Goal: Task Accomplishment & Management: Manage account settings

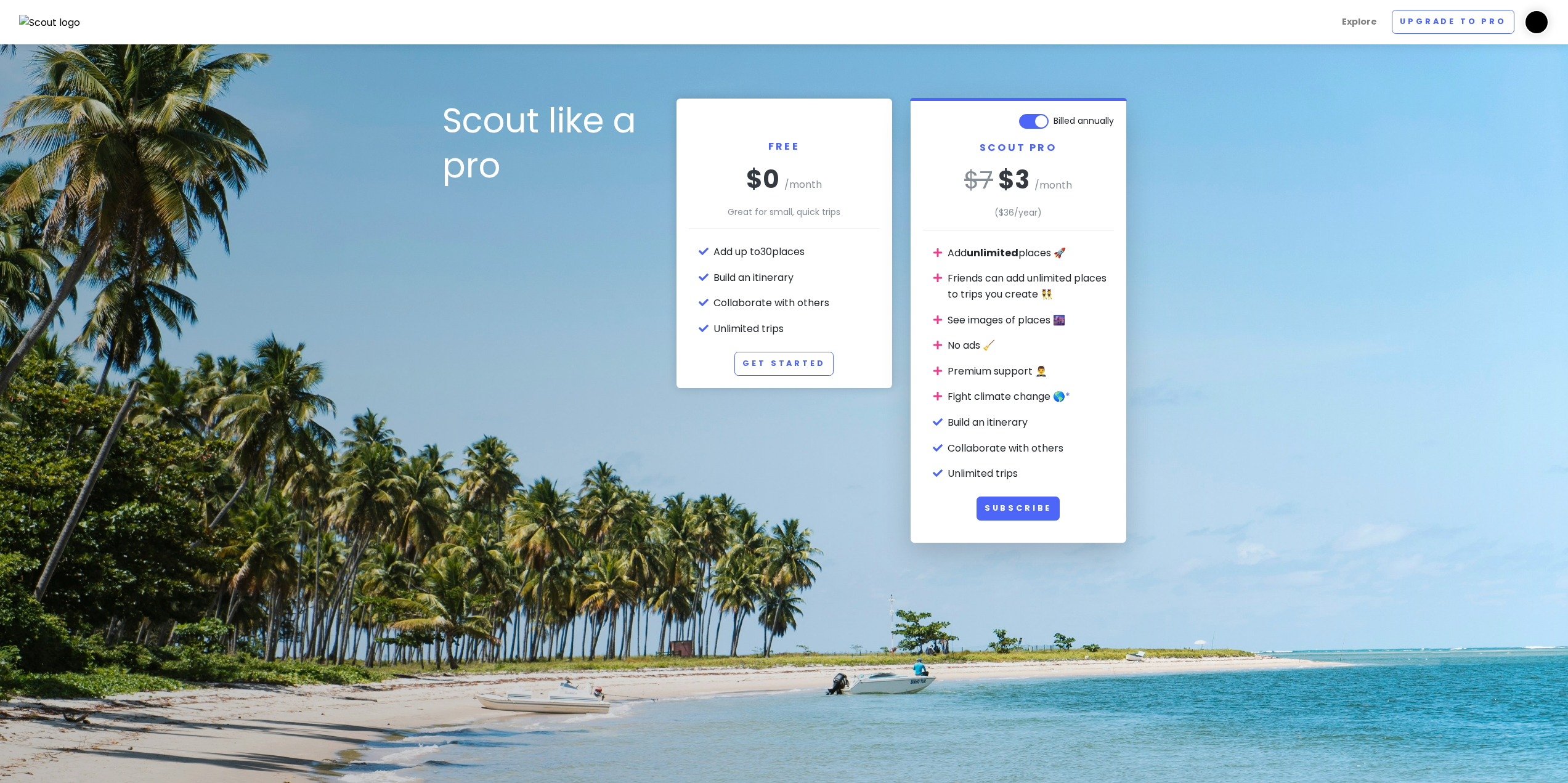
click at [58, 30] on img at bounding box center [50, 22] width 62 height 16
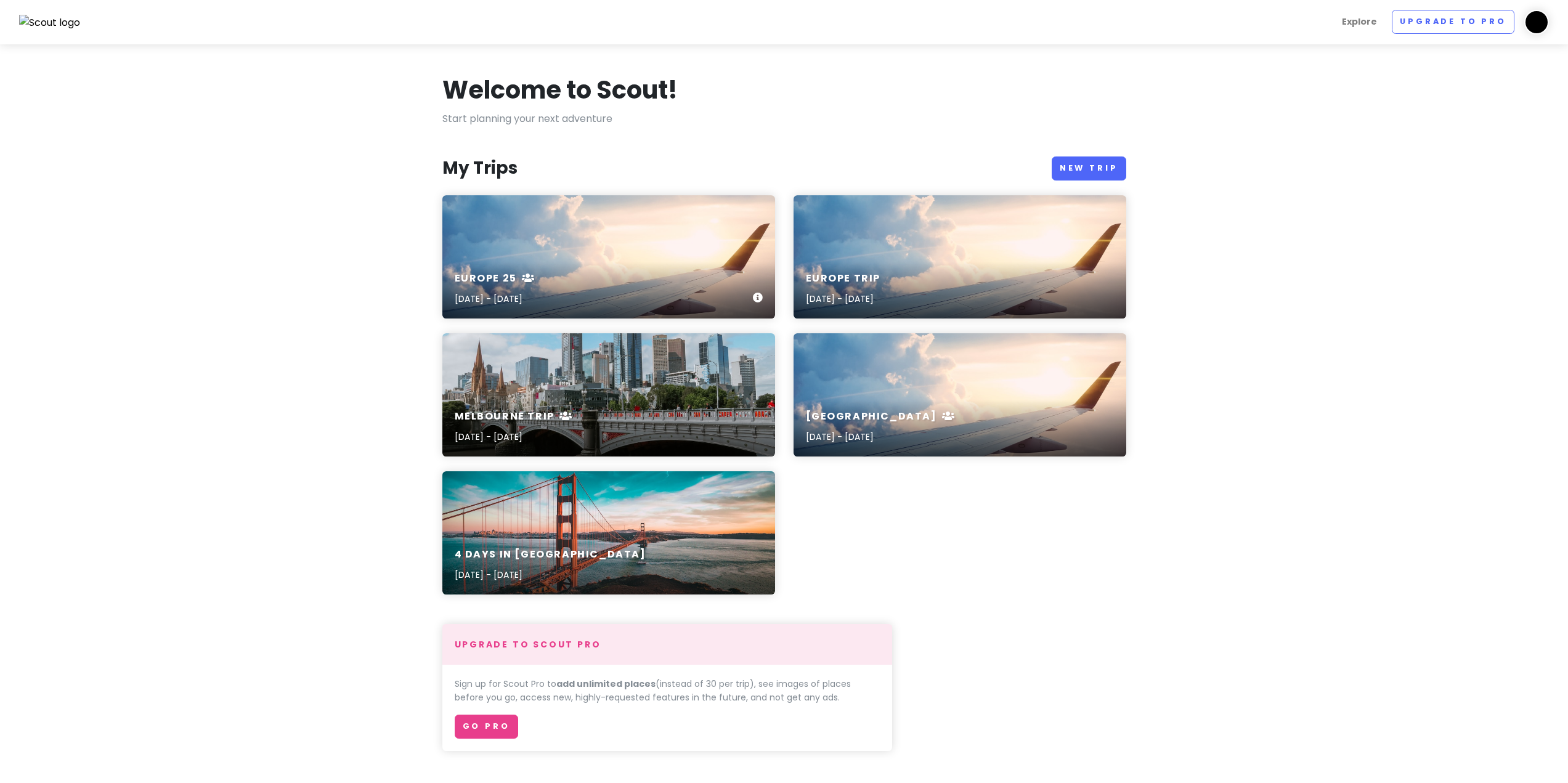
click at [570, 260] on div "Europe 25 [DATE] - [DATE]" at bounding box center [608, 289] width 333 height 58
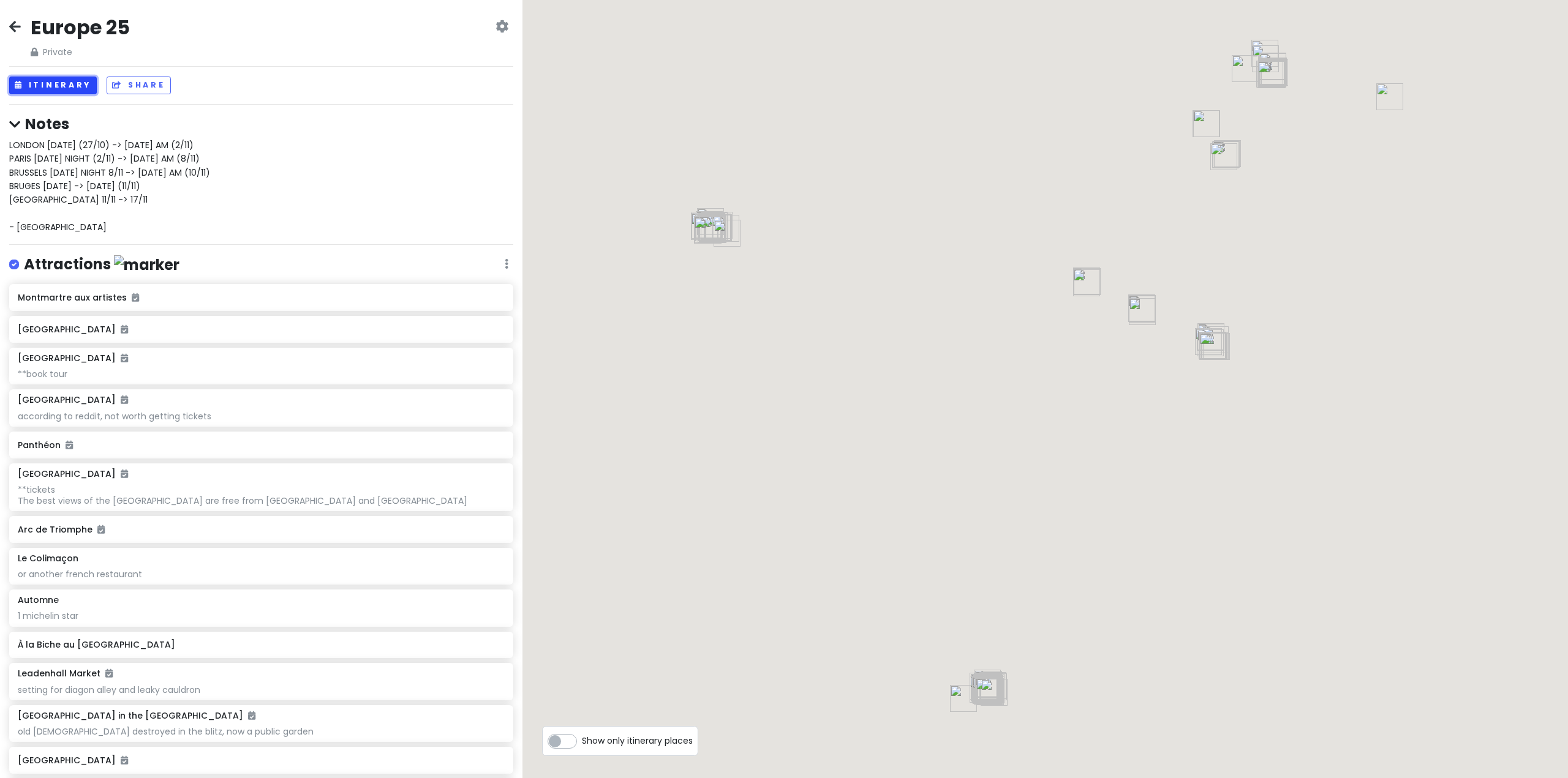
click at [73, 90] on button "Itinerary" at bounding box center [52, 85] width 87 height 17
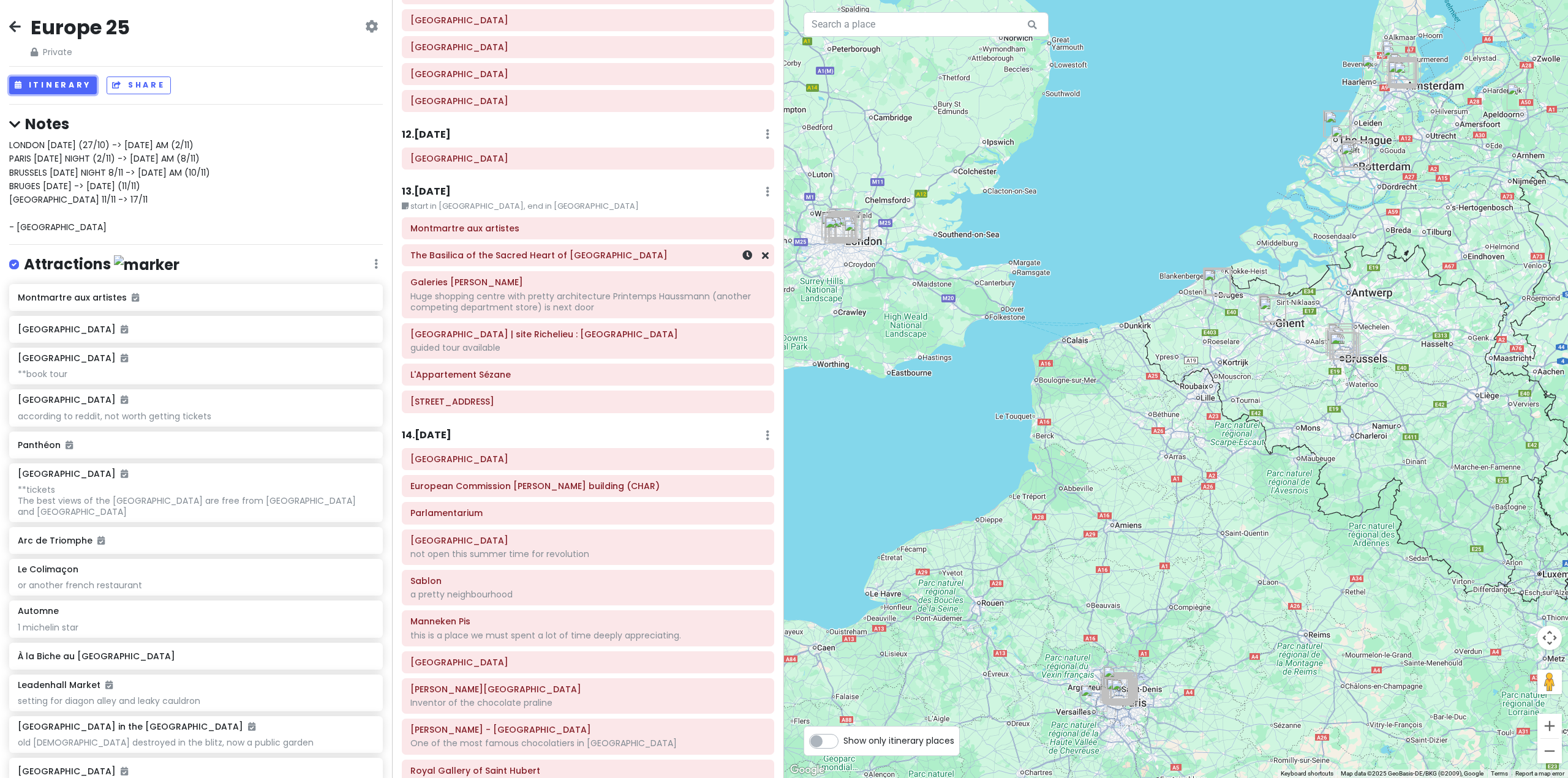
scroll to position [1898, 0]
click at [524, 287] on div "Huge shopping centre with pretty architecture Printemps Haussmann (another comp…" at bounding box center [587, 298] width 355 height 22
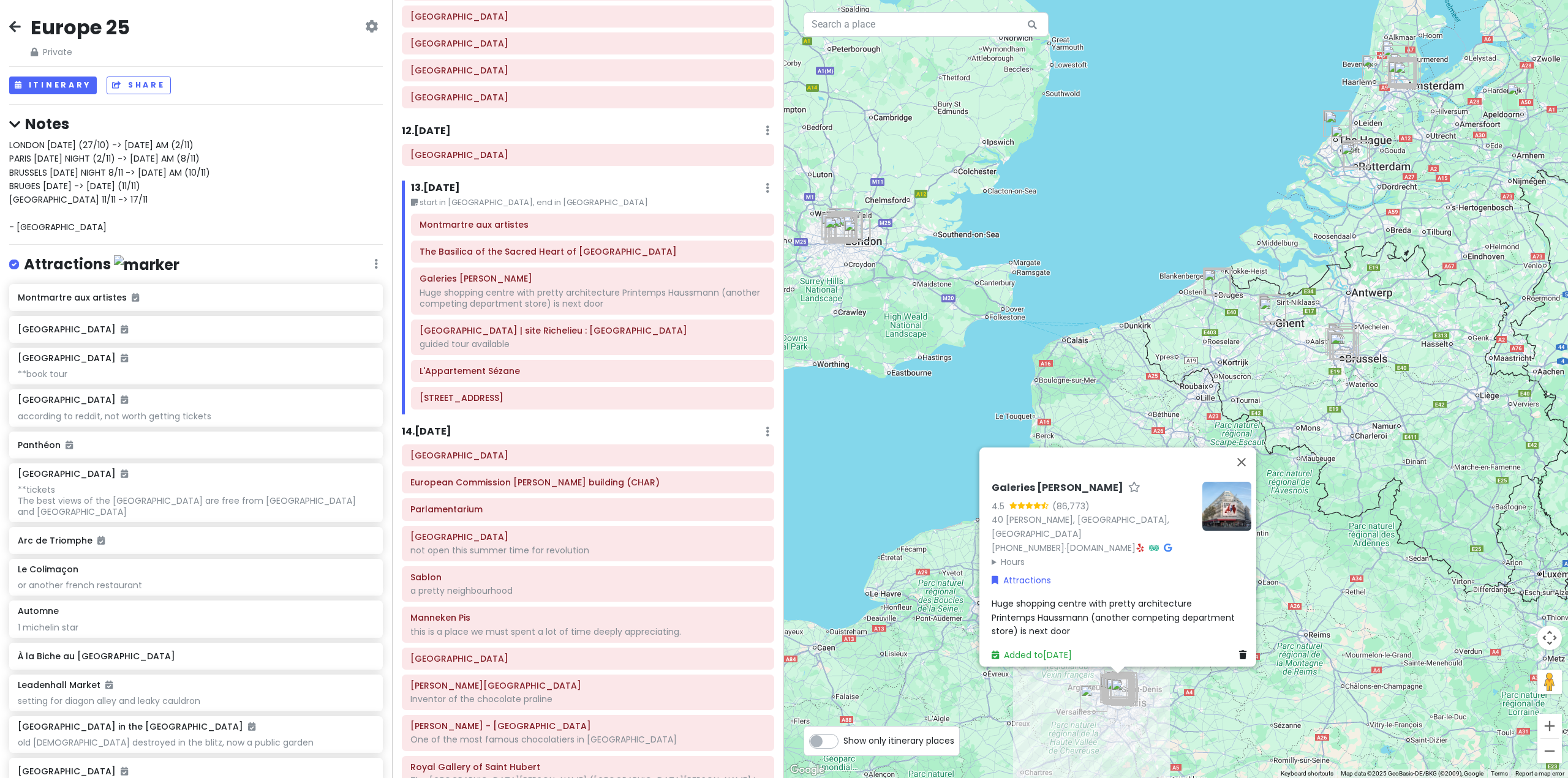
click at [1030, 599] on span "Huge shopping centre with pretty architecture Printemps Haussmann (another comp…" at bounding box center [1114, 618] width 246 height 40
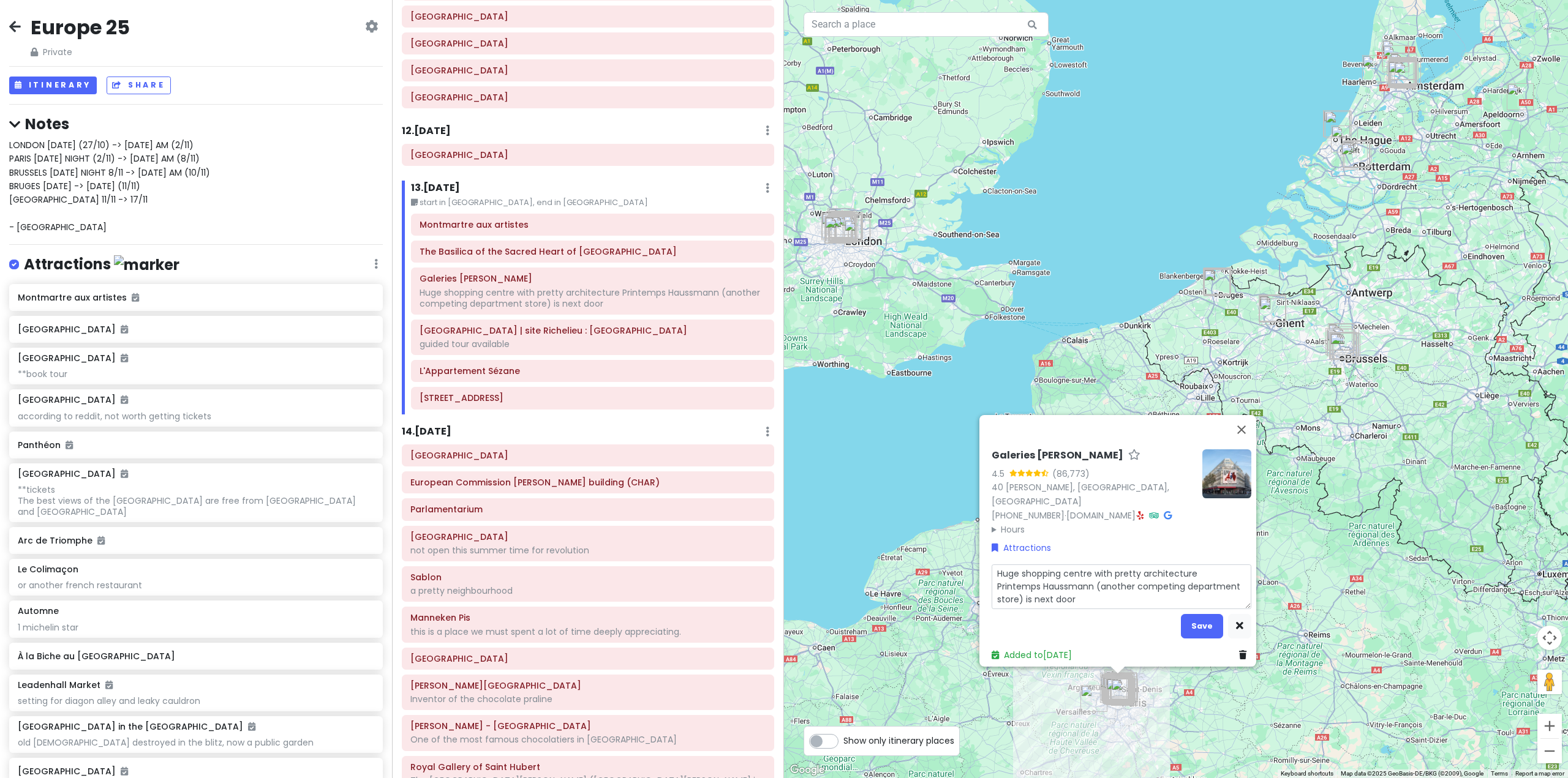
click at [1195, 564] on textarea "Huge shopping centre with pretty architecture Printemps Haussmann (another comp…" at bounding box center [1121, 586] width 259 height 45
type textarea "x"
type textarea "Huge shopping centre with pretty architecture. Printemps Haussmann (another com…"
type textarea "x"
type textarea "Huge shopping centre with pretty architecture. Printemps Haussmann (another com…"
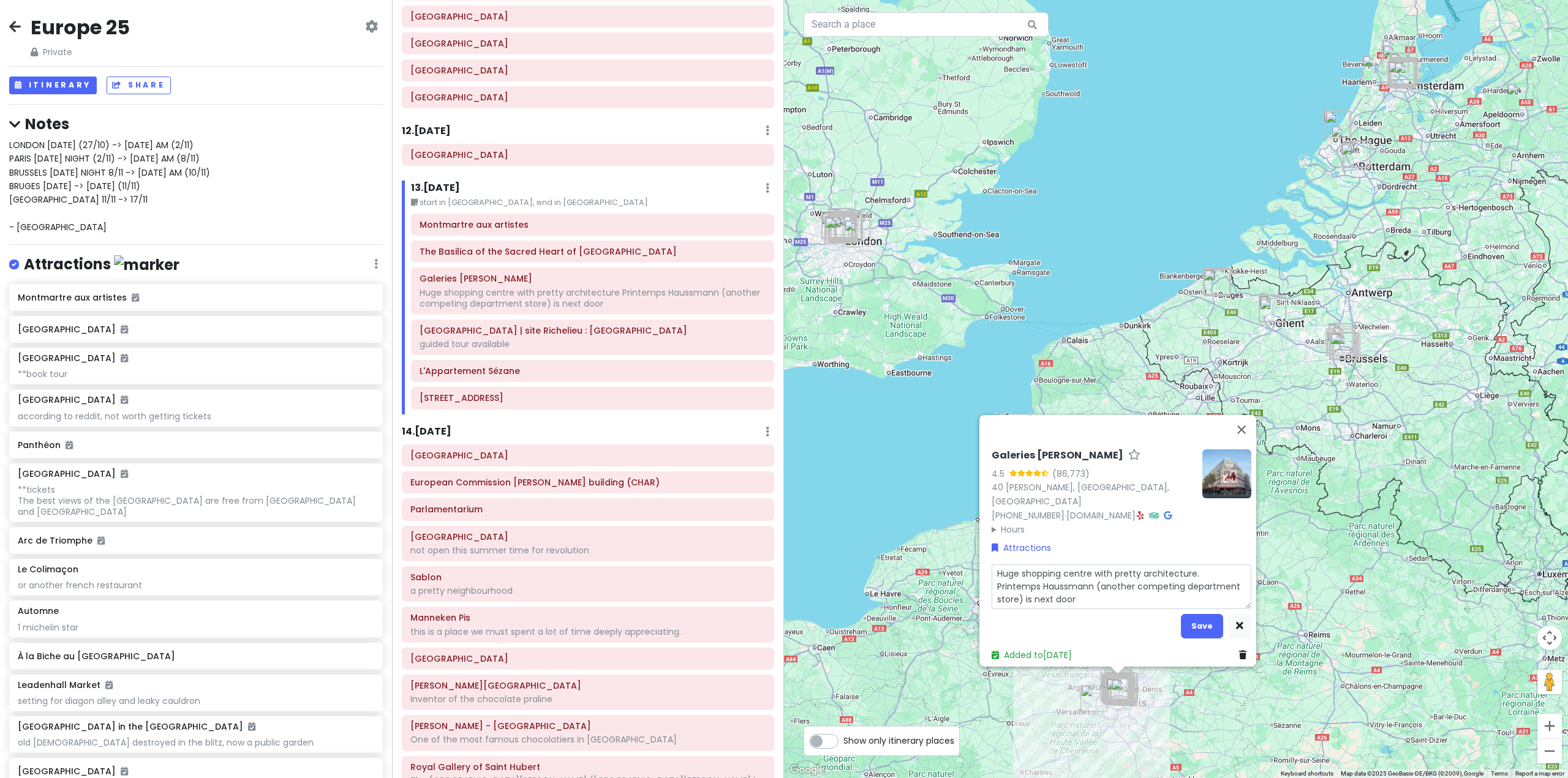
type textarea "x"
type textarea "Huge shopping centre with pretty architecture. c Printemps Haussmann (another c…"
type textarea "x"
type textarea "Huge shopping centre with pretty architecture. ca Printemps Haussmann (another …"
type textarea "x"
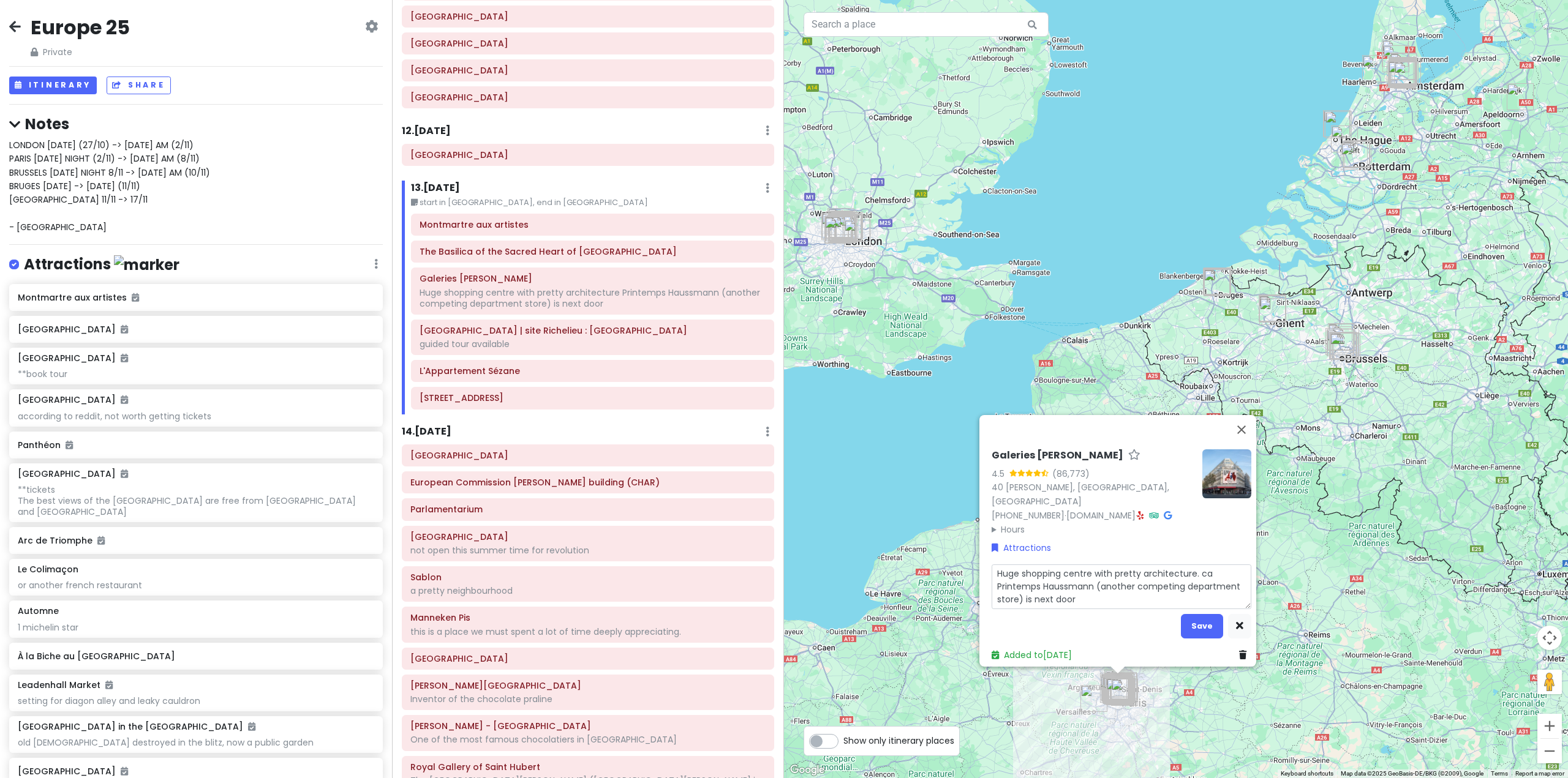
type textarea "Huge shopping centre with pretty architecture. can Printemps Haussmann (another…"
type textarea "x"
type textarea "Huge shopping centre with pretty architecture. can Printemps Haussmann (another…"
type textarea "x"
type textarea "Huge shopping centre with pretty architecture. can d Printemps Haussmann (anoth…"
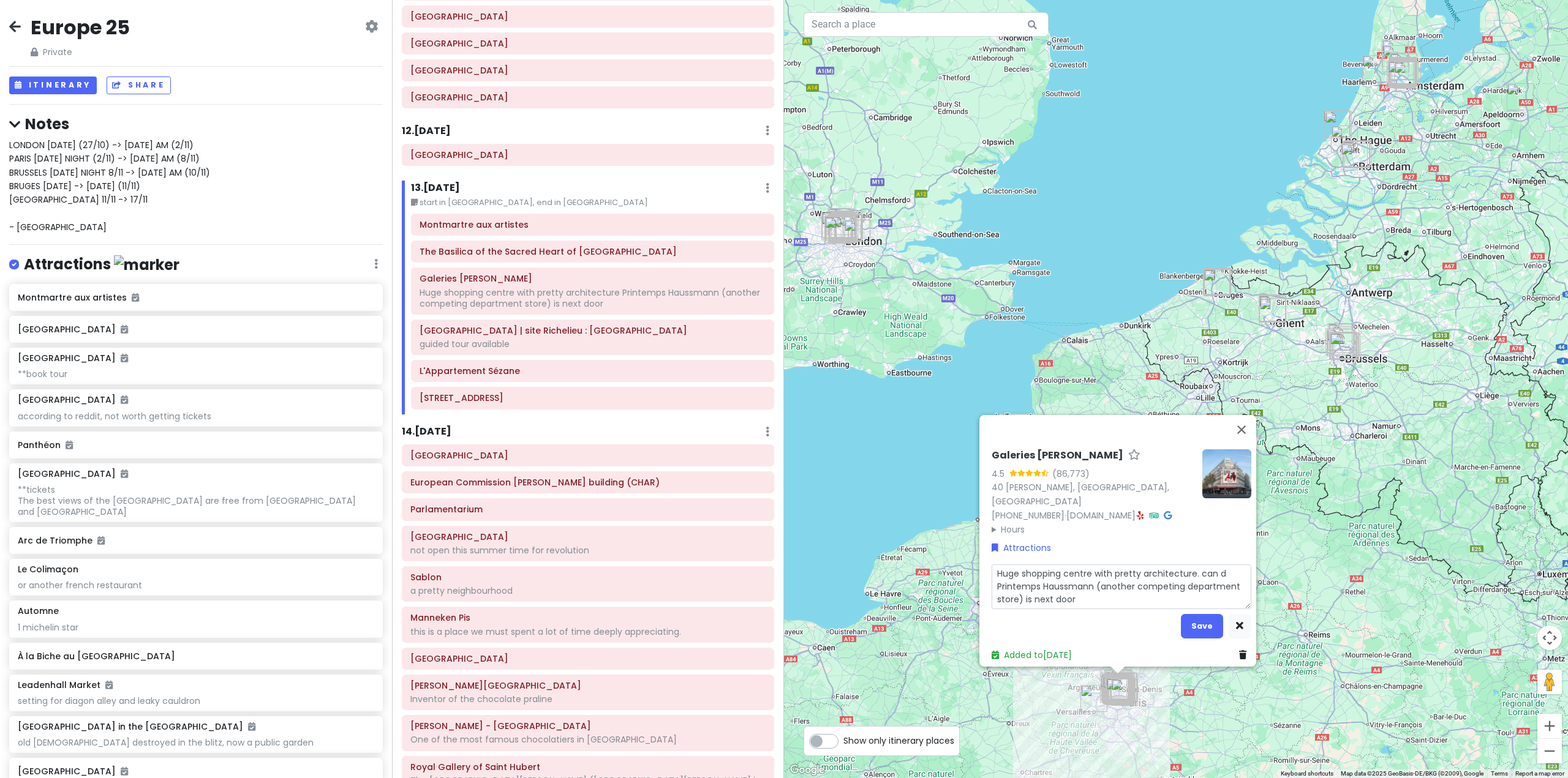
type textarea "x"
type textarea "Huge shopping centre with pretty architecture. can do Printemps Haussmann (anot…"
type textarea "x"
type textarea "Huge shopping centre with pretty architecture. can do Printemps Haussmann (anot…"
type textarea "x"
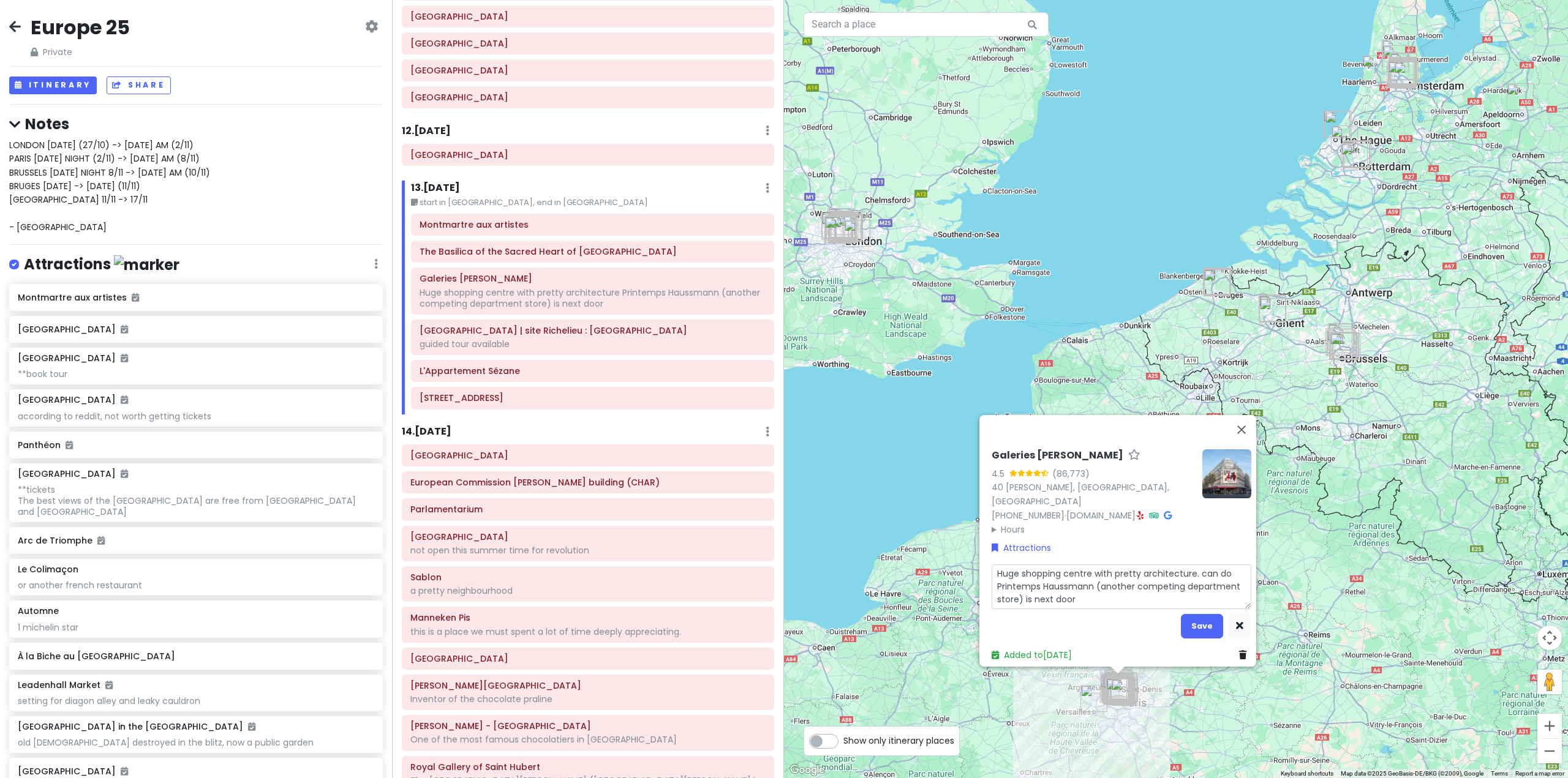
type textarea "Huge shopping centre with pretty architecture. can do s Printemps Haussmann (an…"
type textarea "x"
type textarea "Huge shopping centre with pretty architecture. can do so Printemps Haussmann (a…"
type textarea "x"
type textarea "Huge shopping centre with pretty architecture. can do sou Printemps Haussmann (…"
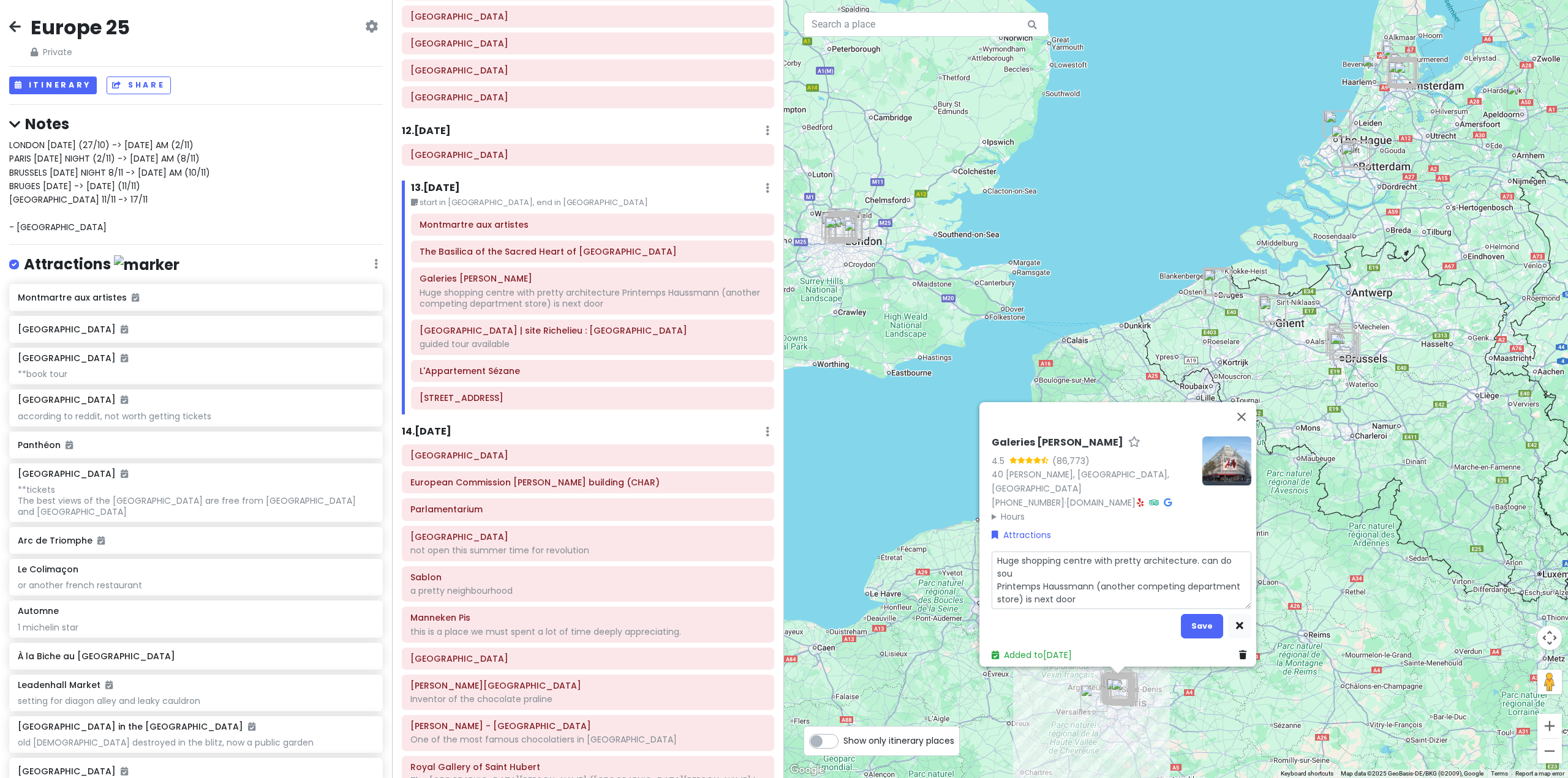
type textarea "x"
type textarea "Huge shopping centre with pretty architecture. can do souv Printemps Haussmann …"
type textarea "x"
type textarea "Huge shopping centre with pretty architecture. can do [PERSON_NAME] Printemps H…"
type textarea "x"
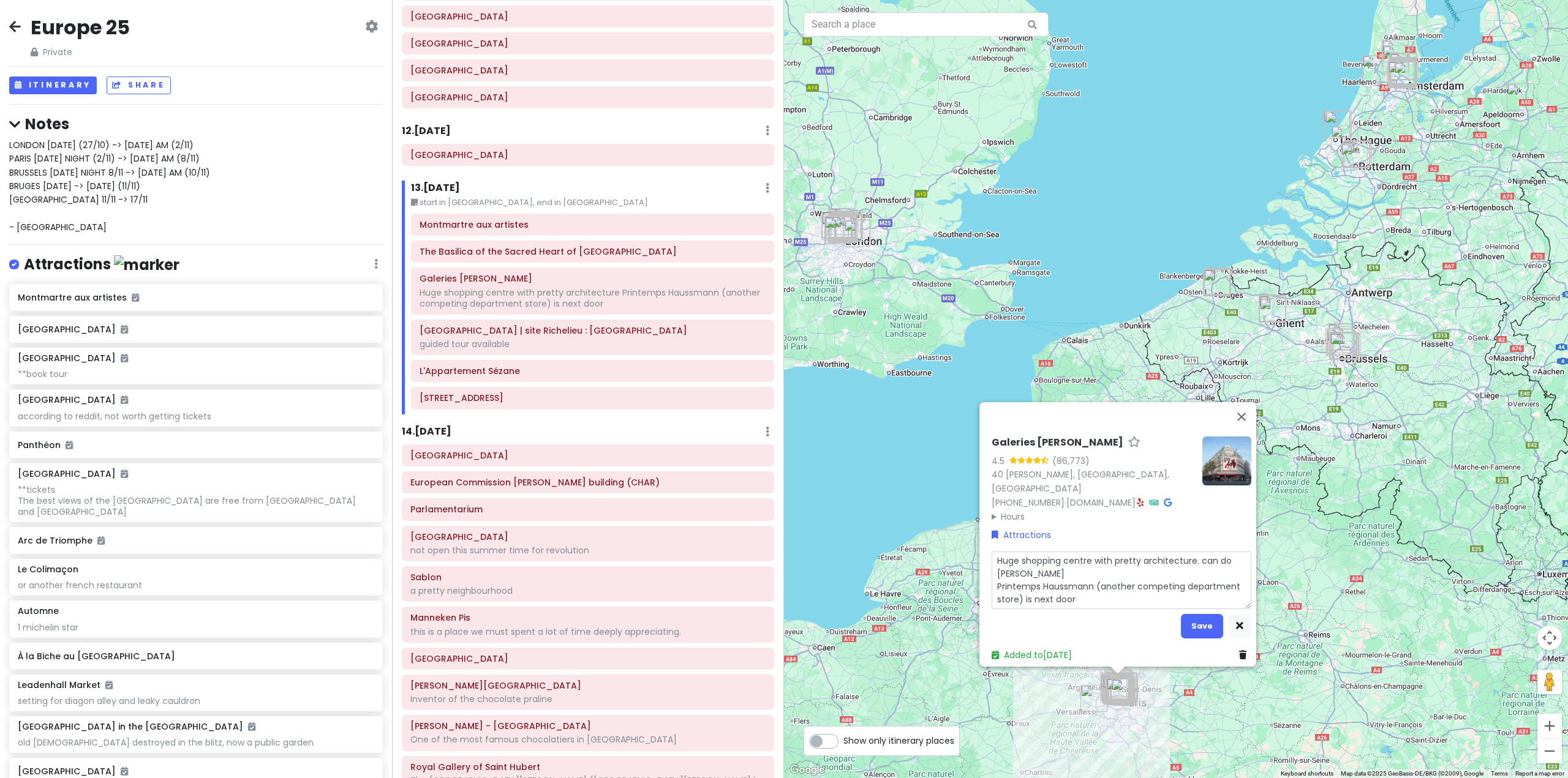
type textarea "Huge shopping centre with pretty architecture. can do souven Printemps Haussman…"
type textarea "x"
type textarea "Huge shopping centre with pretty architecture. can do souveni Printemps Haussma…"
type textarea "x"
type textarea "Huge shopping centre with pretty architecture. can do souvenir Printemps Haussm…"
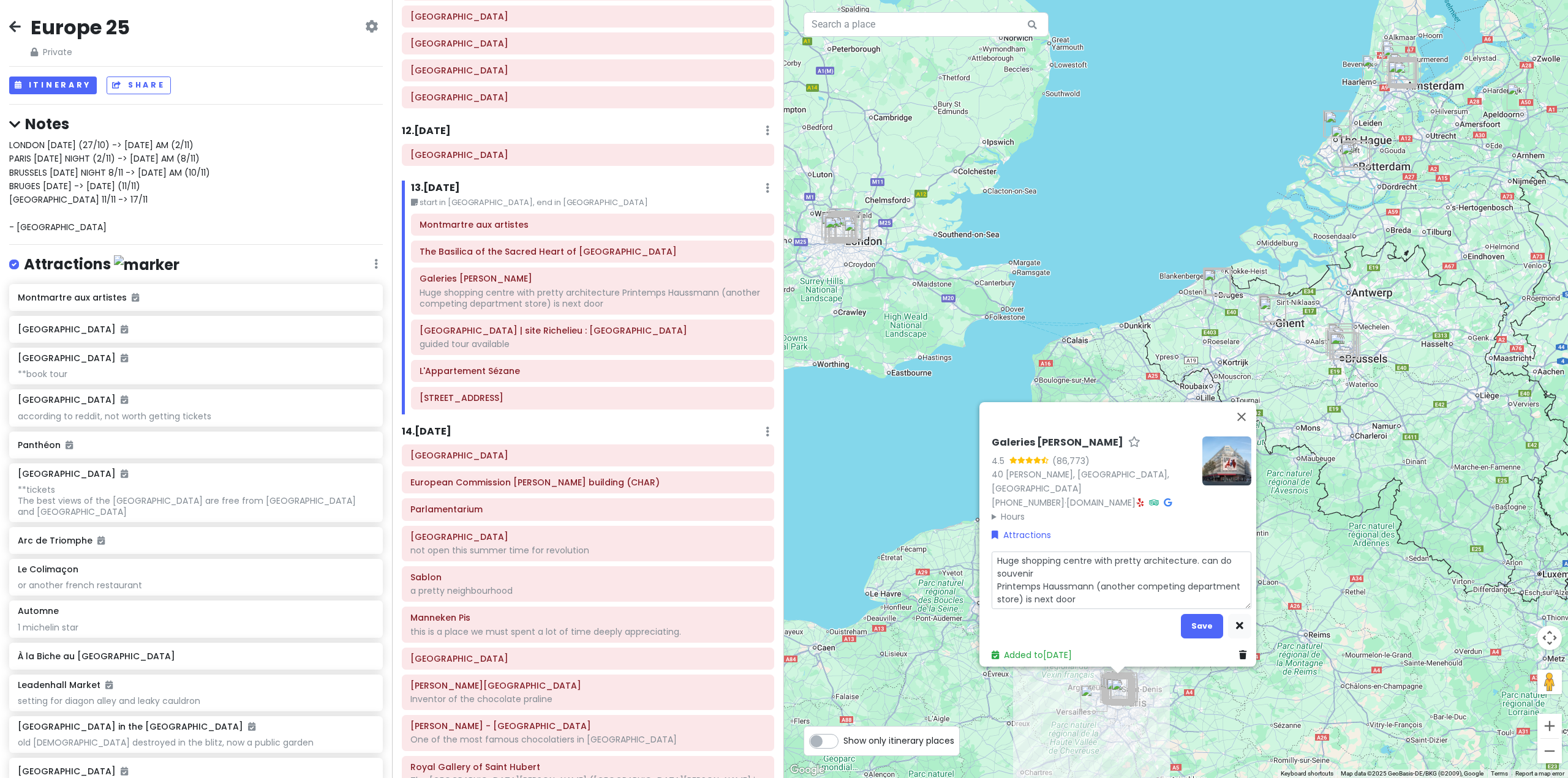
type textarea "x"
type textarea "Huge shopping centre with pretty architecture. can do souvenir Printemps Haussm…"
type textarea "x"
type textarea "Huge shopping centre with pretty architecture. can do souvenir s Printemps Haus…"
type textarea "x"
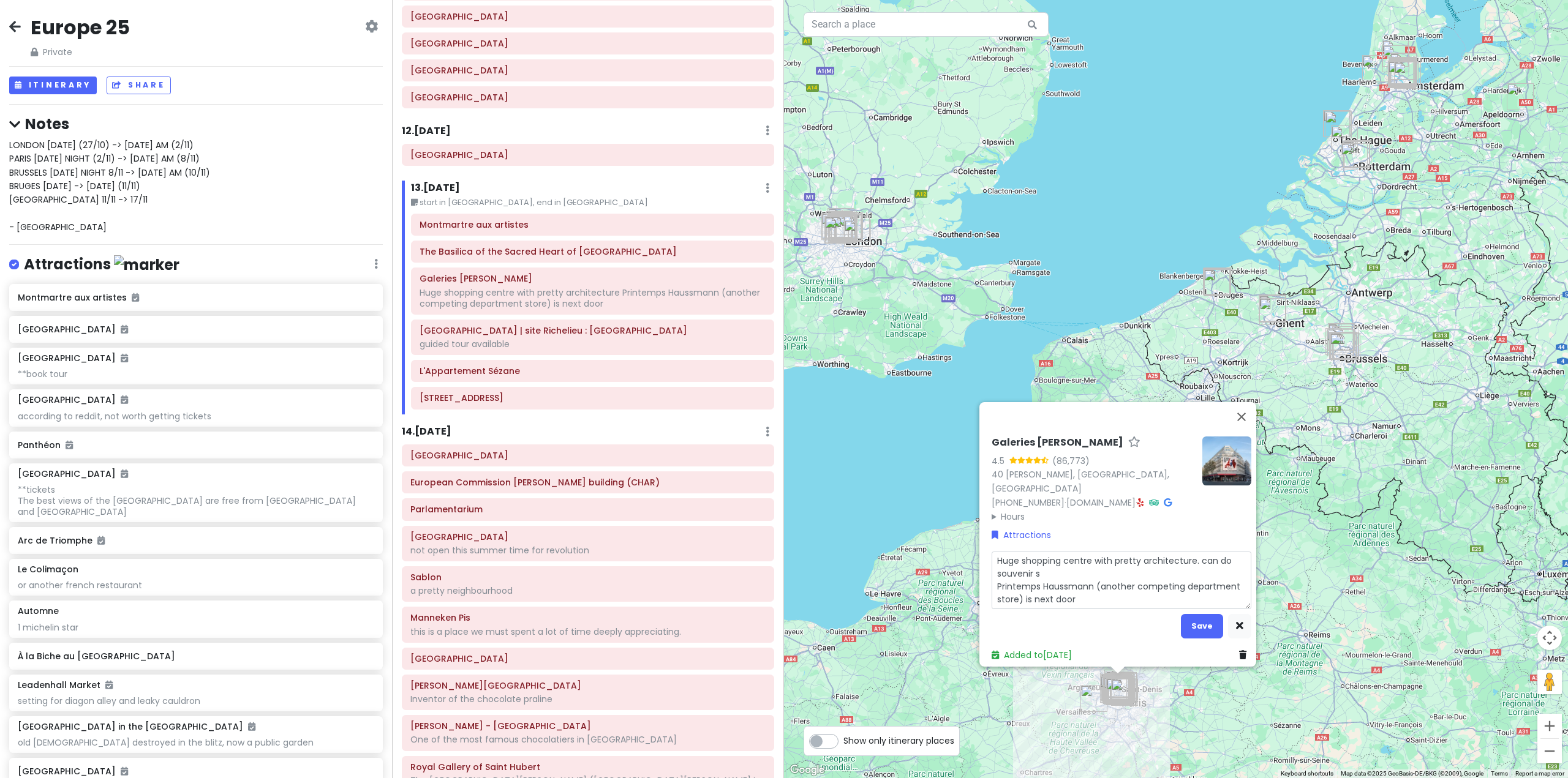
type textarea "Huge shopping centre with pretty architecture. can do souvenir sh Printemps Hau…"
type textarea "x"
type textarea "Huge shopping centre with pretty architecture. can do souvenir sho Printemps Ha…"
type textarea "x"
type textarea "Huge shopping centre with pretty architecture. can do souvenir shop Printemps H…"
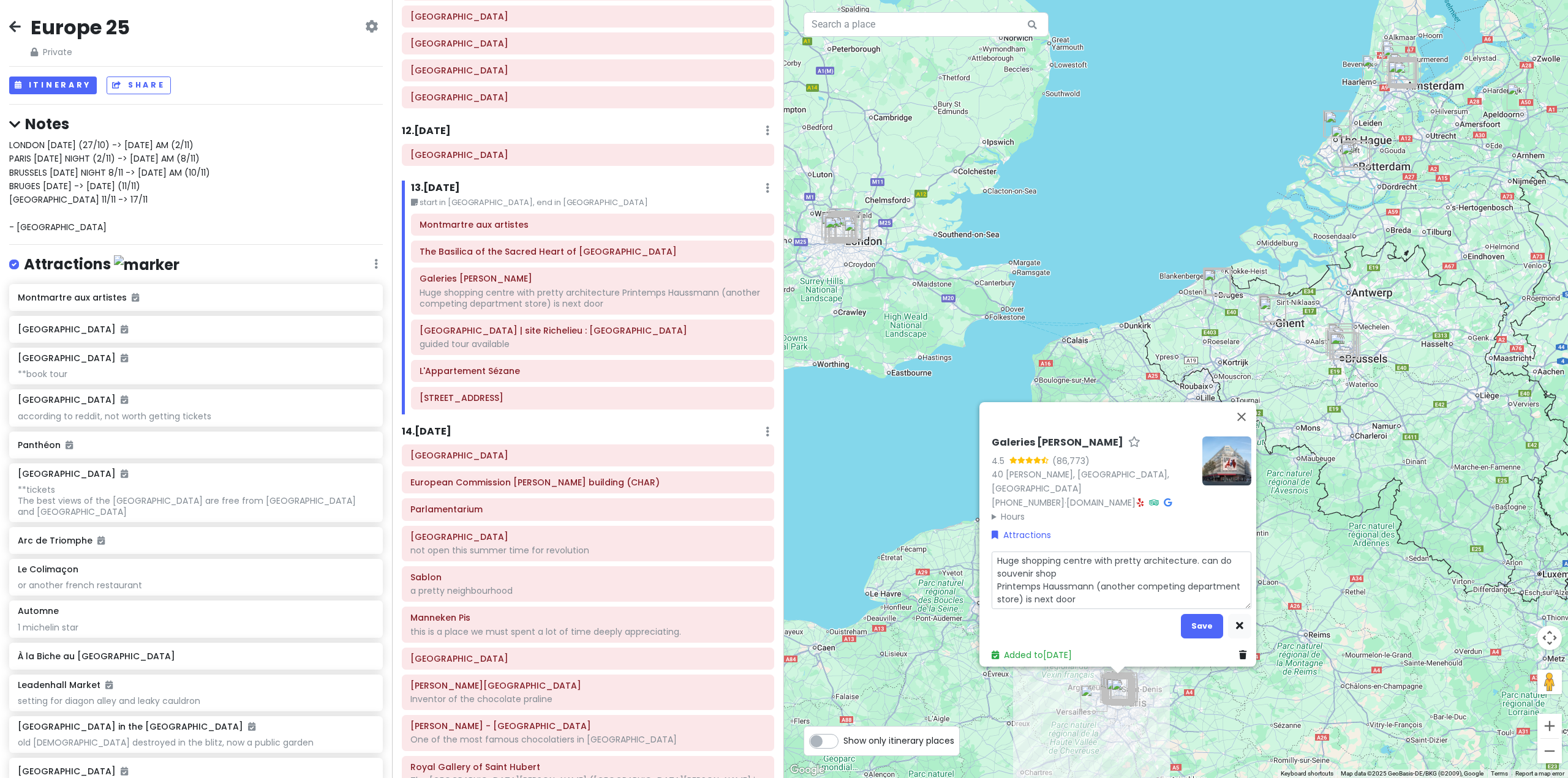
type textarea "x"
type textarea "Huge shopping centre with pretty architecture. can do souvenir shopp Printemps …"
type textarea "x"
type textarea "Huge shopping centre with pretty architecture. can do souvenir shoppi Printemps…"
type textarea "x"
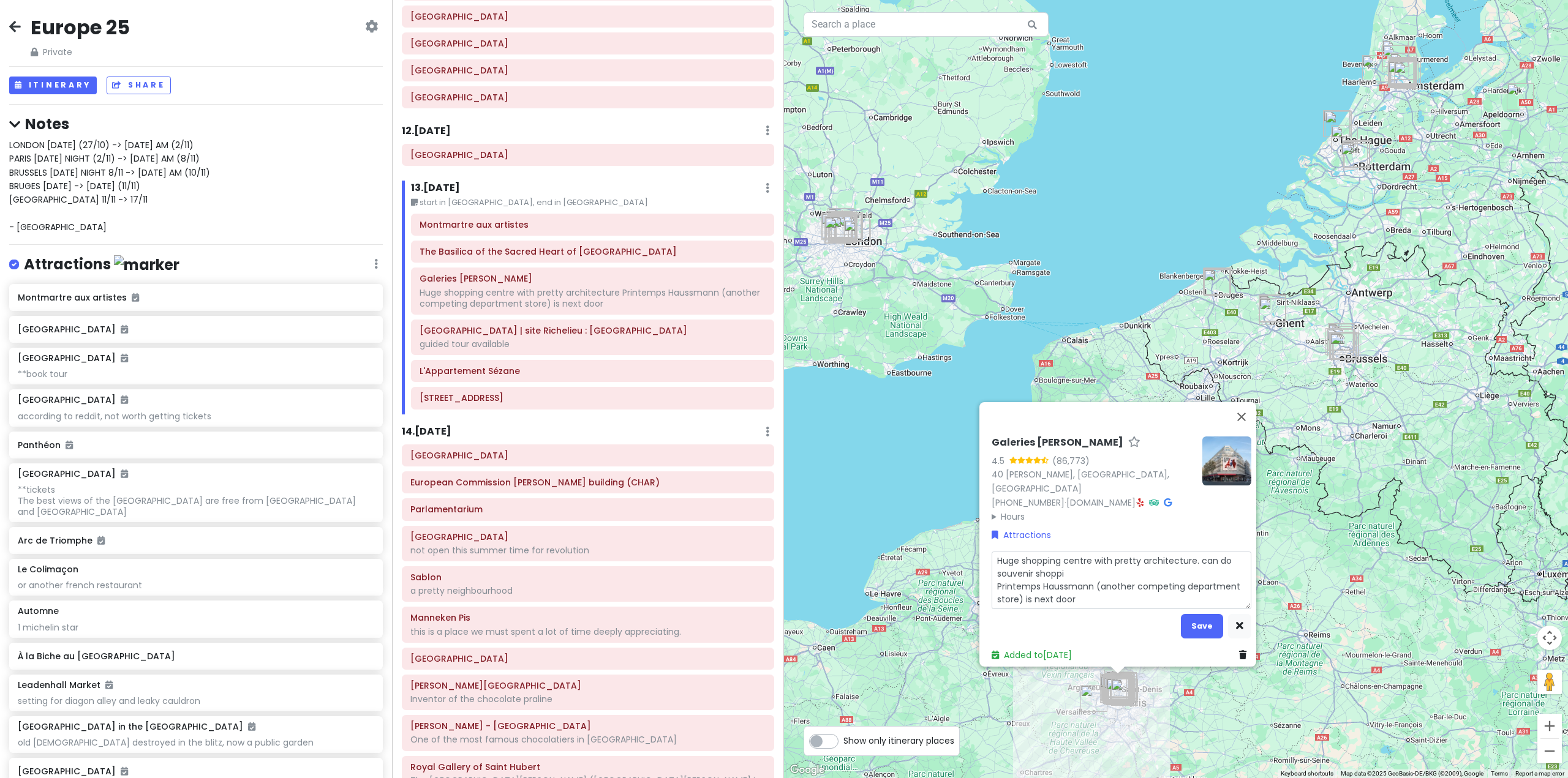
type textarea "Huge shopping centre with pretty architecture. can do souvenir shoppin Printemp…"
type textarea "x"
type textarea "Huge shopping centre with pretty architecture. can do souvenir shopping Printem…"
type textarea "x"
type textarea "Huge shopping centre with pretty architecture. can do souvenir shopping Printem…"
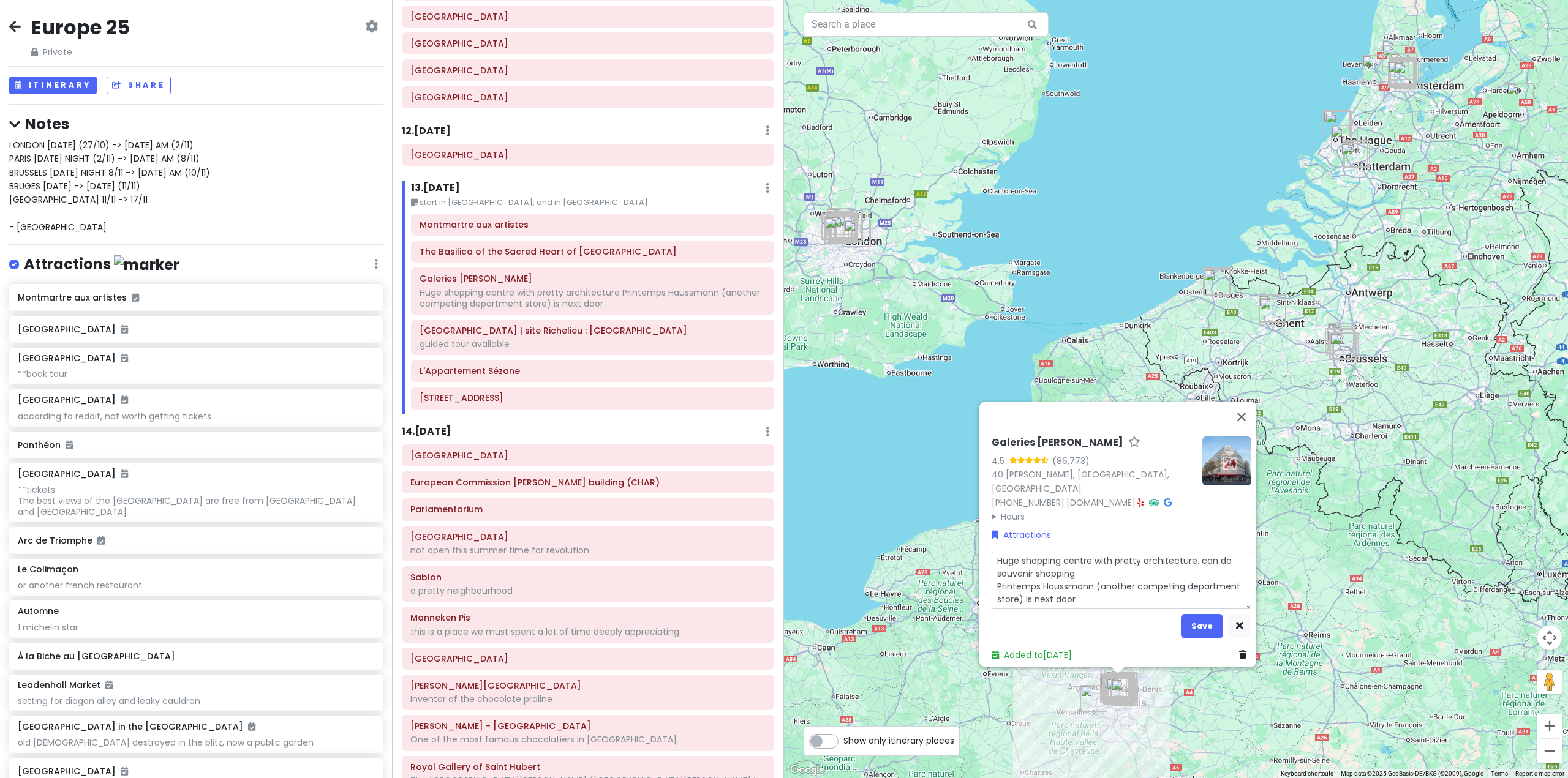
type textarea "x"
type textarea "Huge shopping centre with pretty architecture. can do souvenir shopping h Print…"
type textarea "x"
type textarea "Huge shopping centre with pretty architecture. can do souvenir shopping he Prin…"
type textarea "x"
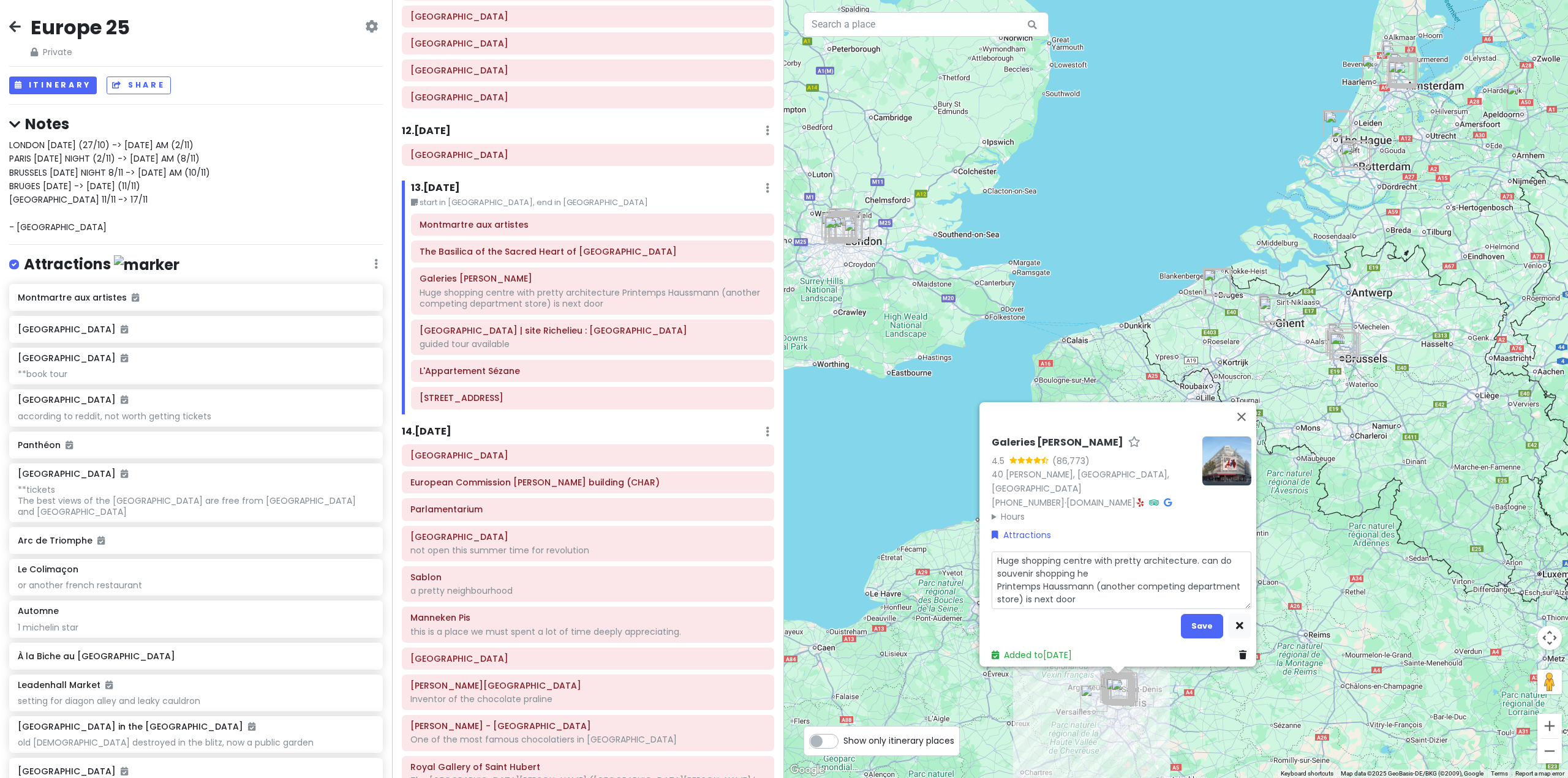
type textarea "Huge shopping centre with pretty architecture. can do souvenir shopping her Pri…"
type textarea "x"
type textarea "Huge shopping centre with pretty architecture. can do souvenir shopping here Pr…"
click at [1196, 628] on button "Save" at bounding box center [1202, 626] width 43 height 24
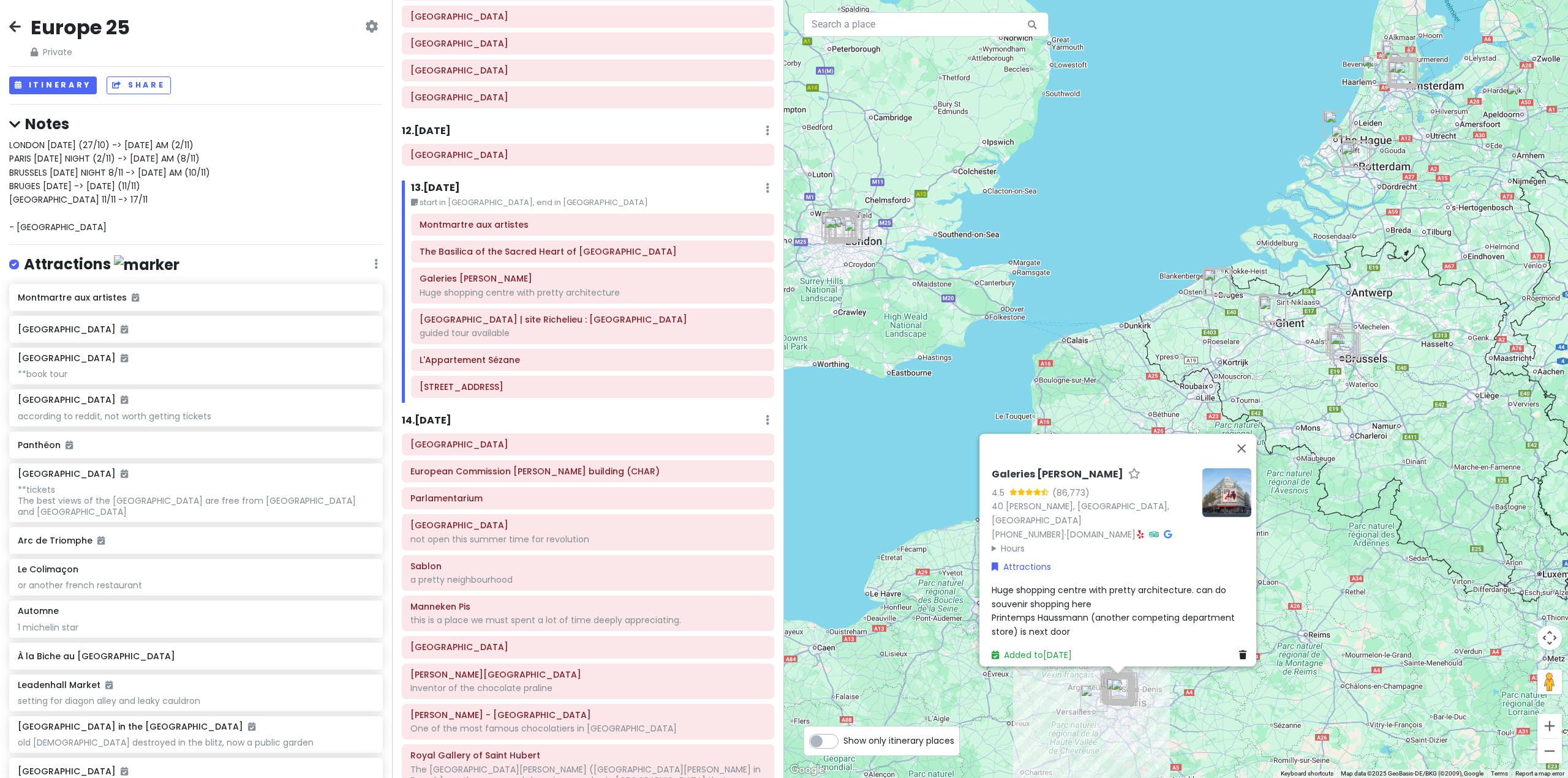
click at [565, 382] on div "Itinerary × 1 . [DATE] Edit Day Notes Delete Day Fly from [GEOGRAPHIC_DATA] Dra…" at bounding box center [587, 389] width 392 height 778
click at [1244, 443] on button "Close" at bounding box center [1242, 448] width 30 height 30
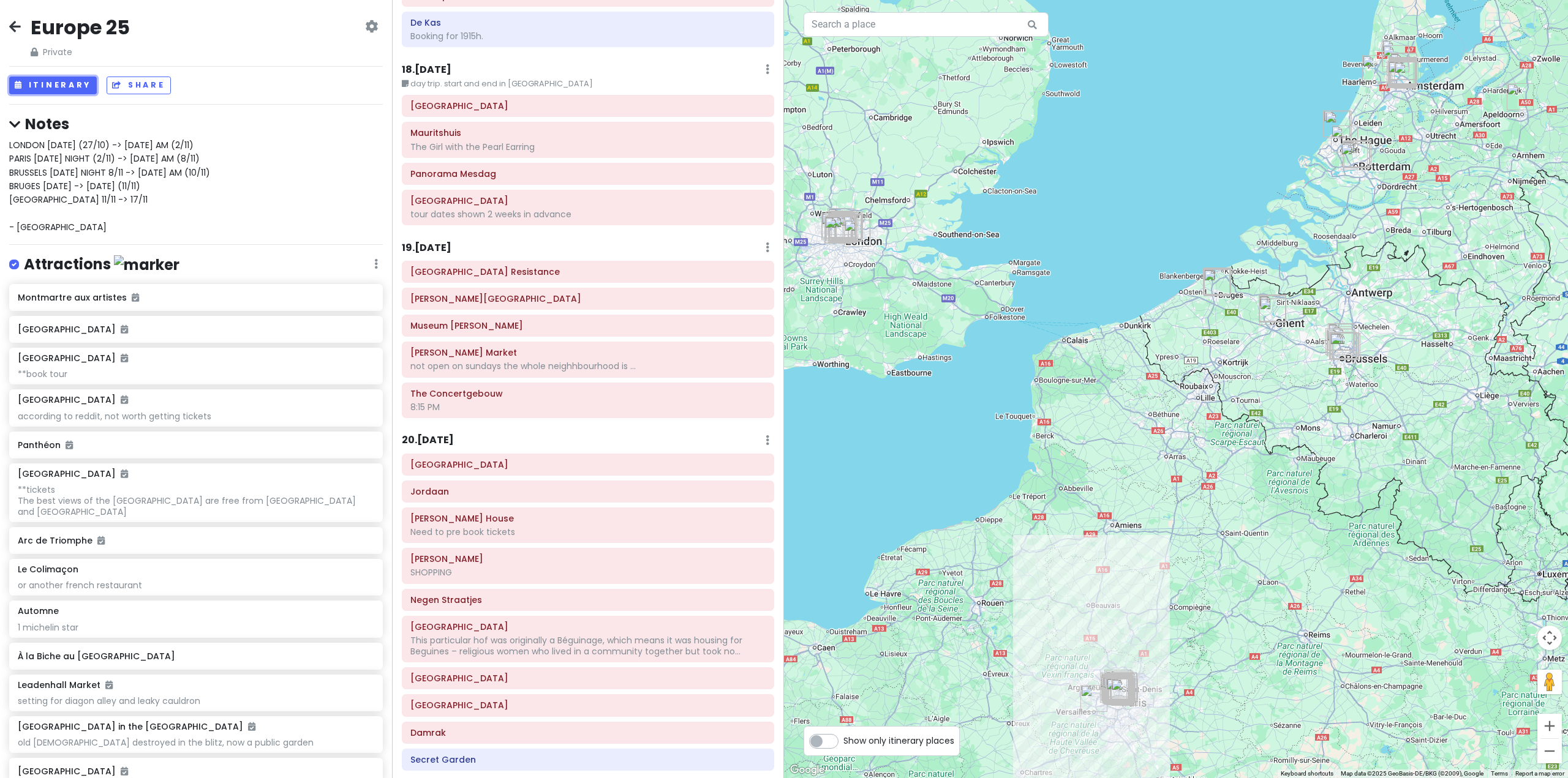
scroll to position [3485, 0]
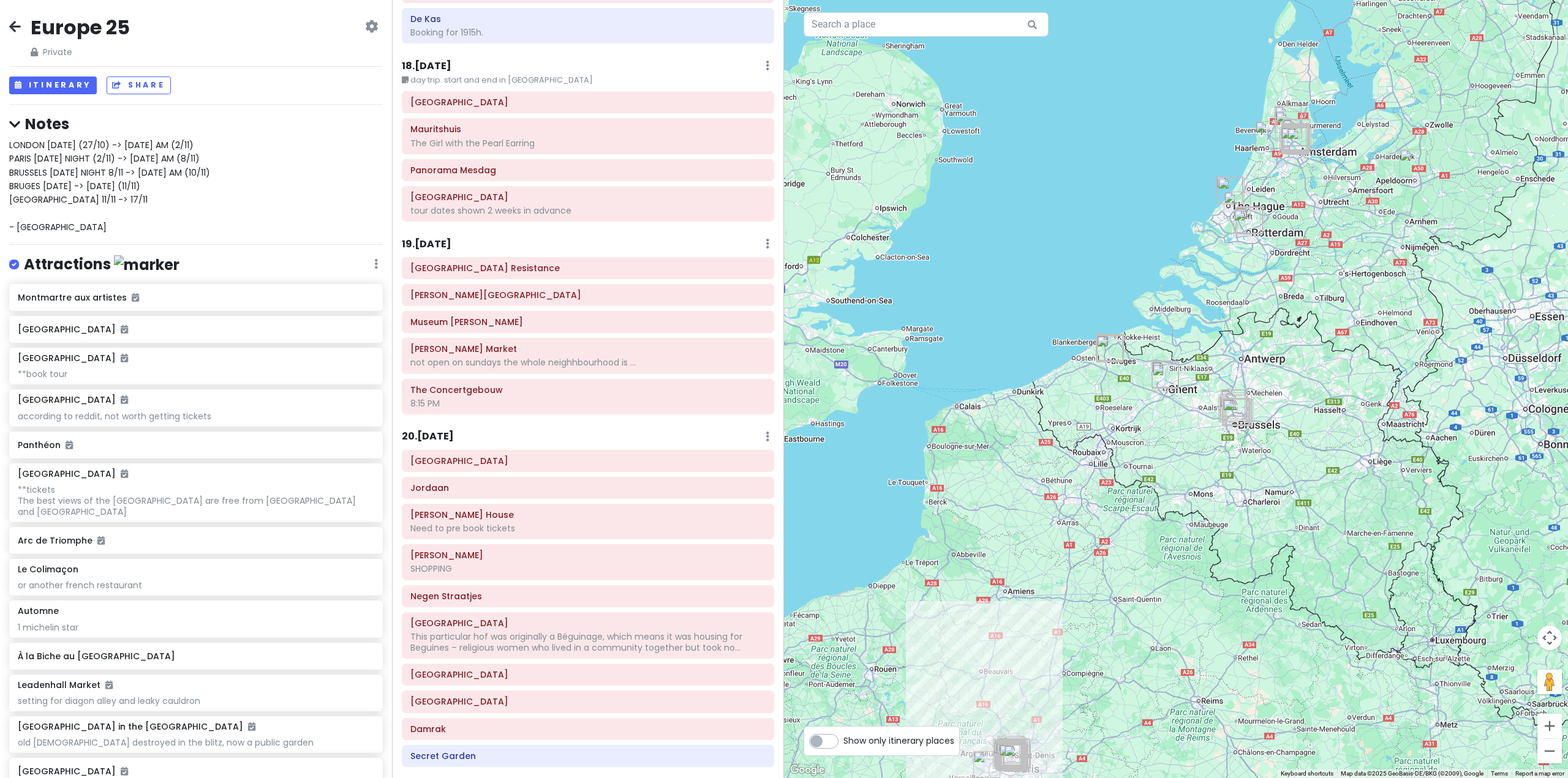
drag, startPoint x: 1181, startPoint y: 532, endPoint x: 1066, endPoint y: 605, distance: 136.2
click at [1066, 605] on div at bounding box center [1176, 389] width 784 height 778
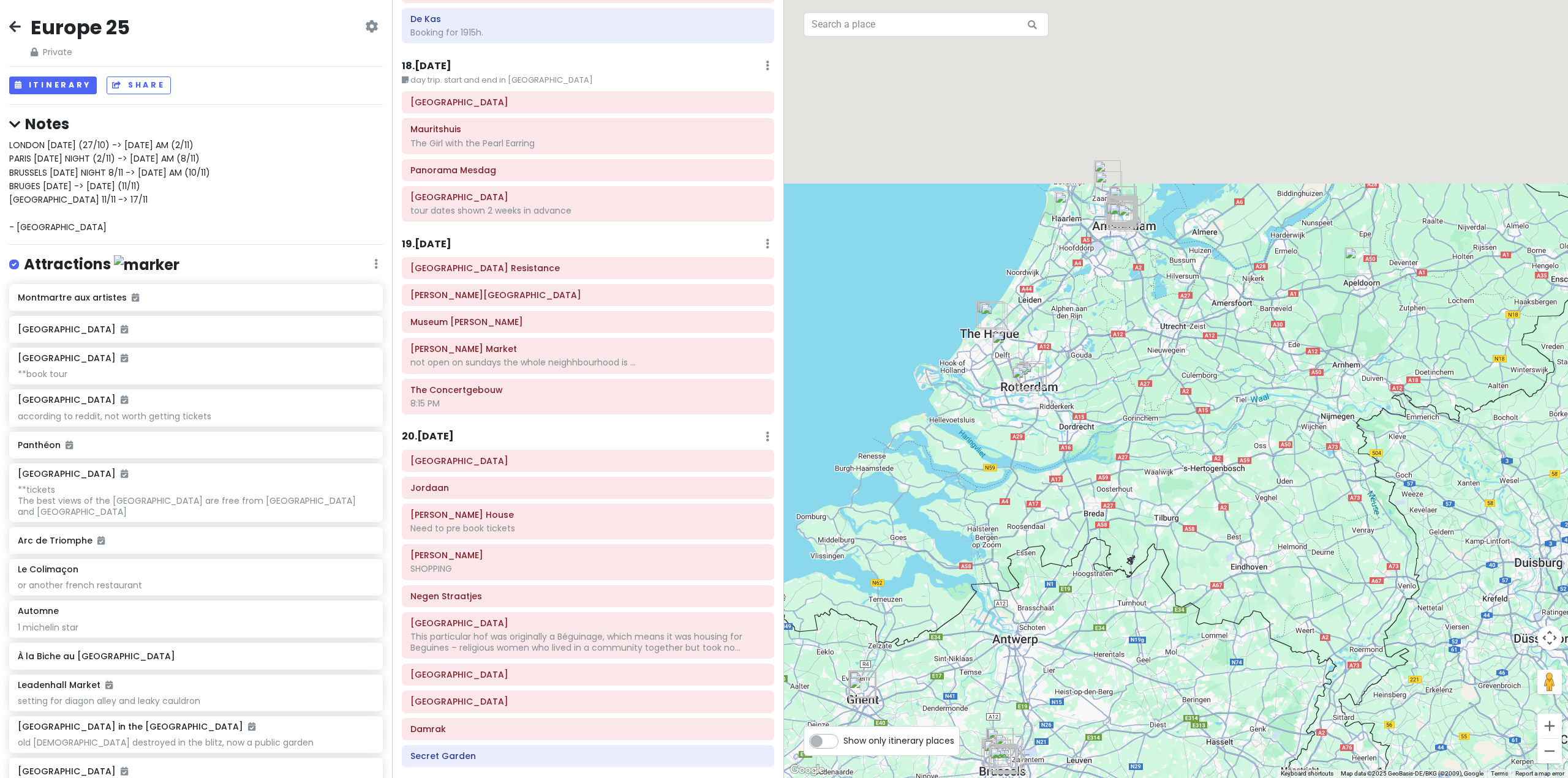
drag, startPoint x: 1214, startPoint y: 261, endPoint x: 1167, endPoint y: 491, distance: 234.8
click at [1169, 485] on div at bounding box center [1176, 389] width 784 height 778
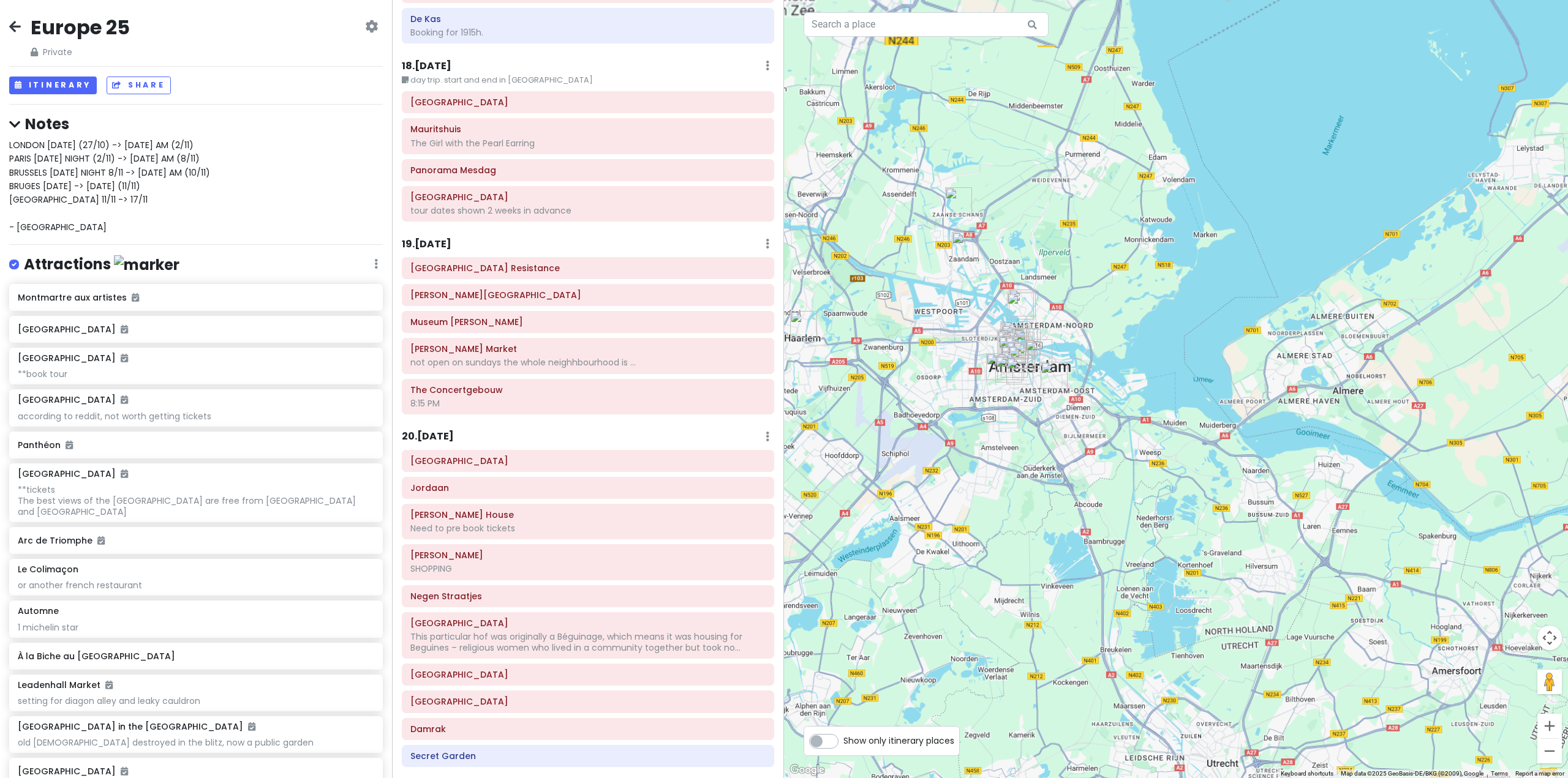
drag, startPoint x: 1052, startPoint y: 373, endPoint x: 1056, endPoint y: 522, distance: 149.1
click at [1056, 522] on div at bounding box center [1176, 389] width 784 height 778
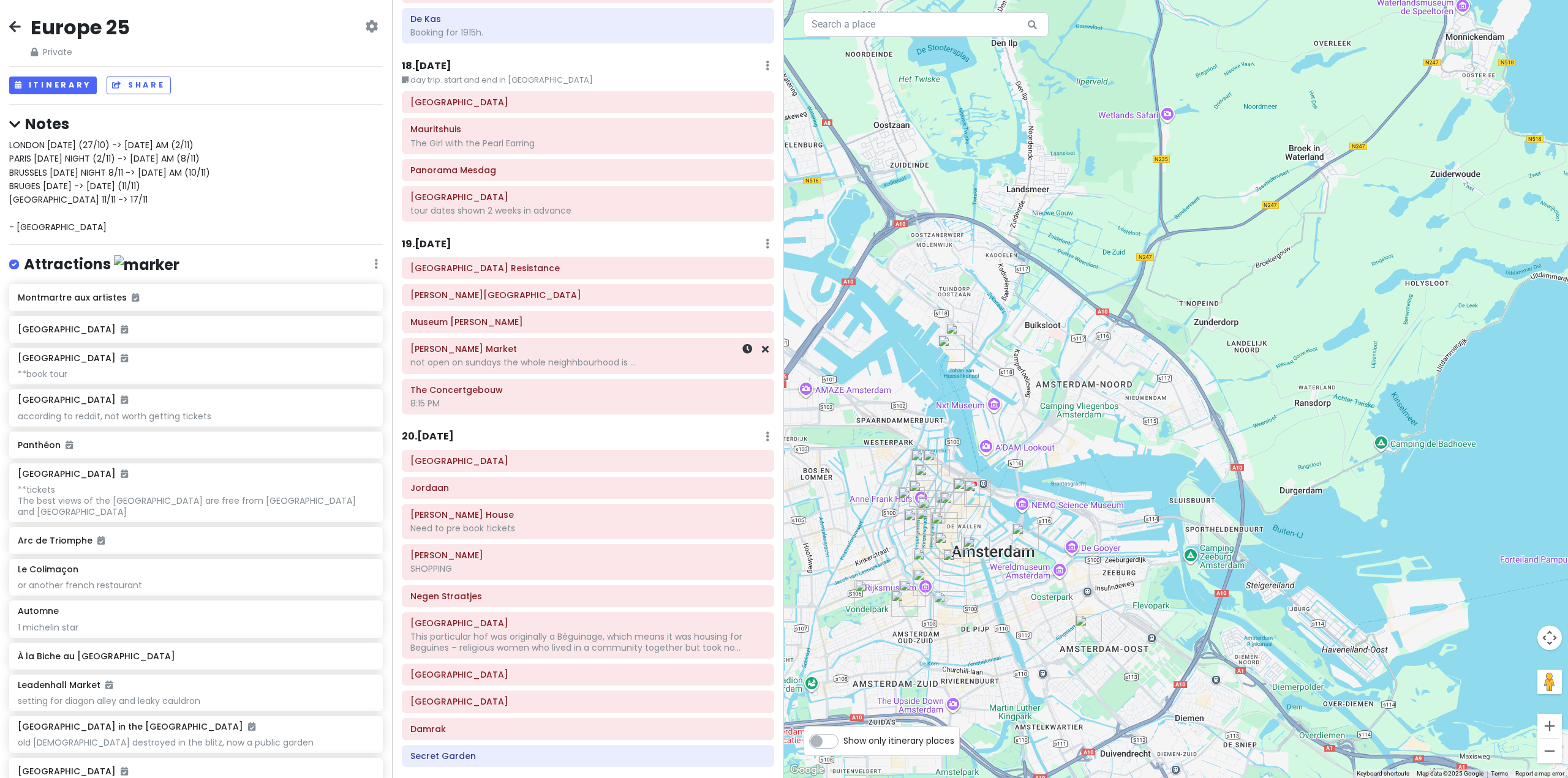
click at [617, 357] on div "not open on sundays the whole neighhbourhood is ..." at bounding box center [587, 362] width 355 height 11
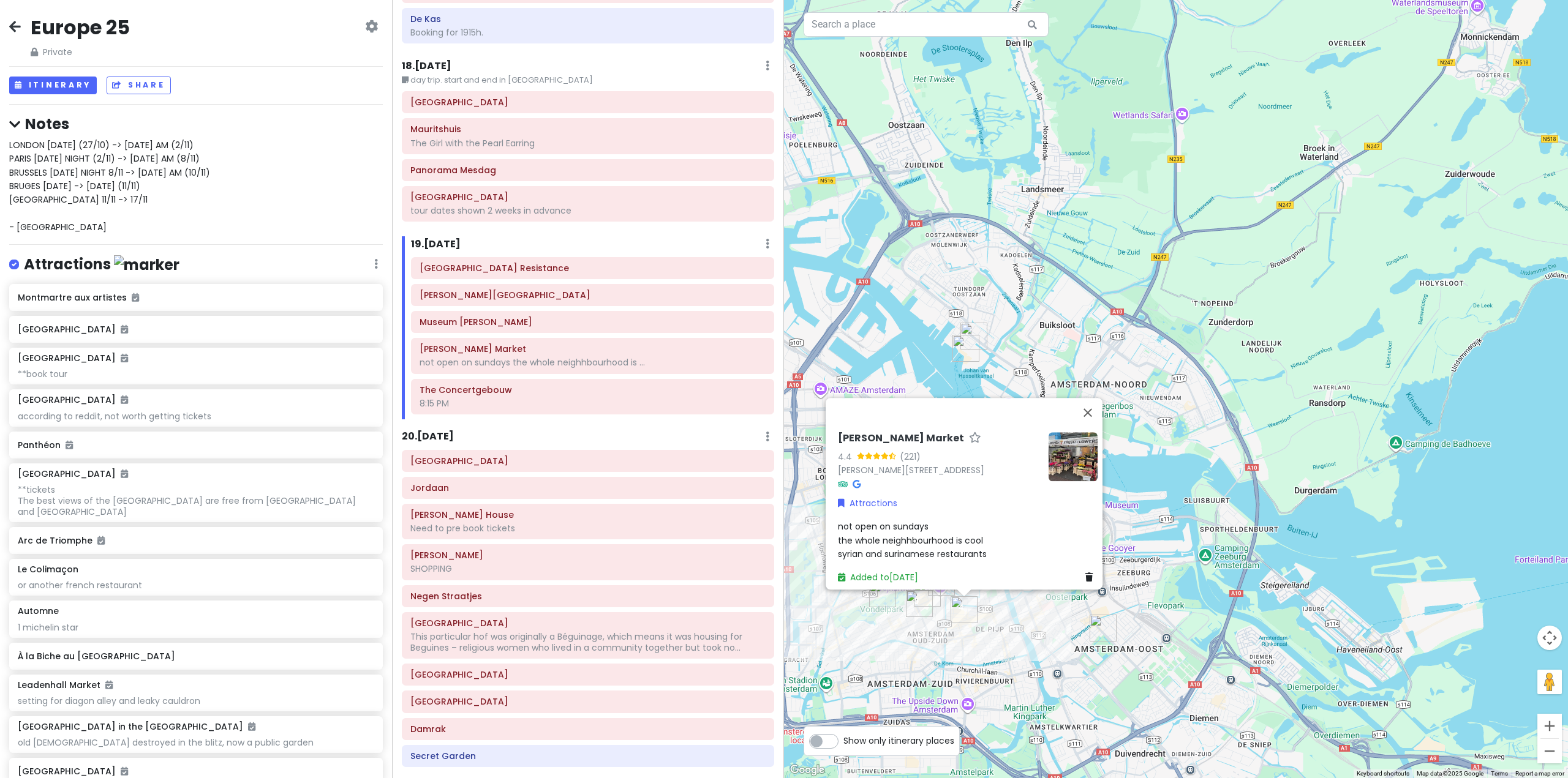
click at [1035, 635] on div "[PERSON_NAME] Market 4.4 (221) [PERSON_NAME][STREET_ADDRESS] Attractions not op…" at bounding box center [1176, 389] width 784 height 778
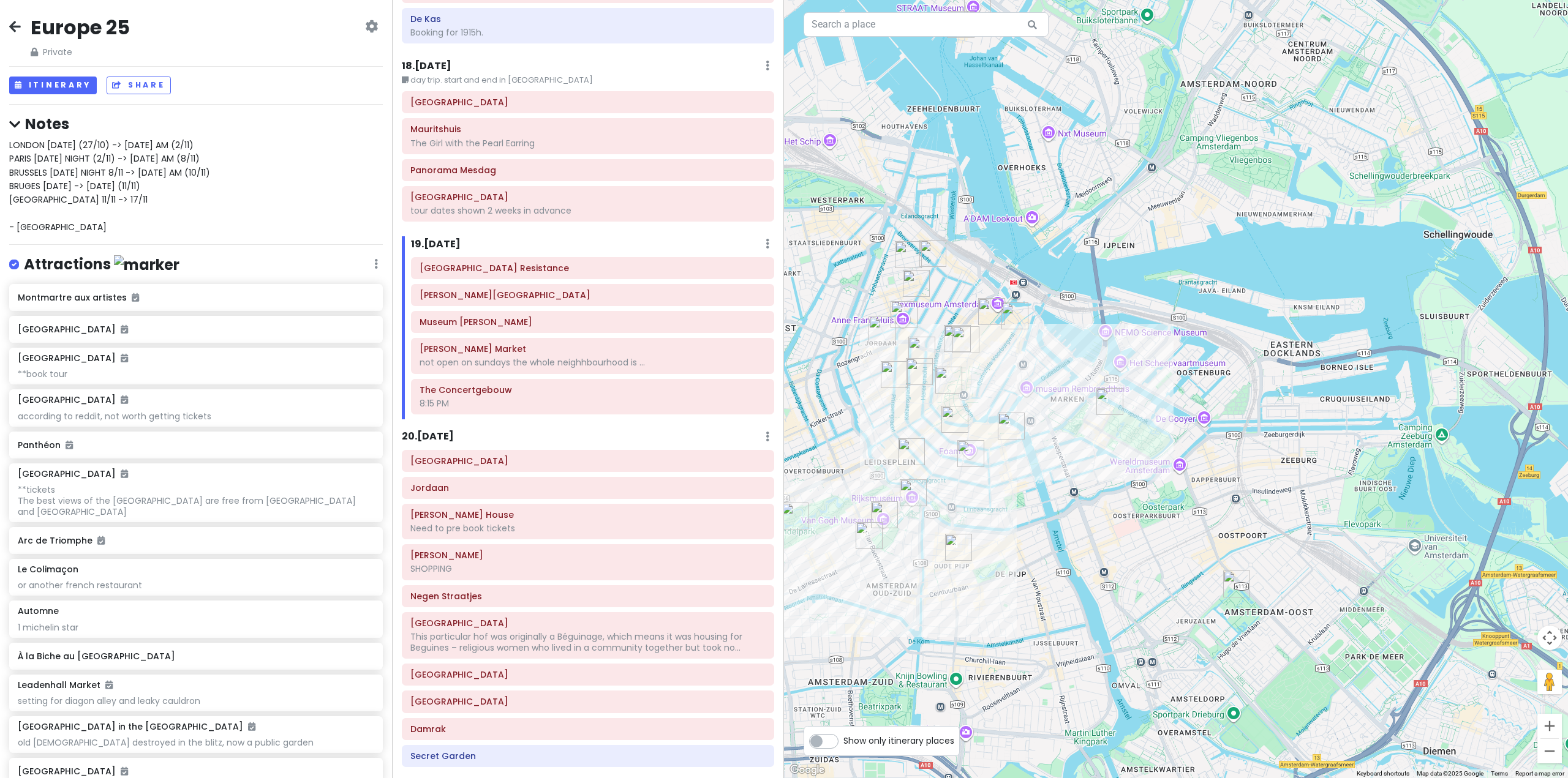
drag, startPoint x: 976, startPoint y: 618, endPoint x: 1007, endPoint y: 527, distance: 96.1
click at [1007, 527] on div at bounding box center [1176, 389] width 784 height 778
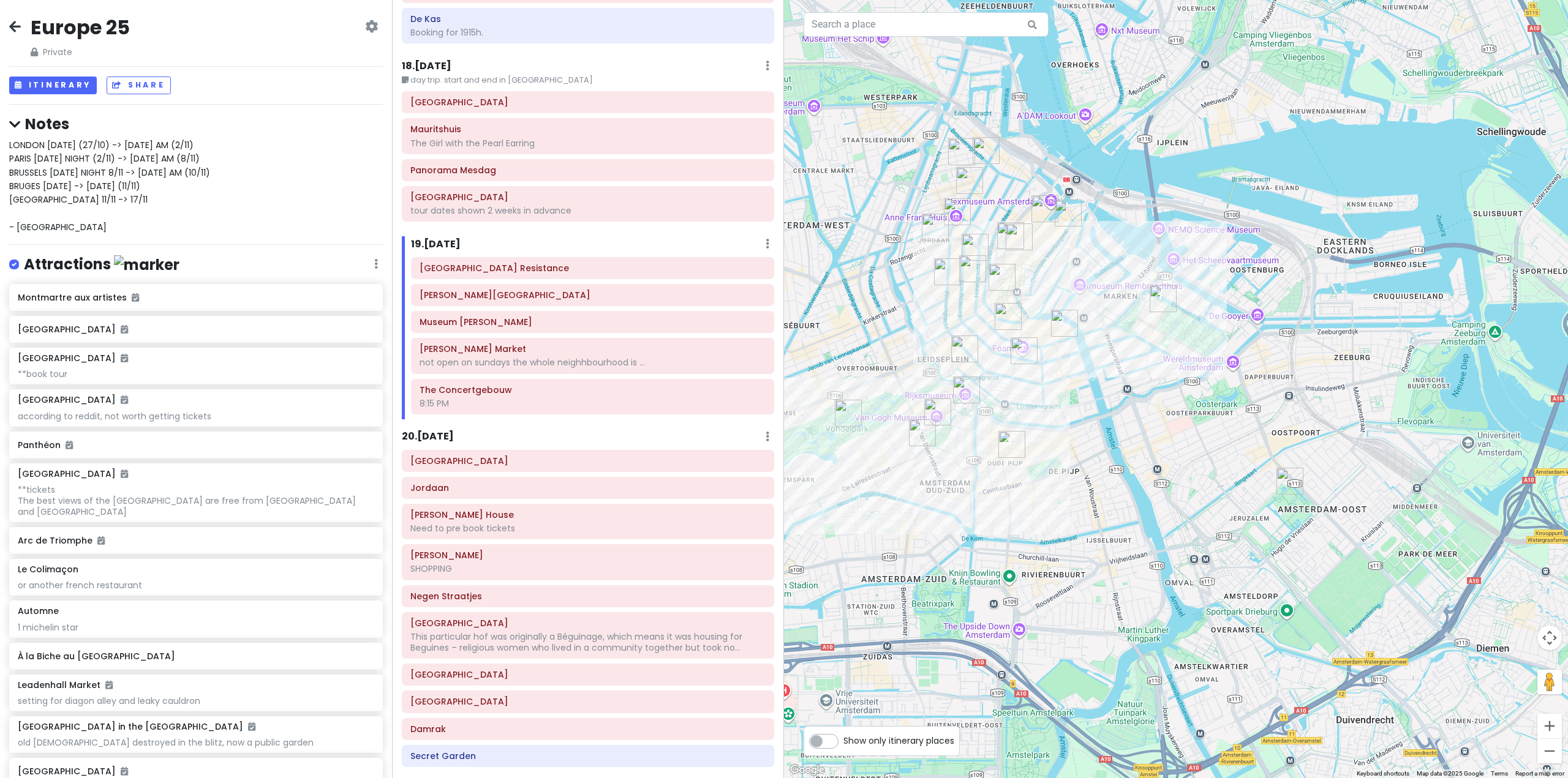
drag, startPoint x: 1035, startPoint y: 569, endPoint x: 1080, endPoint y: 477, distance: 102.4
click at [1080, 477] on div at bounding box center [1176, 389] width 784 height 778
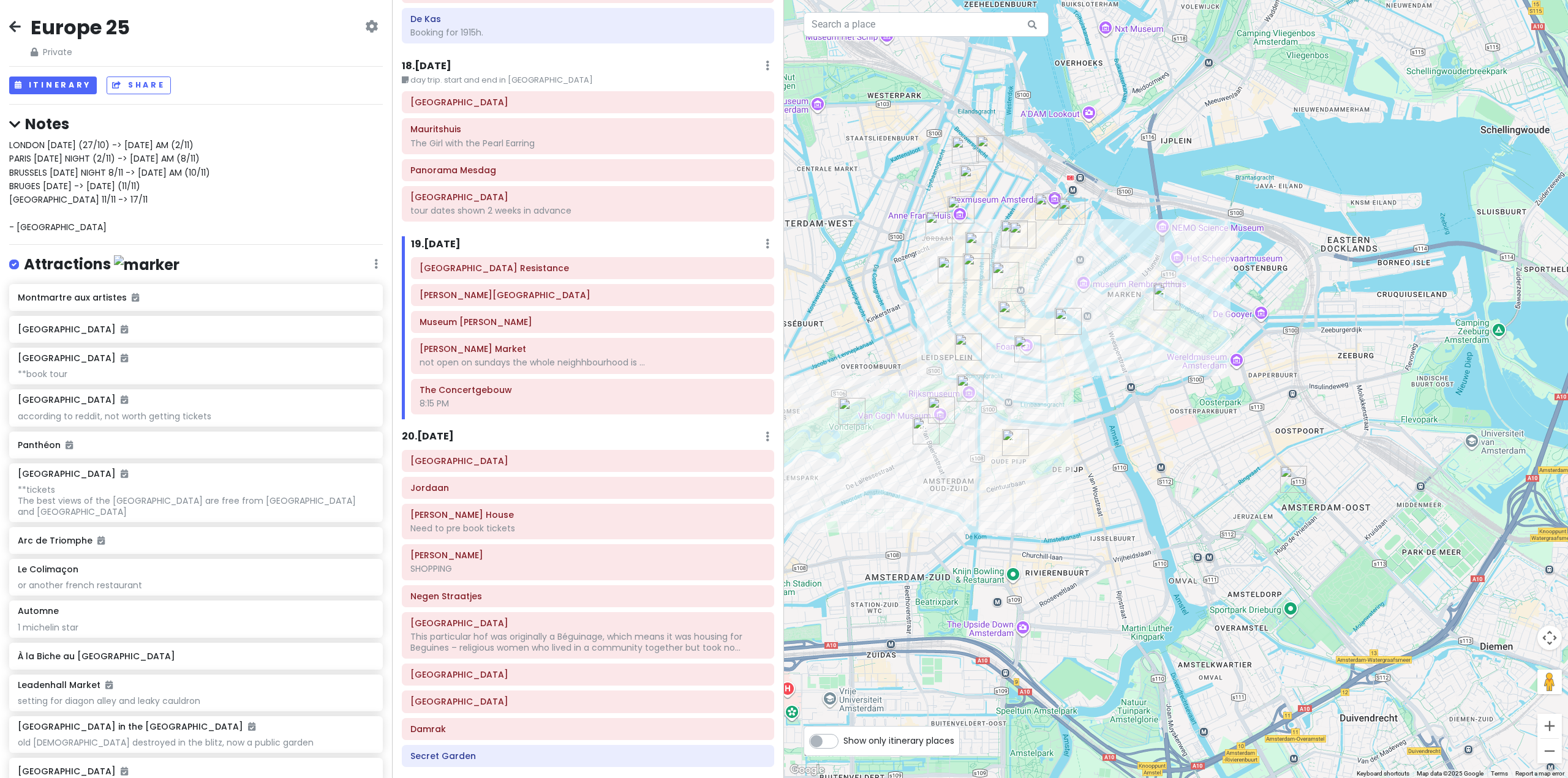
click at [446, 430] on h6 "20 . [DATE]" at bounding box center [428, 437] width 52 height 13
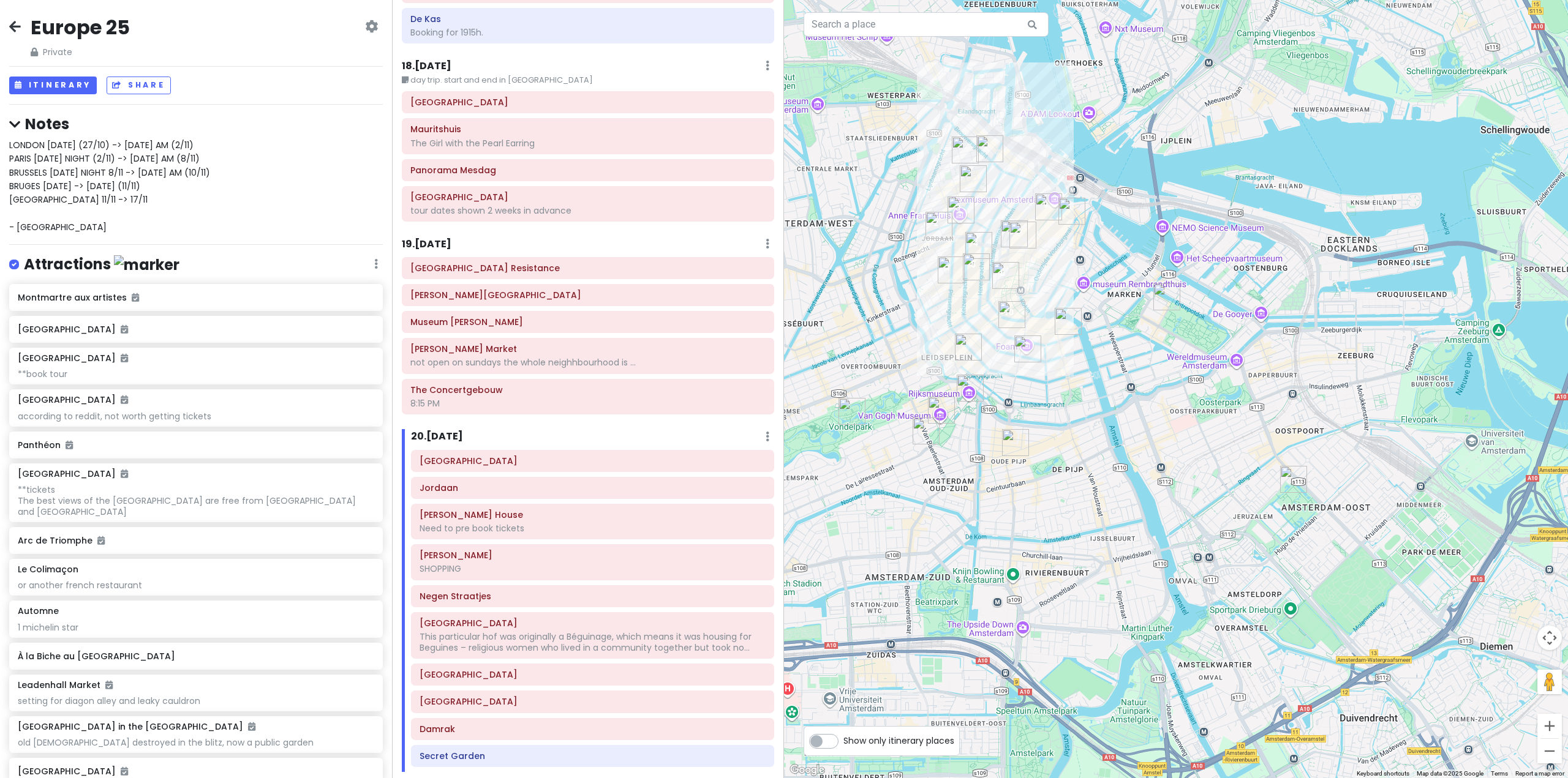
click at [444, 238] on h6 "19 . [DATE]" at bounding box center [426, 244] width 49 height 13
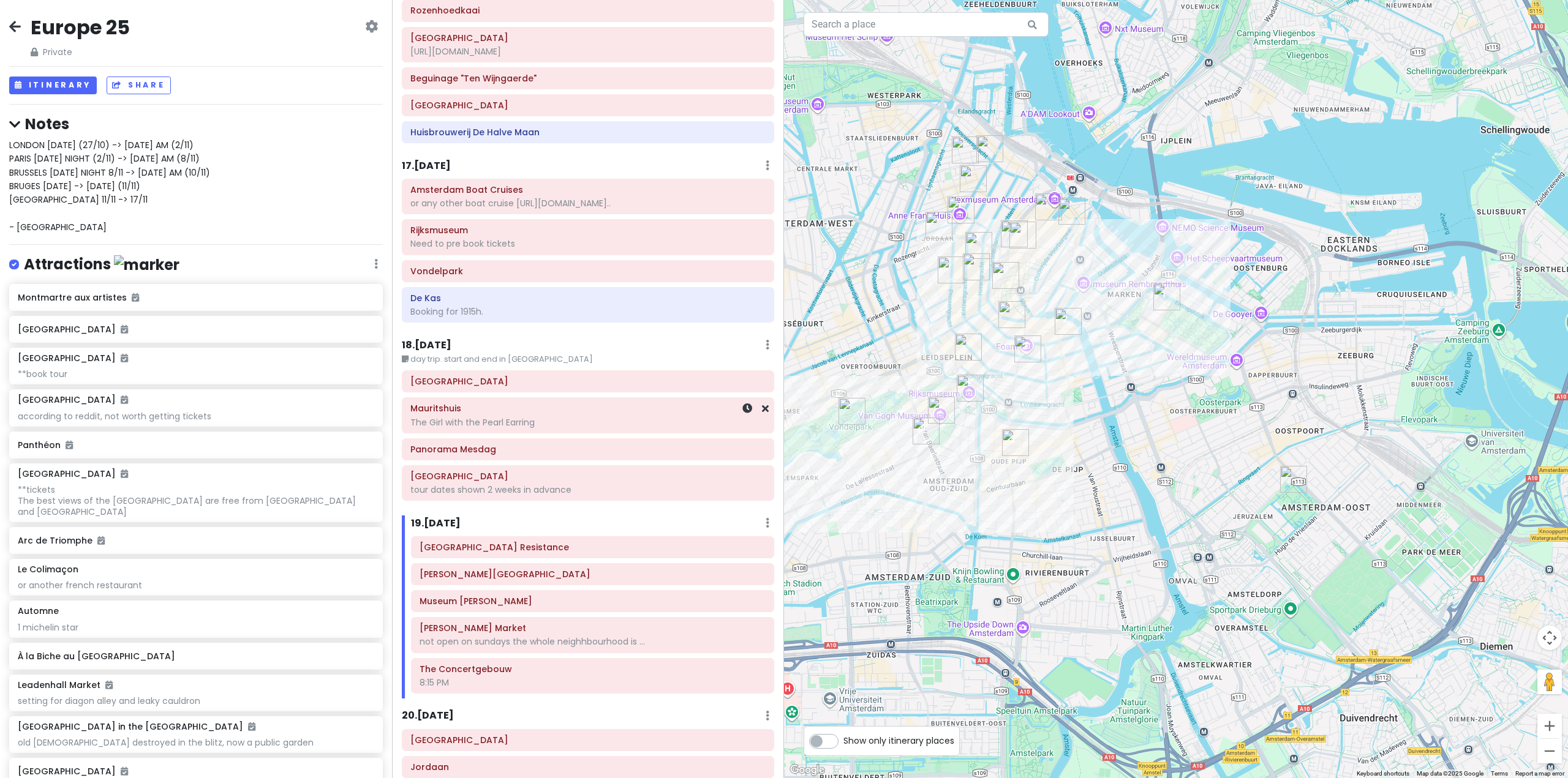
scroll to position [3180, 0]
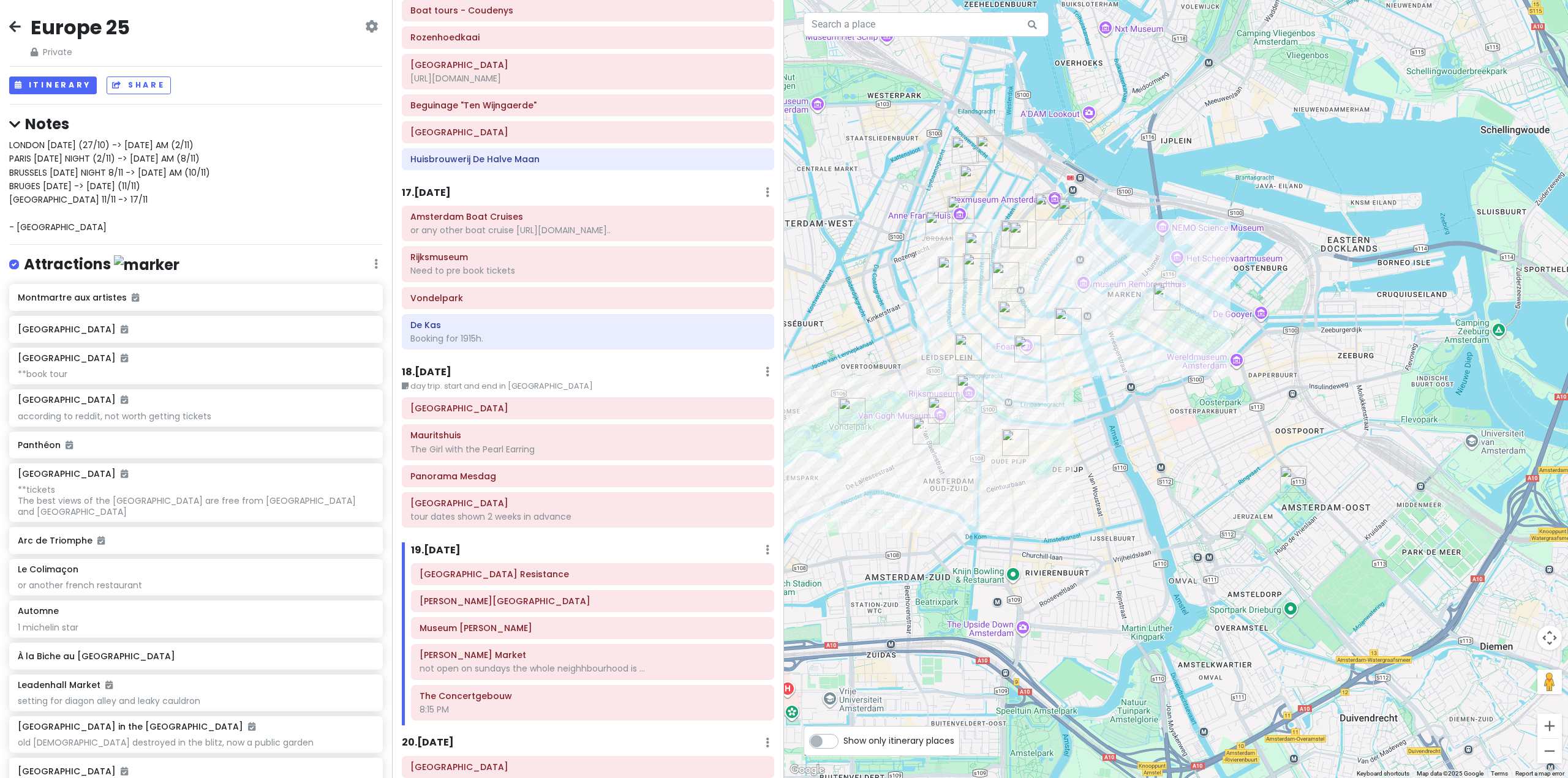
click at [451, 187] on h6 "17 . [DATE]" at bounding box center [426, 193] width 49 height 13
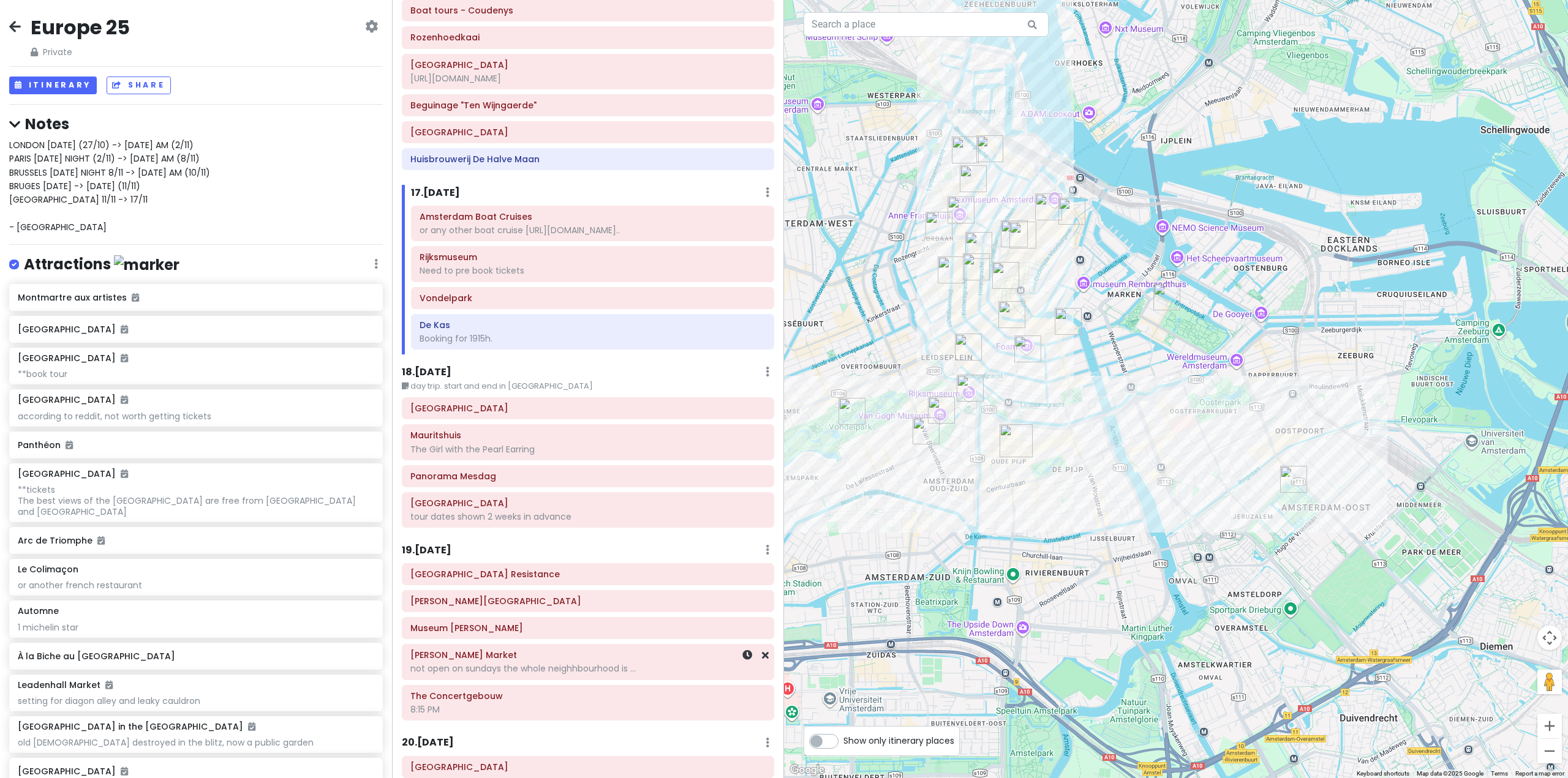
click at [514, 649] on h6 "[PERSON_NAME] Market" at bounding box center [587, 655] width 355 height 11
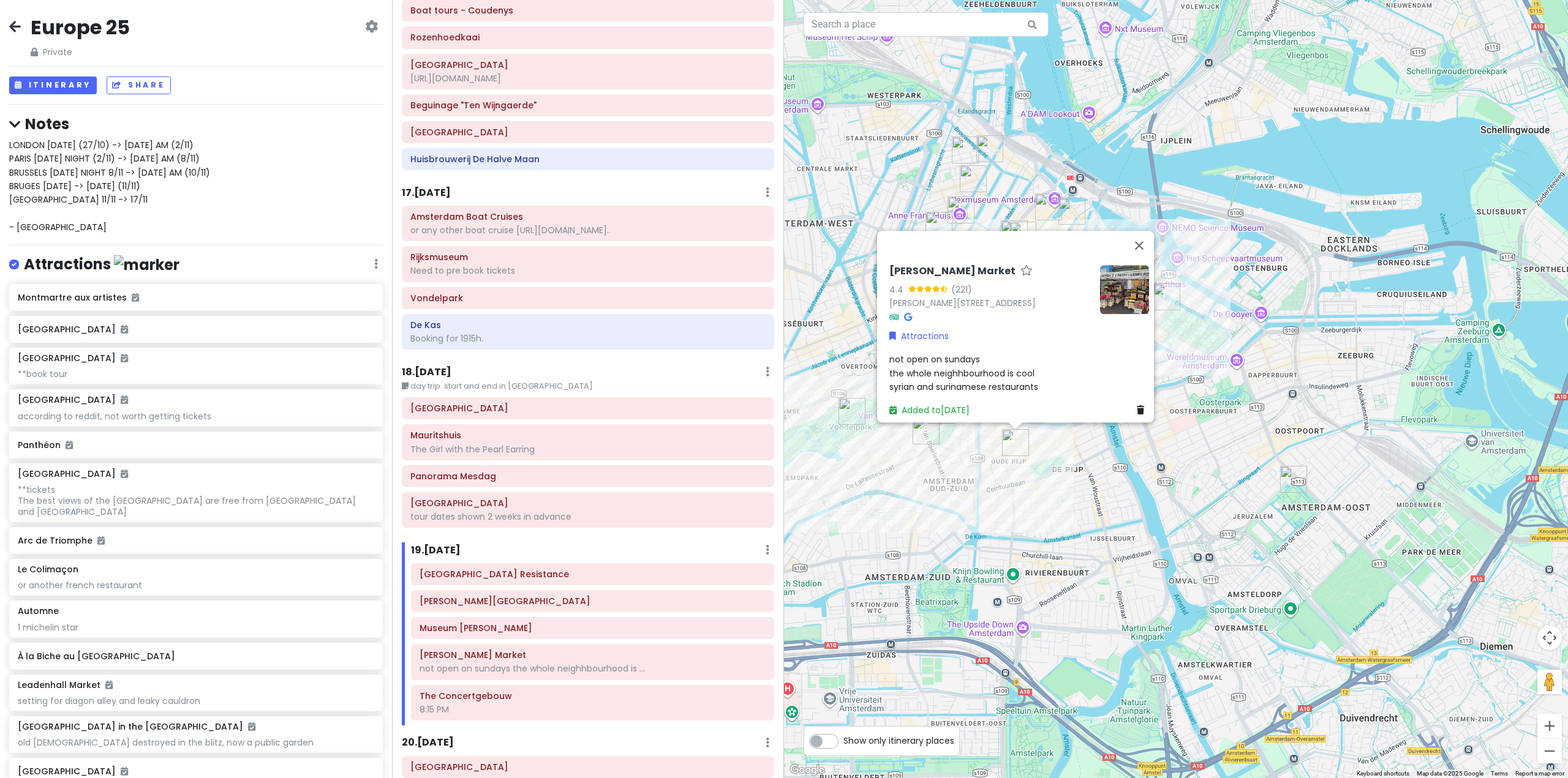
click at [1040, 507] on div "[PERSON_NAME] Market 4.4 (221) [PERSON_NAME][STREET_ADDRESS] Attractions not op…" at bounding box center [1176, 389] width 784 height 778
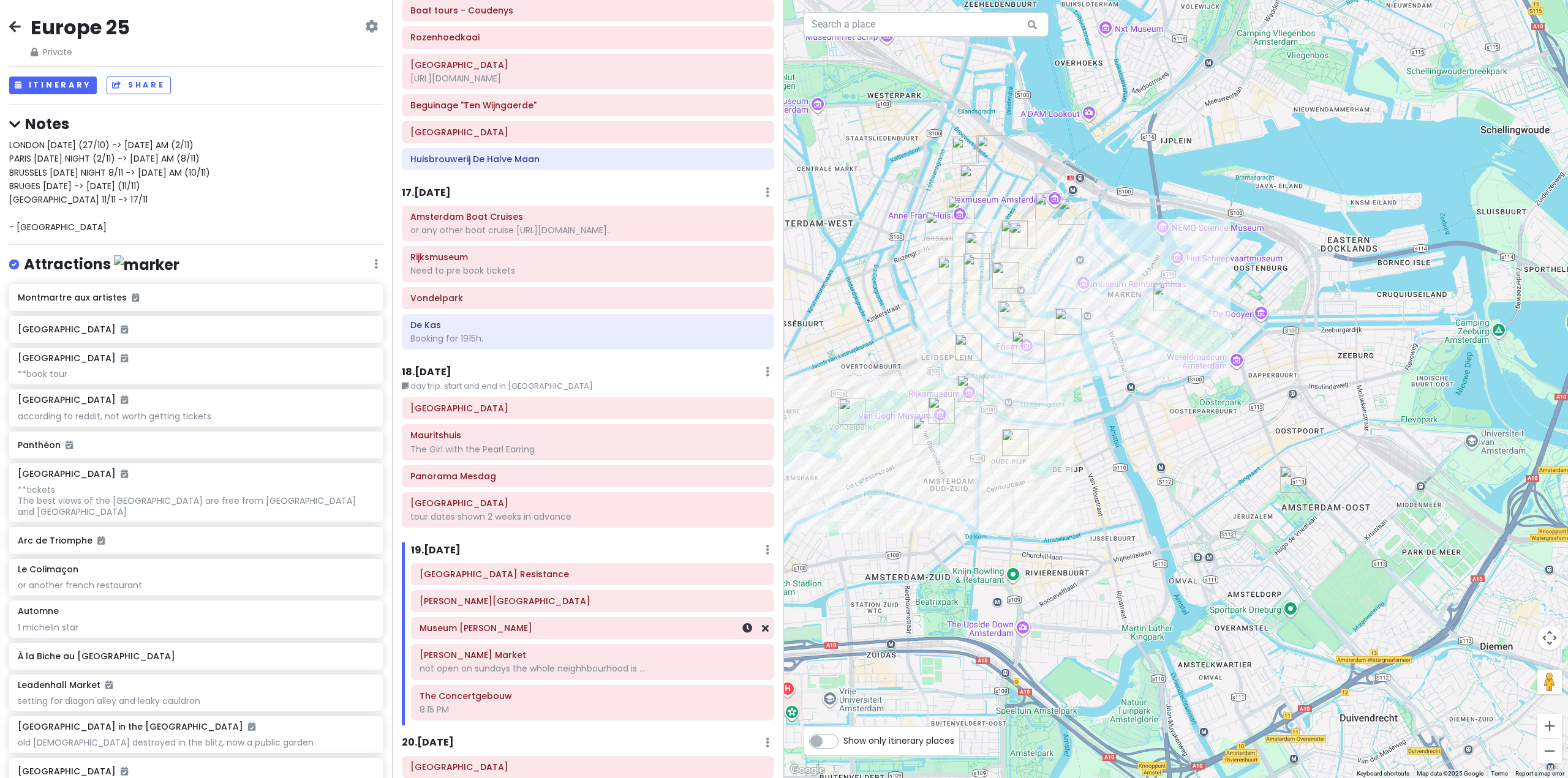
drag, startPoint x: 533, startPoint y: 602, endPoint x: 529, endPoint y: 595, distance: 8.1
click at [529, 623] on h6 "Museum [PERSON_NAME]" at bounding box center [592, 628] width 346 height 11
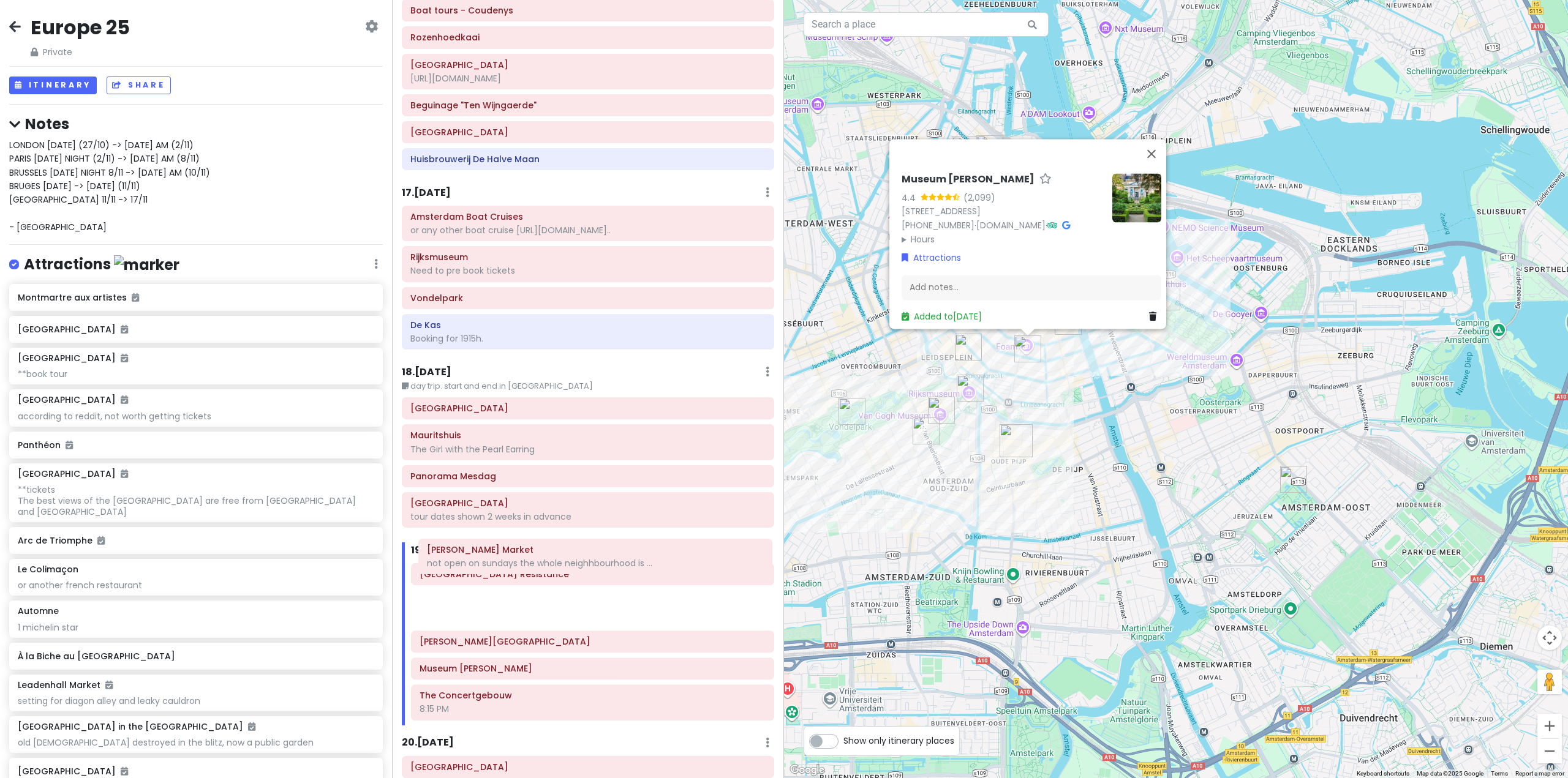
scroll to position [3181, 0]
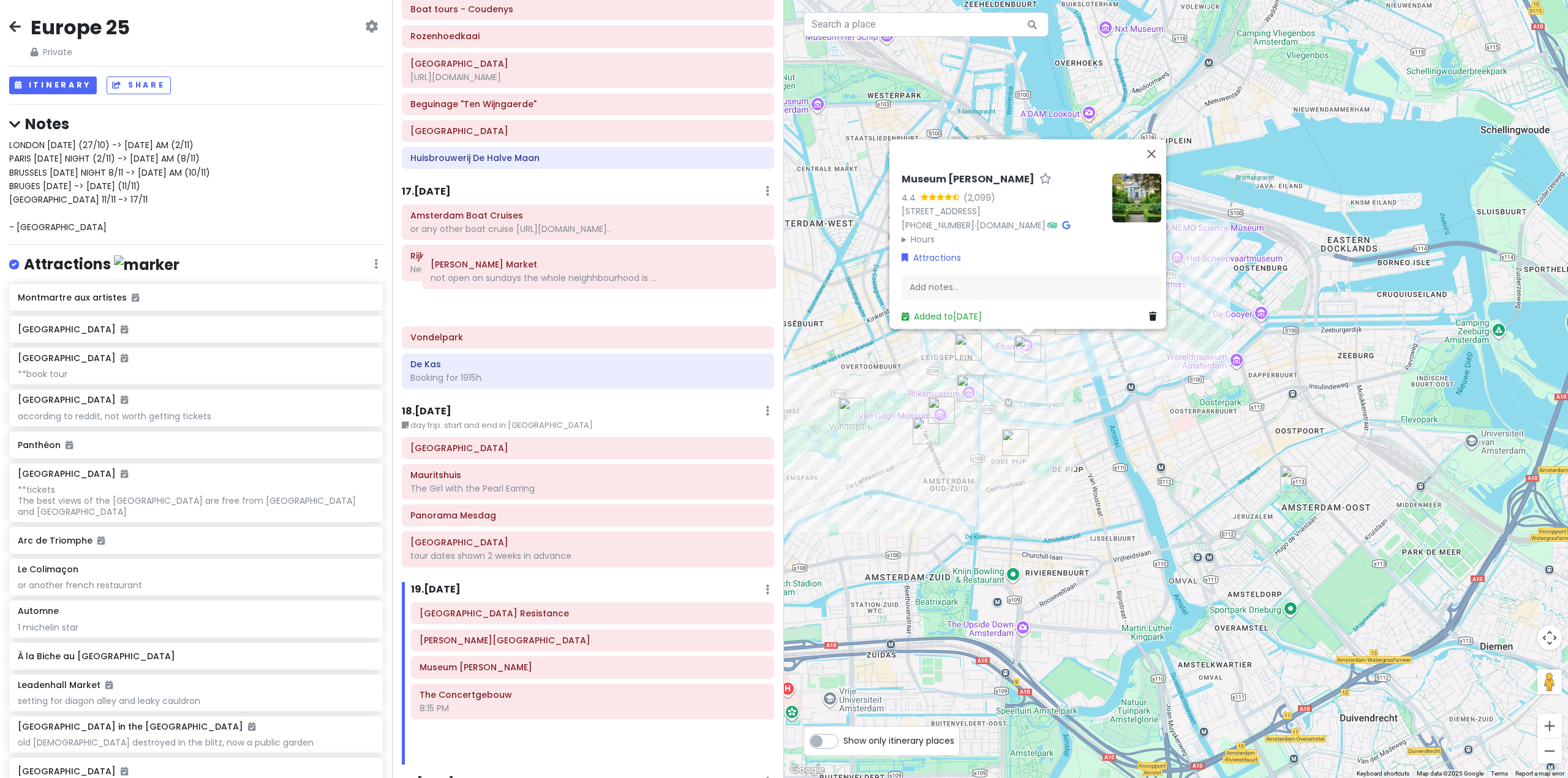
drag, startPoint x: 580, startPoint y: 631, endPoint x: 592, endPoint y: 274, distance: 357.2
click at [592, 274] on div "Itinerary × 1 . [DATE] Edit Day Notes Delete Day Fly from [GEOGRAPHIC_DATA] Dra…" at bounding box center [587, 389] width 392 height 778
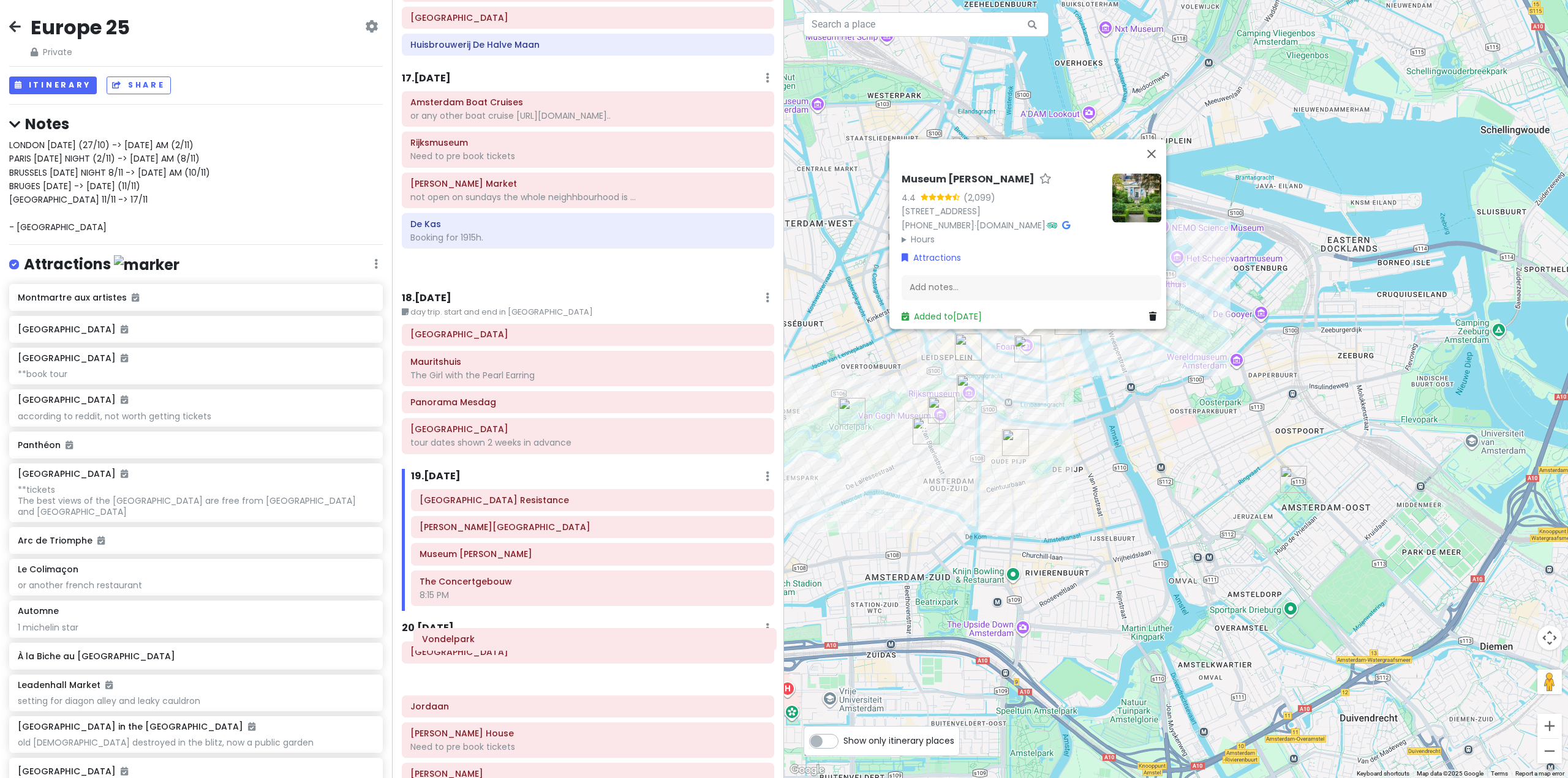
scroll to position [3308, 0]
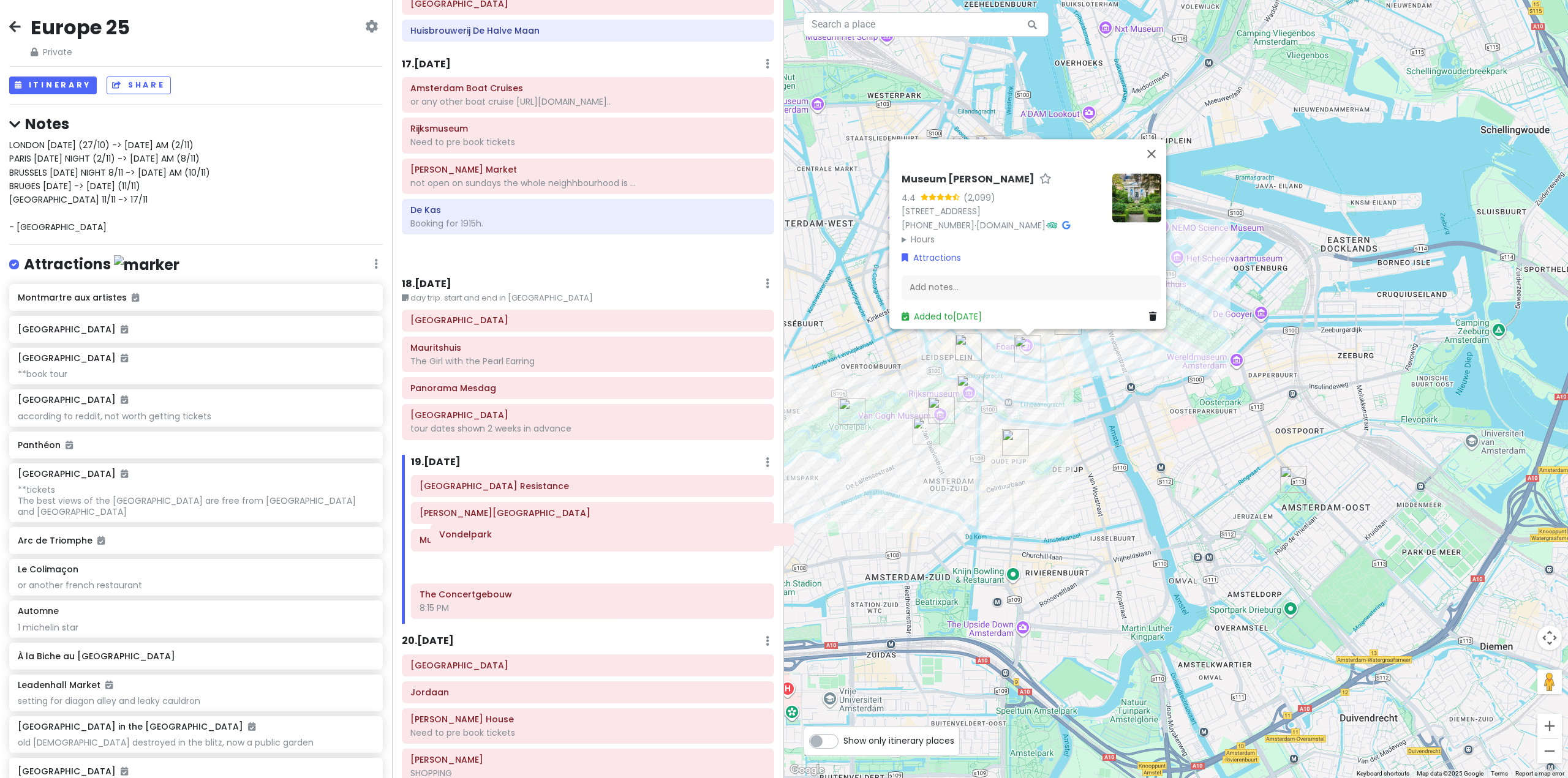
drag, startPoint x: 586, startPoint y: 306, endPoint x: 615, endPoint y: 537, distance: 232.8
click at [615, 537] on div "Itinerary × 1 . [DATE] Edit Day Notes Delete Day Fly from [GEOGRAPHIC_DATA] Dra…" at bounding box center [587, 389] width 392 height 778
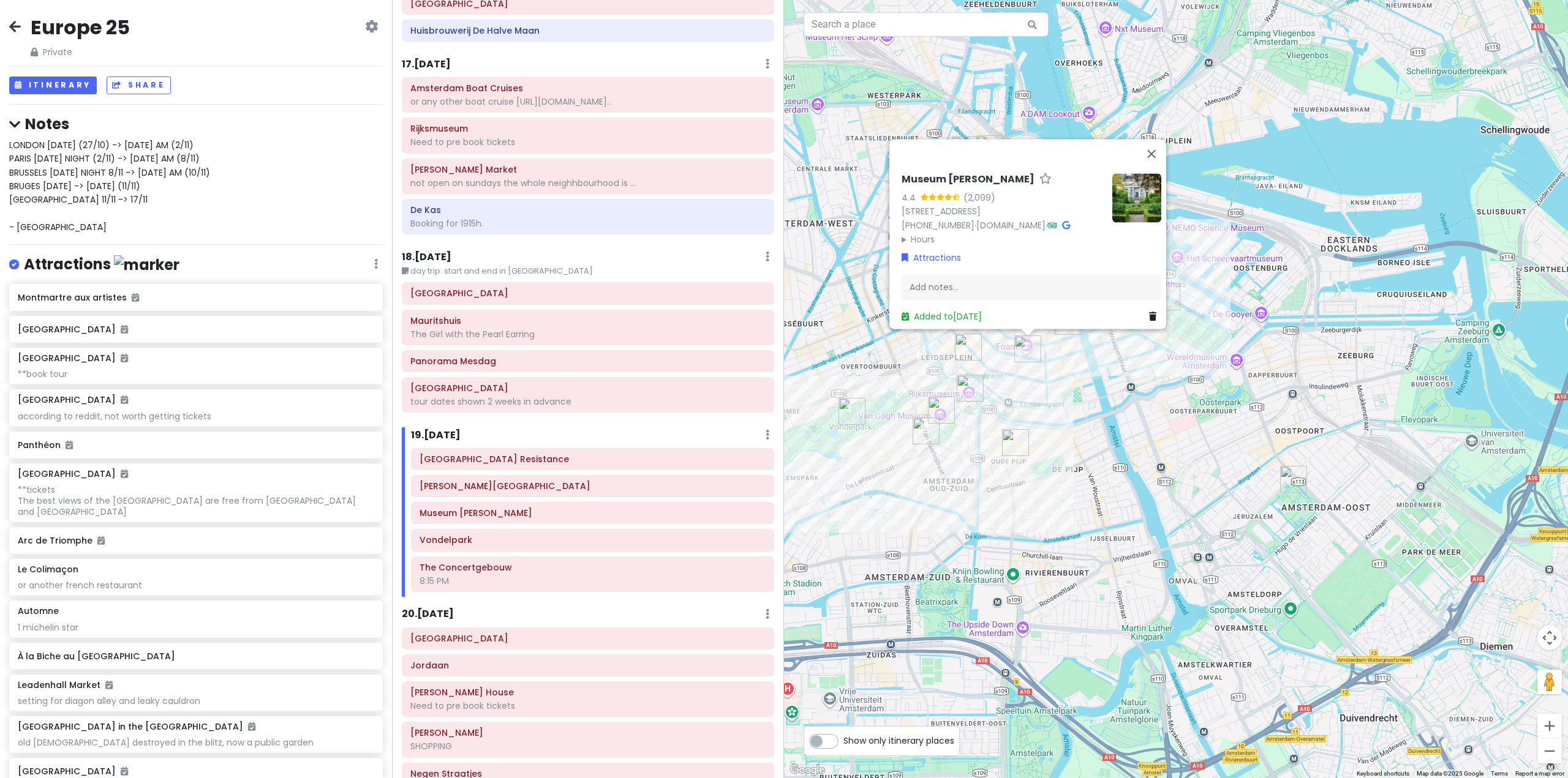
click at [921, 456] on div "Museum Van Loon 4.4 (2,099) [STREET_ADDRESS] [PHONE_NUMBER] · [DOMAIN_NAME] · H…" at bounding box center [1176, 389] width 784 height 778
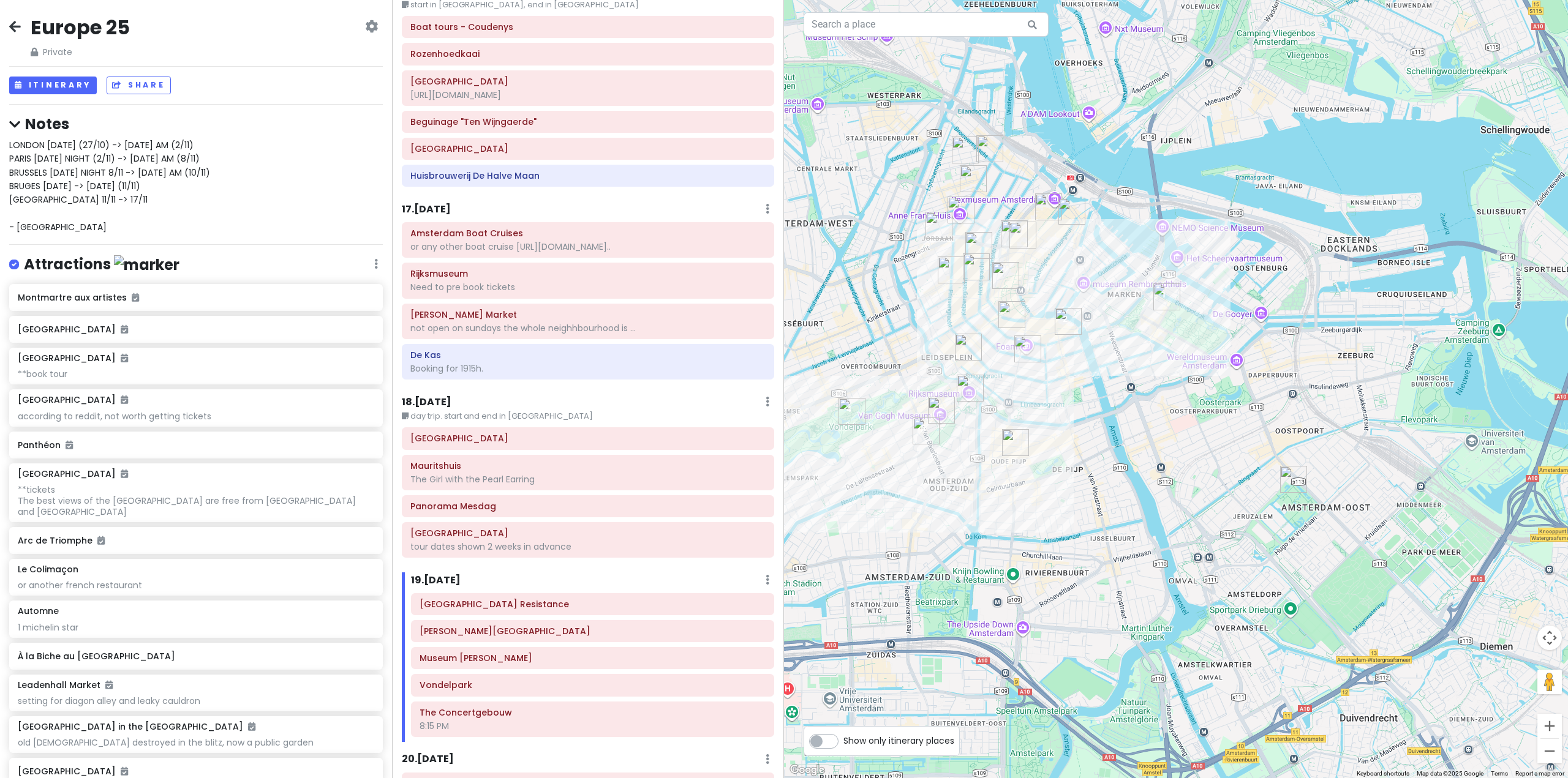
scroll to position [3124, 0]
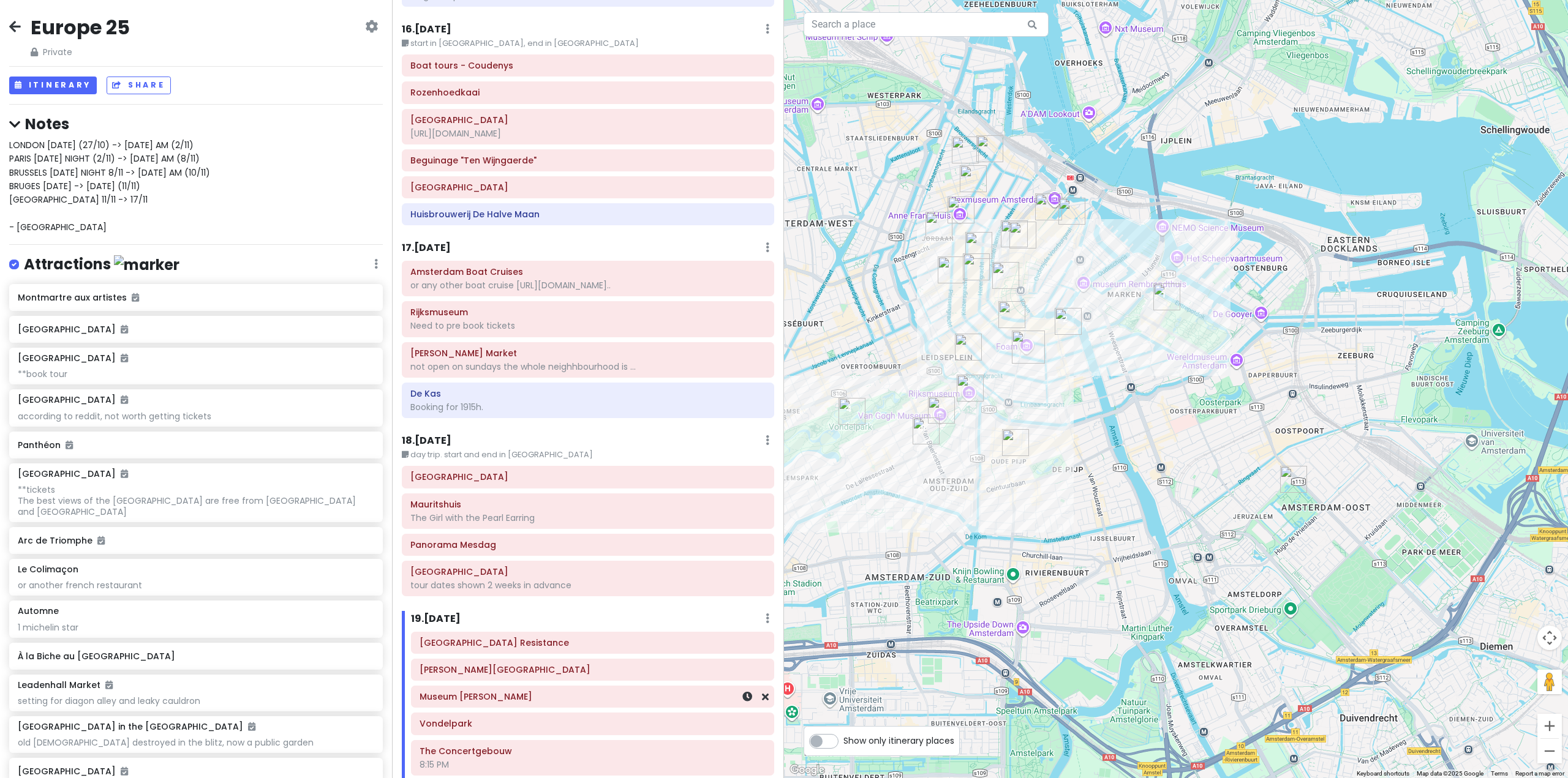
click at [539, 687] on div "Museum [PERSON_NAME]" at bounding box center [593, 697] width 362 height 21
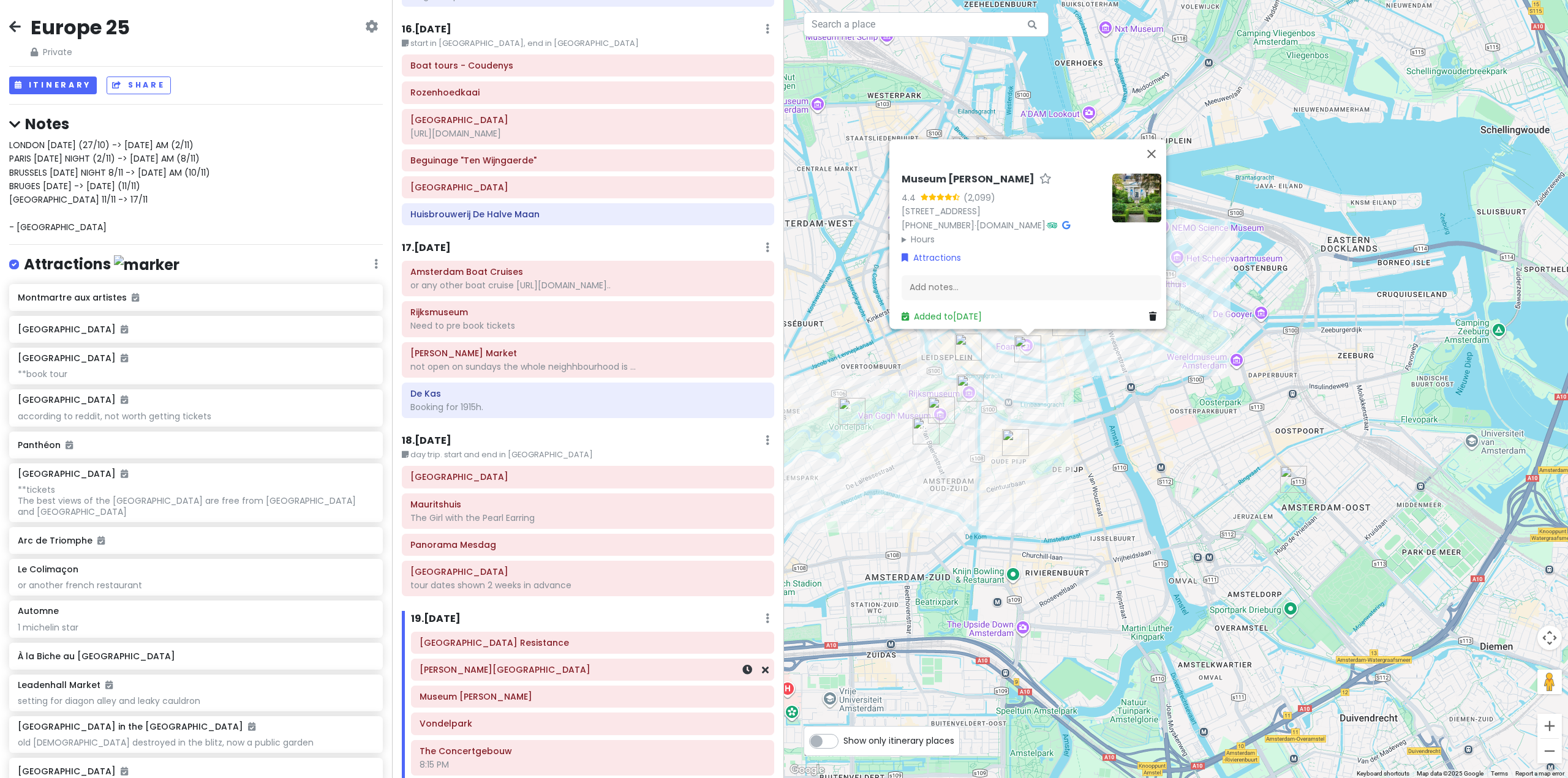
click at [532, 659] on div "[PERSON_NAME][GEOGRAPHIC_DATA]" at bounding box center [593, 669] width 362 height 21
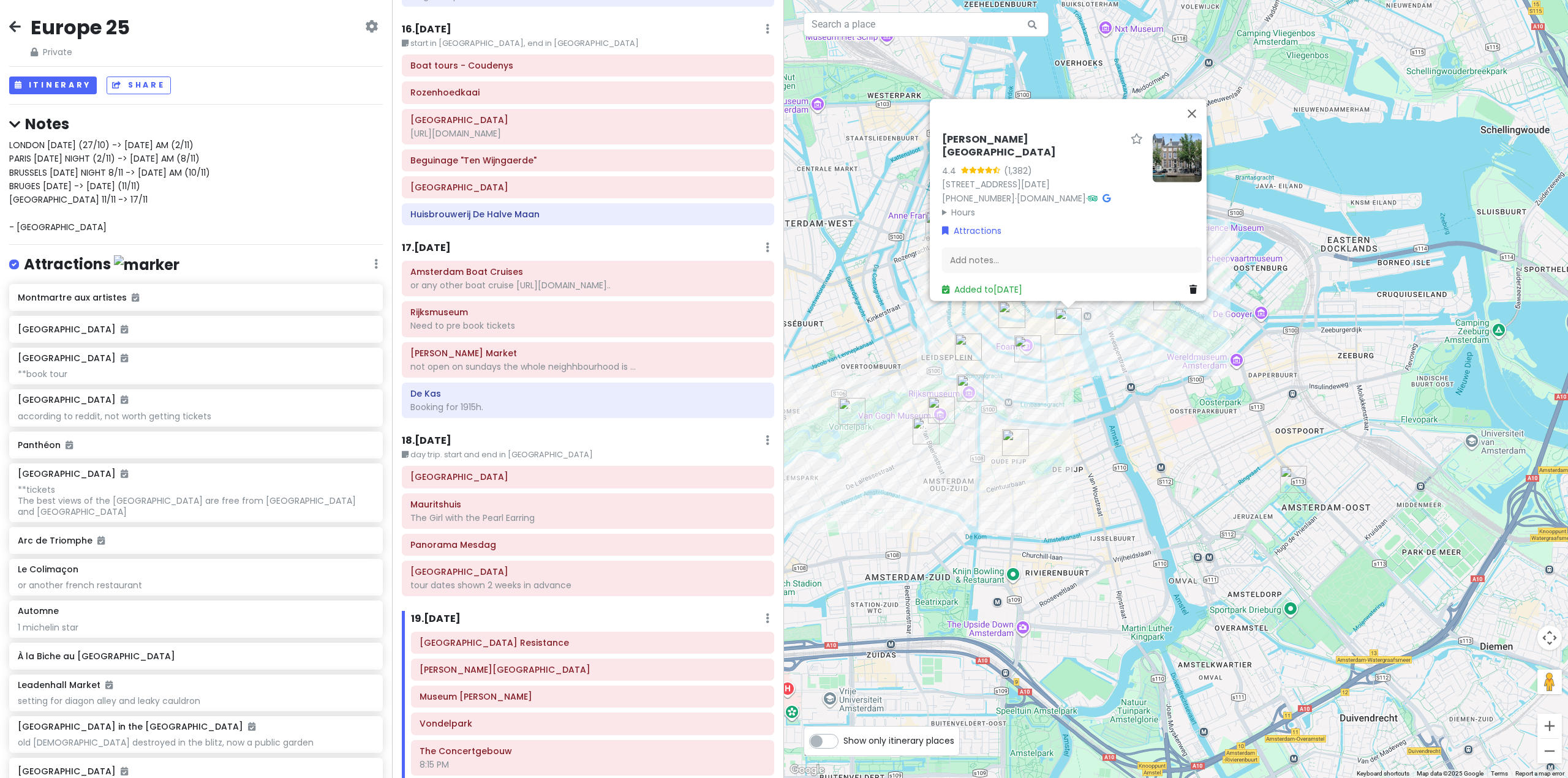
click at [573, 398] on div "Itinerary × 1 . [DATE] Edit Day Notes Delete Day Fly from [GEOGRAPHIC_DATA] Dra…" at bounding box center [587, 389] width 392 height 778
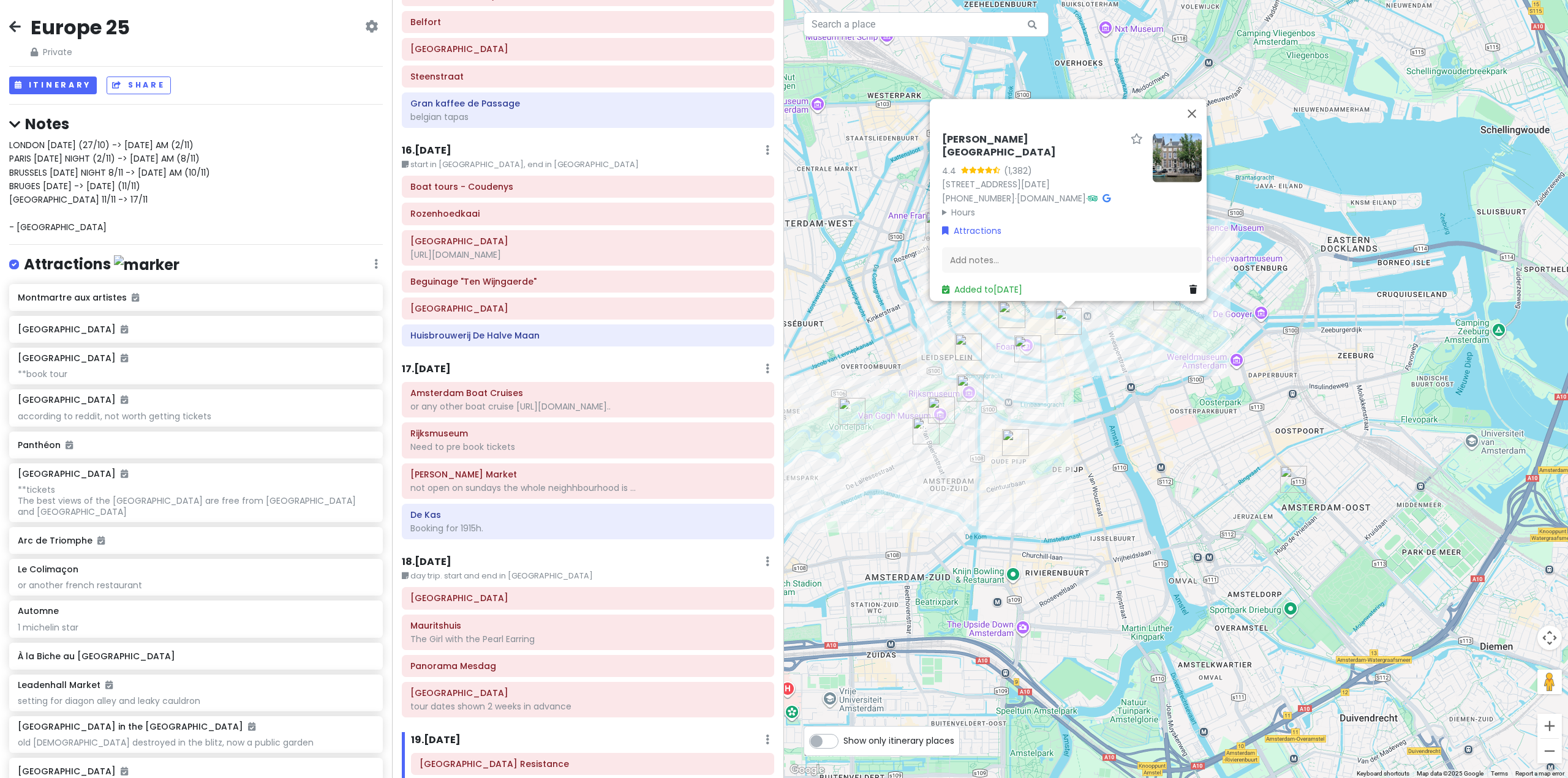
scroll to position [3002, 0]
click at [484, 424] on div "Rijksmuseum Need to pre book tickets" at bounding box center [588, 441] width 371 height 34
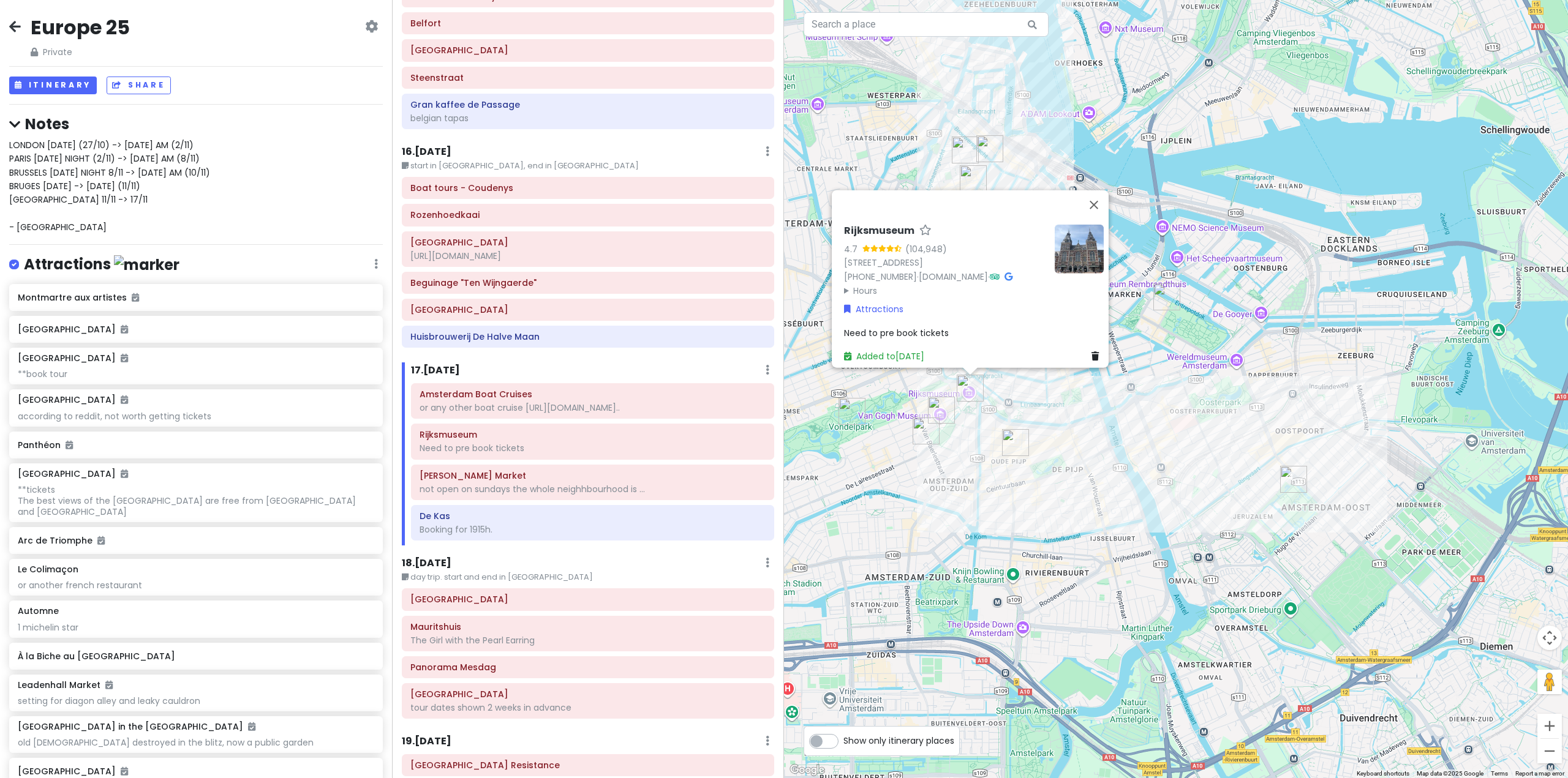
click at [1056, 511] on div "Rijksmuseum 4.7 (104,948) [STREET_ADDRESS] [PHONE_NUMBER] · [DOMAIN_NAME] · Hou…" at bounding box center [1176, 389] width 784 height 778
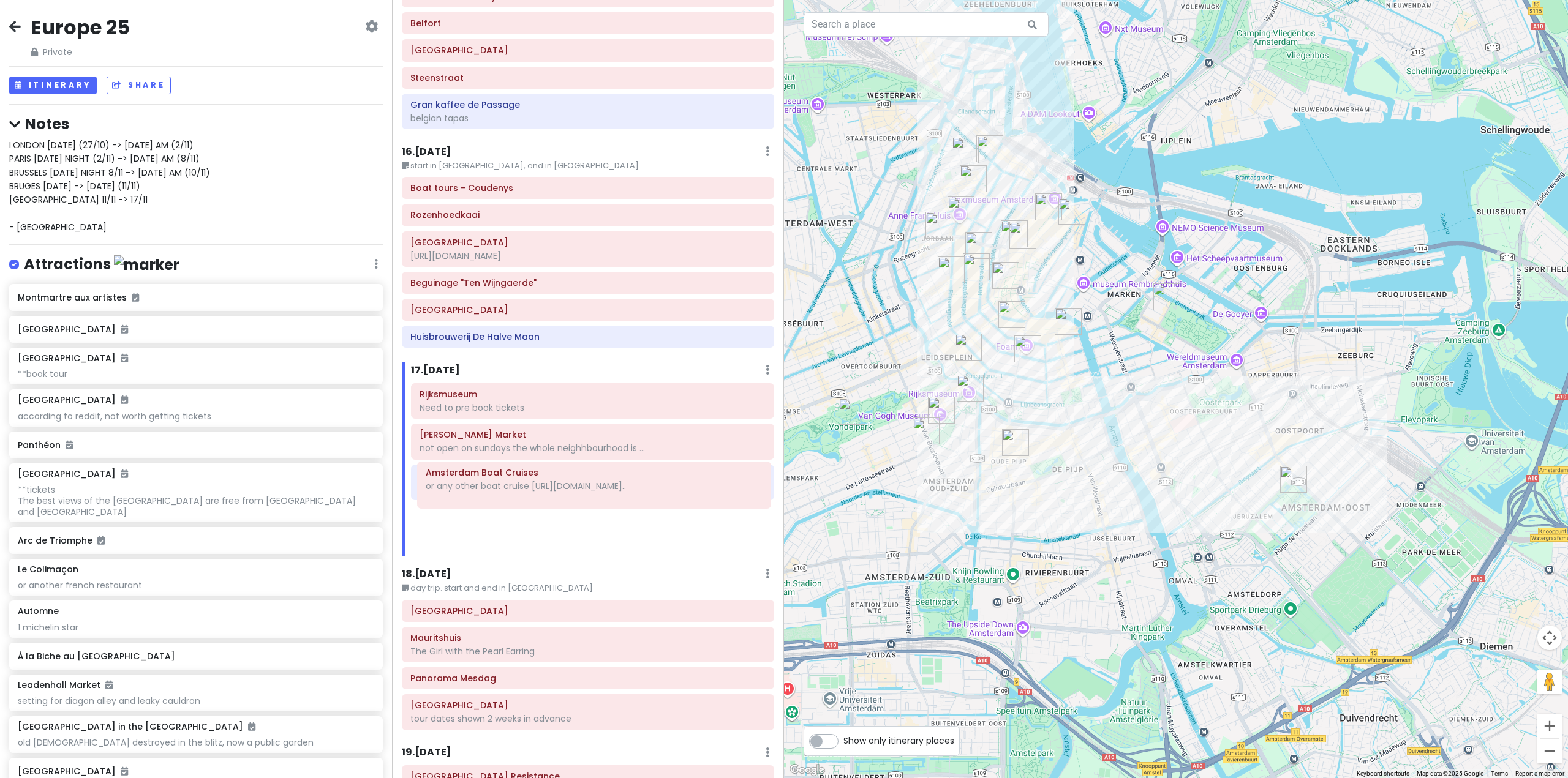
drag, startPoint x: 594, startPoint y: 376, endPoint x: 600, endPoint y: 498, distance: 122.1
click at [600, 498] on div "Amsterdam Boat Cruises or any other boat cruise [URL][DOMAIN_NAME].. Rijksmuseu…" at bounding box center [593, 470] width 382 height 174
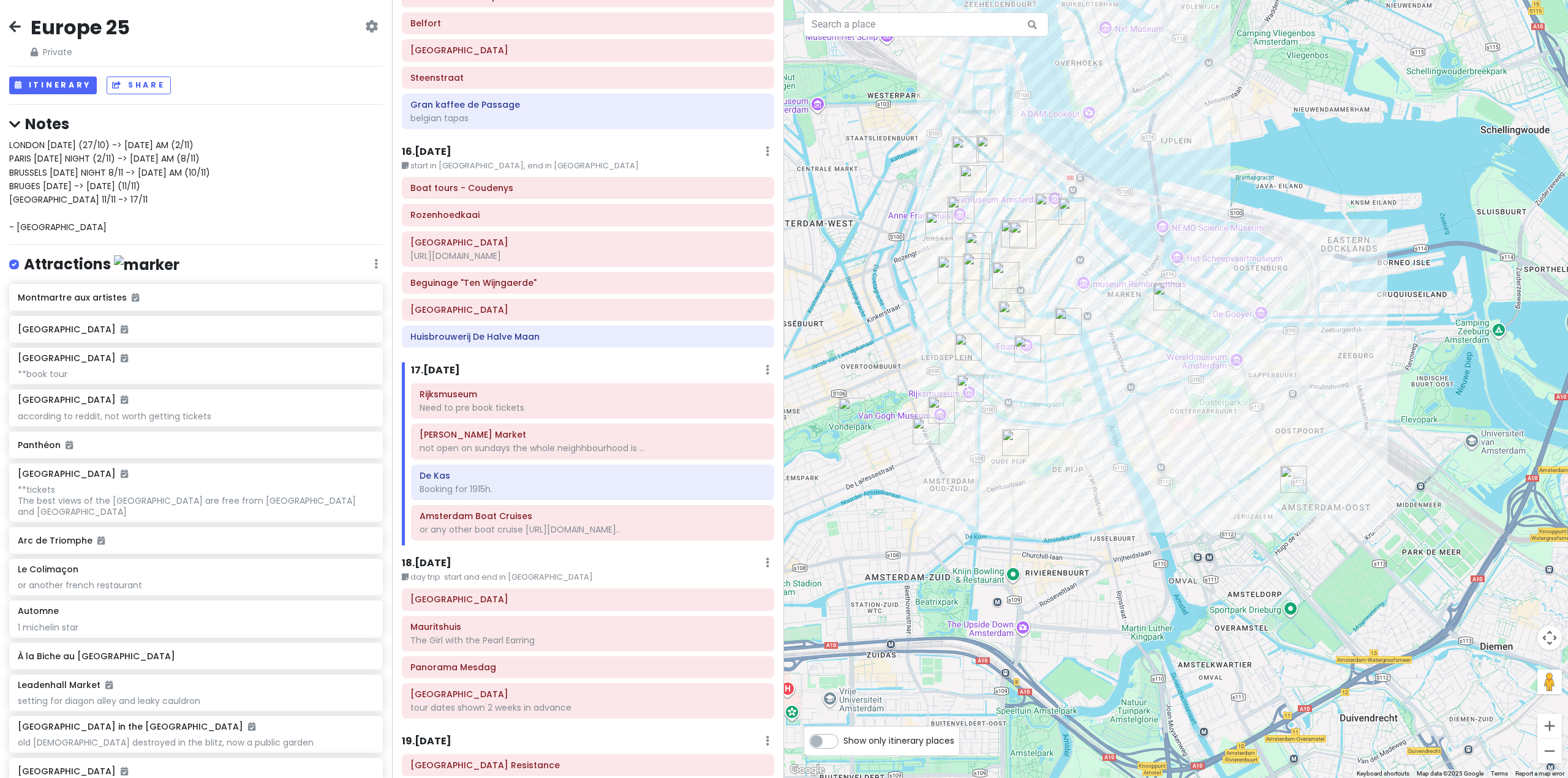
click at [1051, 503] on div at bounding box center [1176, 389] width 784 height 778
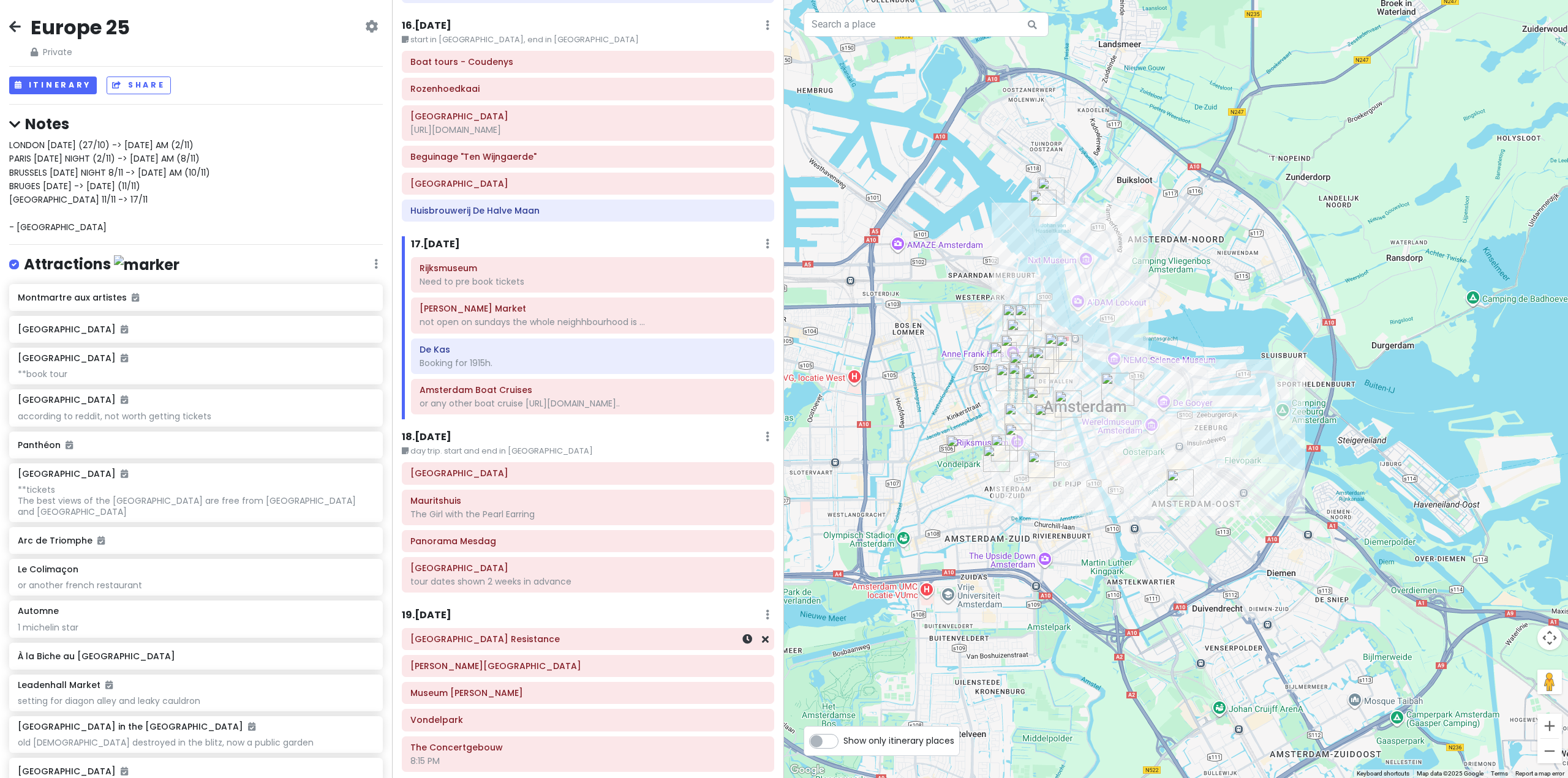
scroll to position [3186, 0]
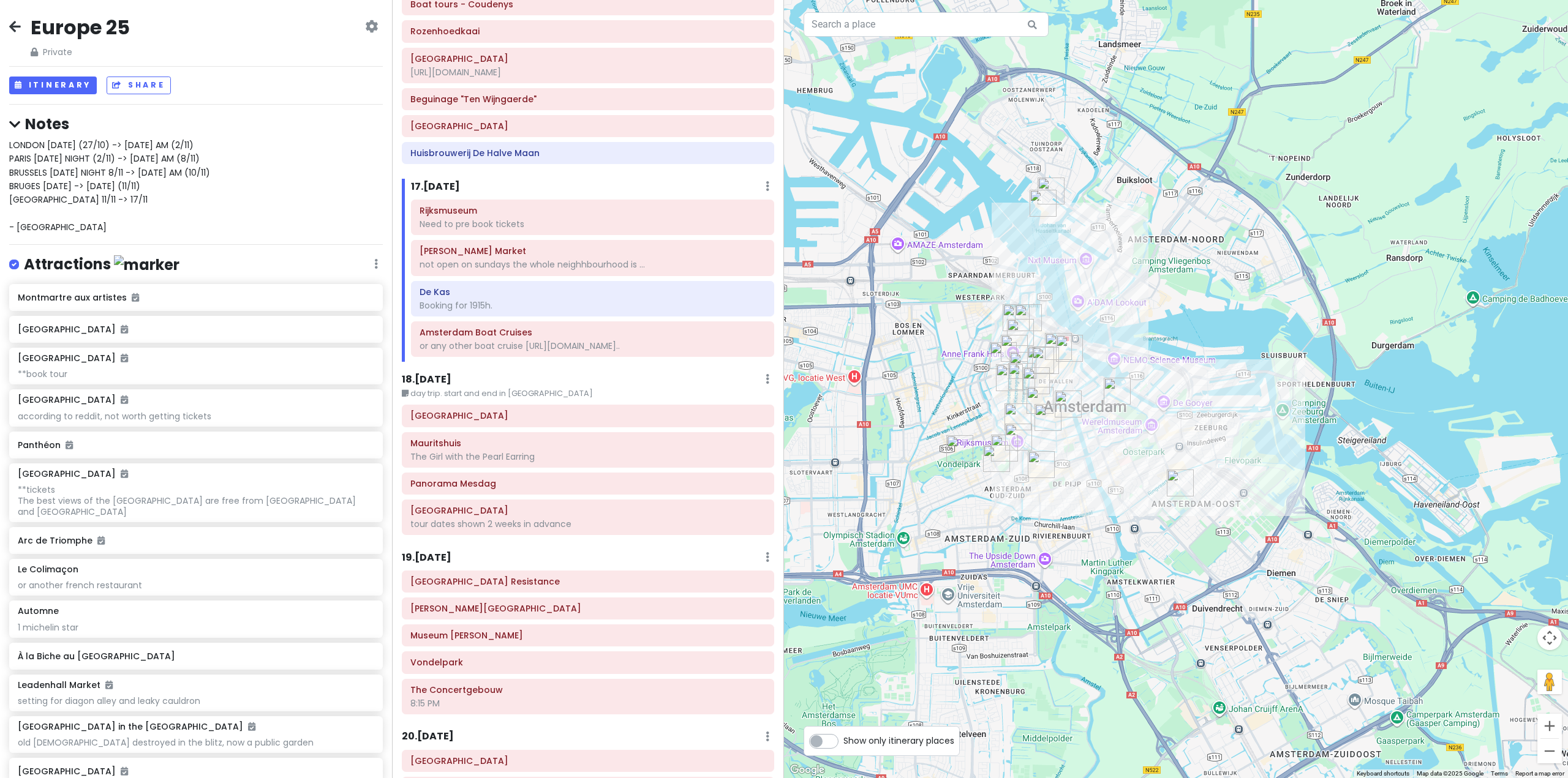
click at [434, 551] on h6 "19 . [DATE]" at bounding box center [426, 557] width 49 height 13
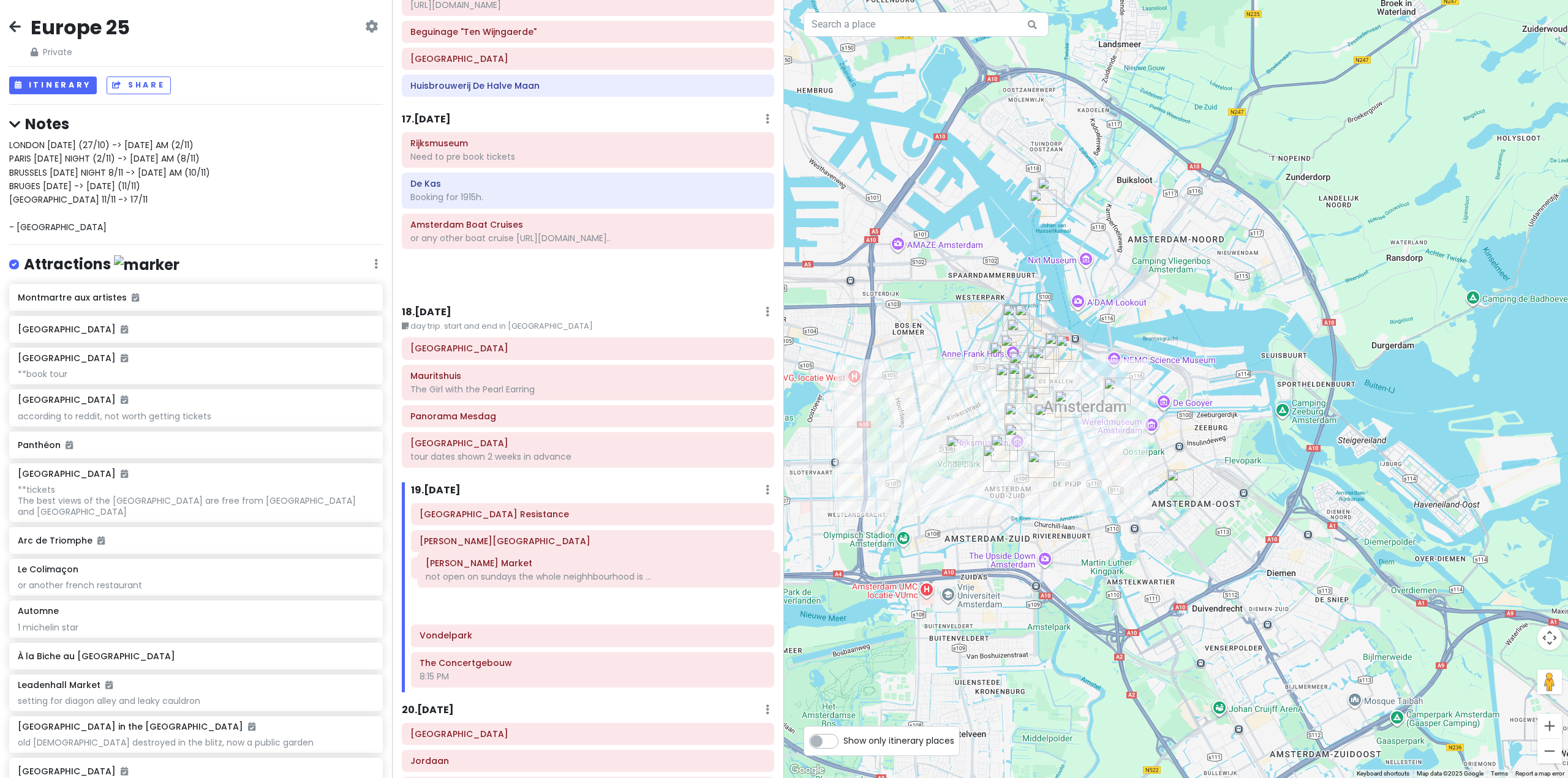
scroll to position [3253, 0]
drag, startPoint x: 571, startPoint y: 239, endPoint x: 583, endPoint y: 575, distance: 336.2
click at [583, 575] on div "Itinerary × 1 . [DATE] Edit Day Notes Delete Day Fly from [GEOGRAPHIC_DATA] Dra…" at bounding box center [587, 389] width 392 height 778
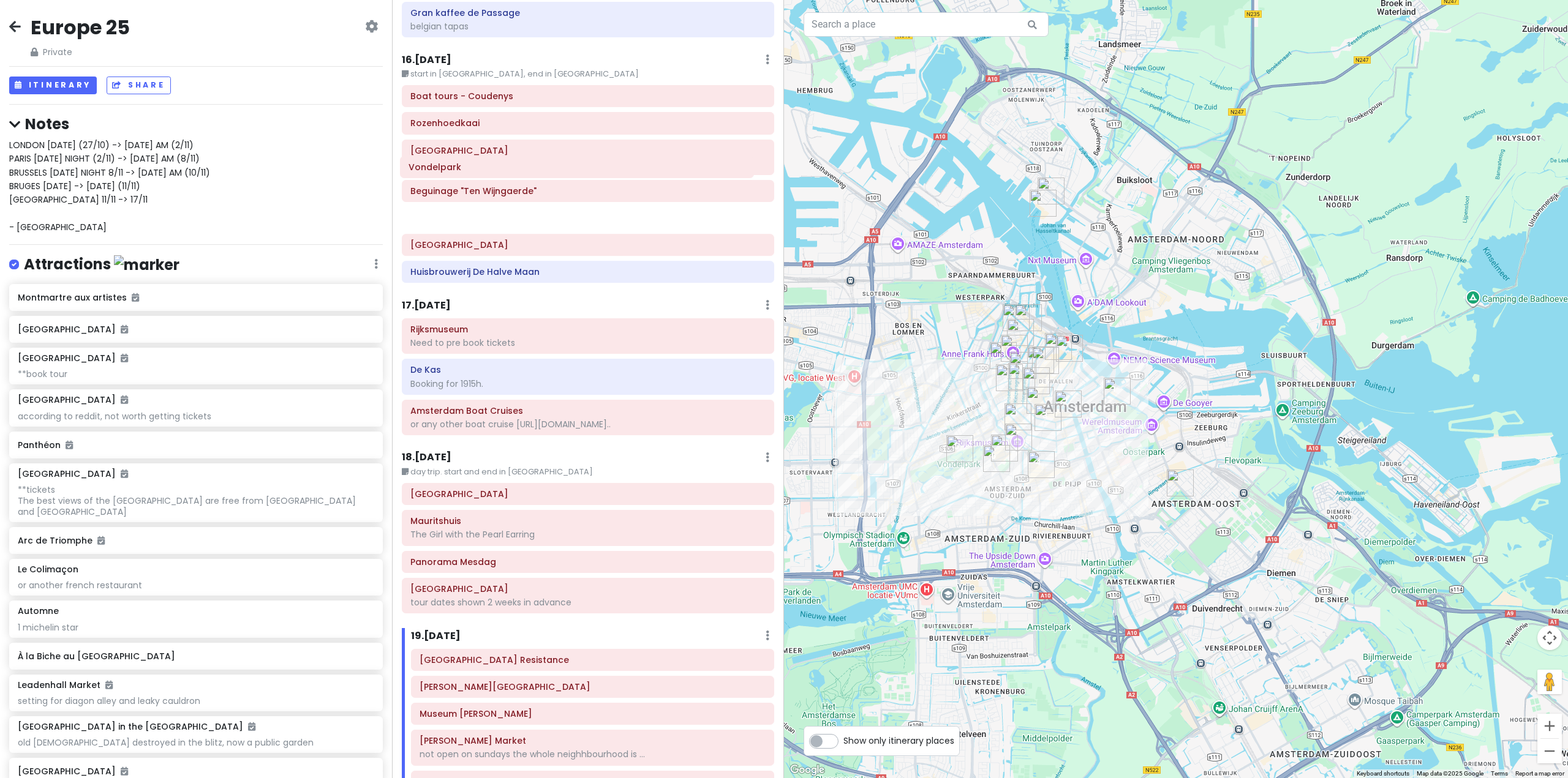
scroll to position [3093, 0]
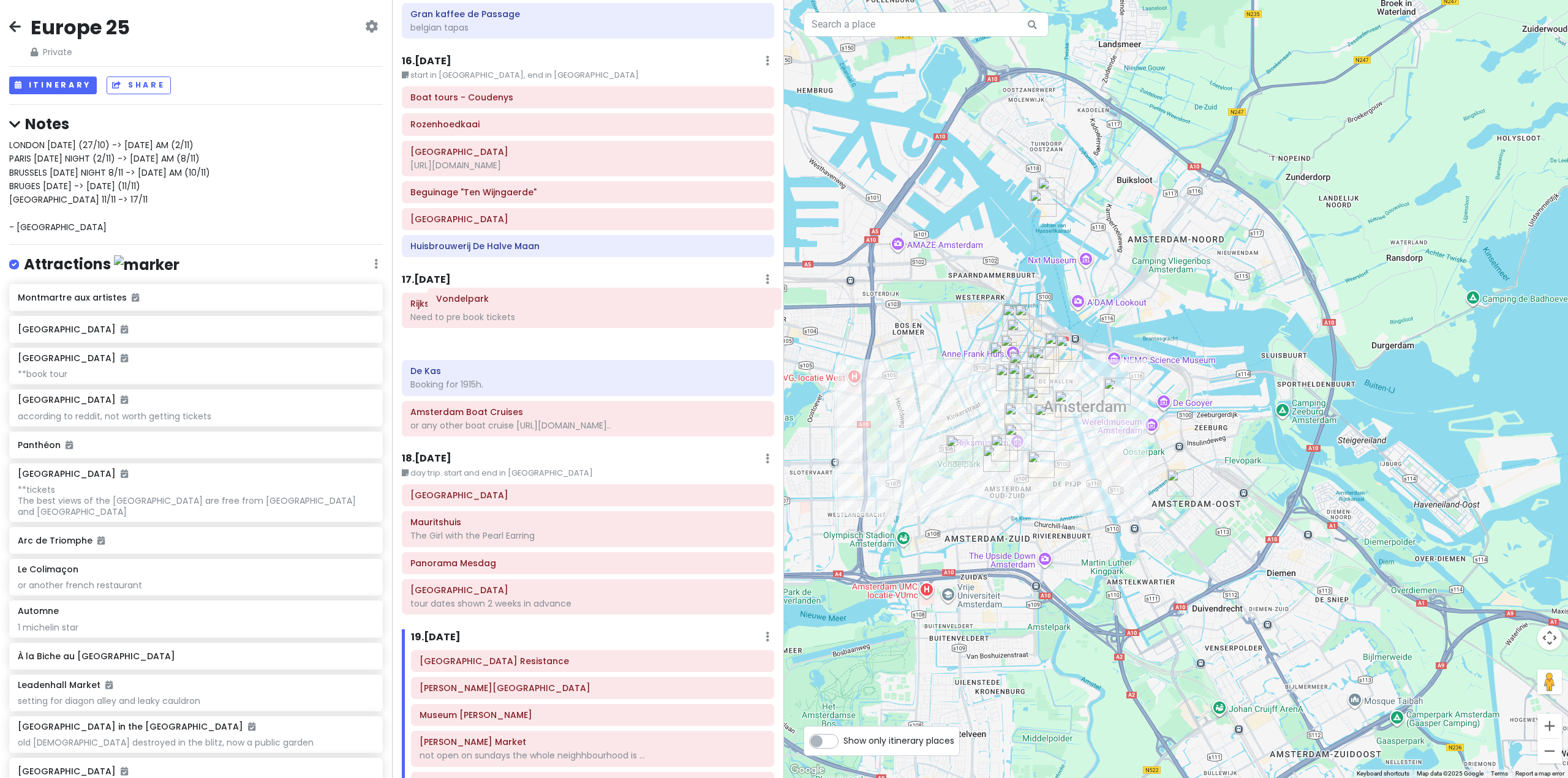
drag, startPoint x: 565, startPoint y: 570, endPoint x: 581, endPoint y: 315, distance: 255.5
click at [581, 315] on div "Itinerary × 1 . [DATE] Edit Day Notes Delete Day Fly from [GEOGRAPHIC_DATA] Dra…" at bounding box center [587, 389] width 392 height 778
click at [451, 274] on h6 "17 . [DATE]" at bounding box center [426, 280] width 49 height 13
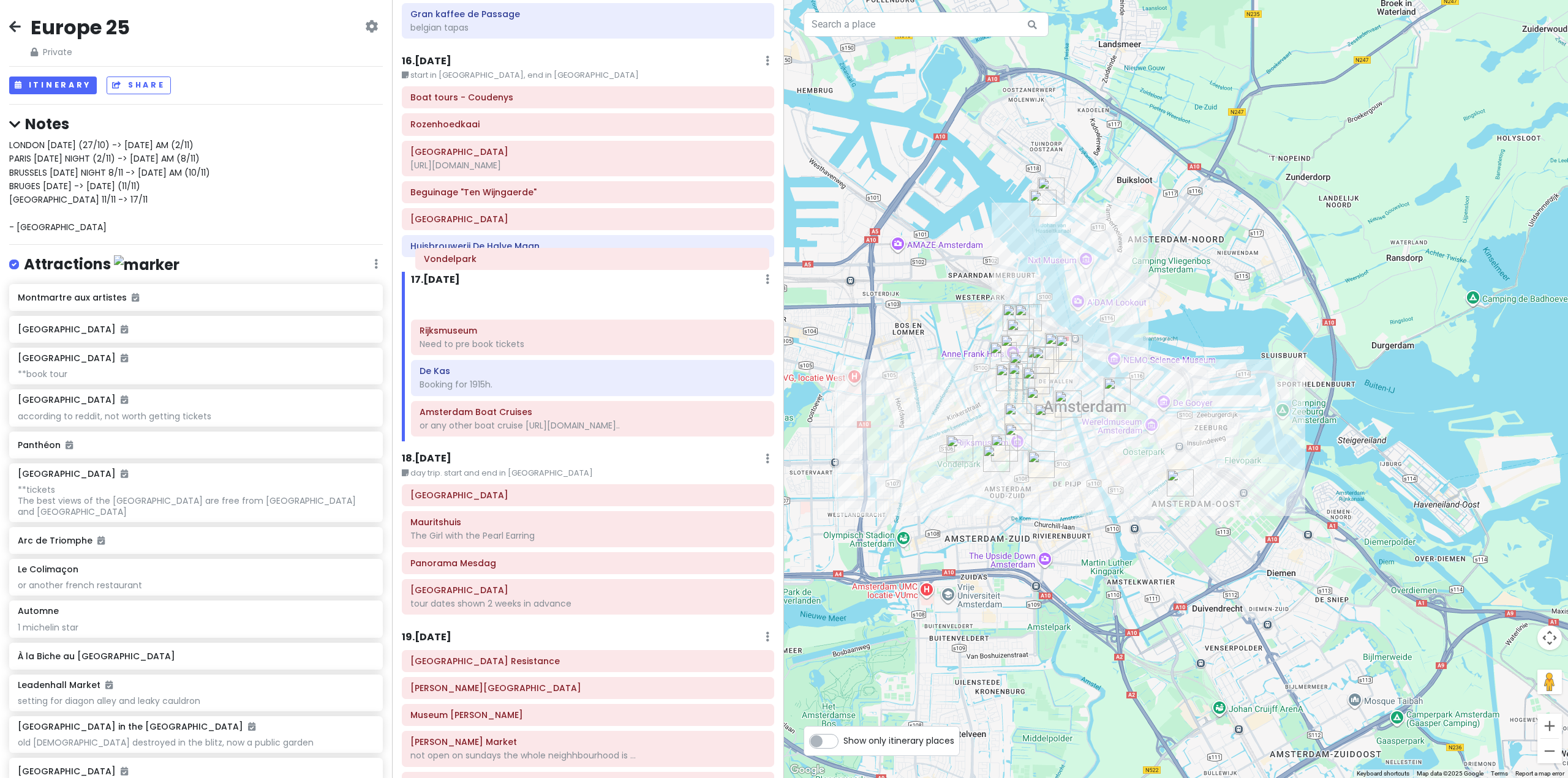
drag, startPoint x: 514, startPoint y: 300, endPoint x: 516, endPoint y: 262, distance: 38.1
click at [516, 293] on div "Rijksmuseum Need to pre book tickets Vondelpark [GEOGRAPHIC_DATA] Booking for 1…" at bounding box center [593, 367] width 382 height 149
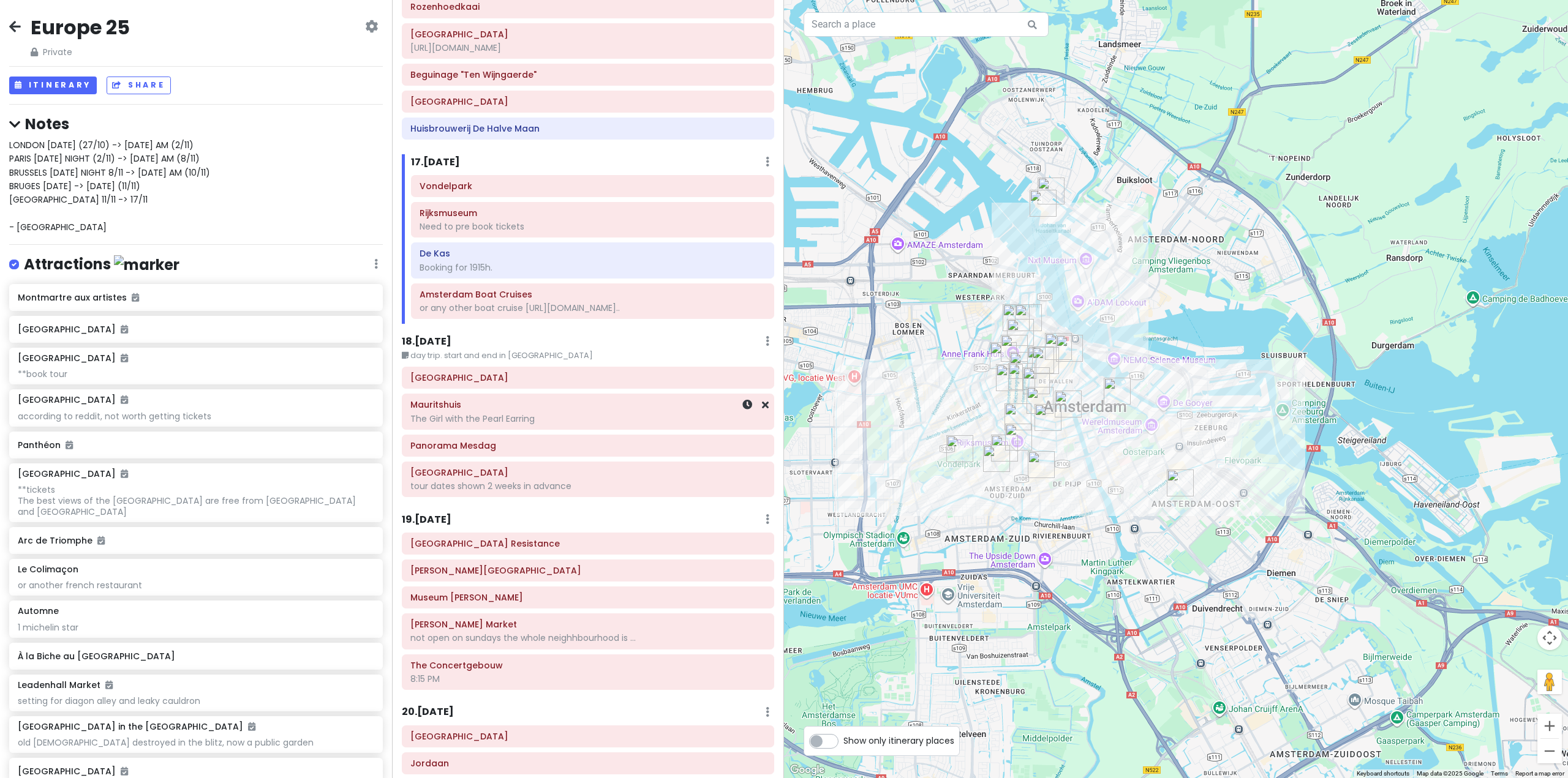
scroll to position [3215, 0]
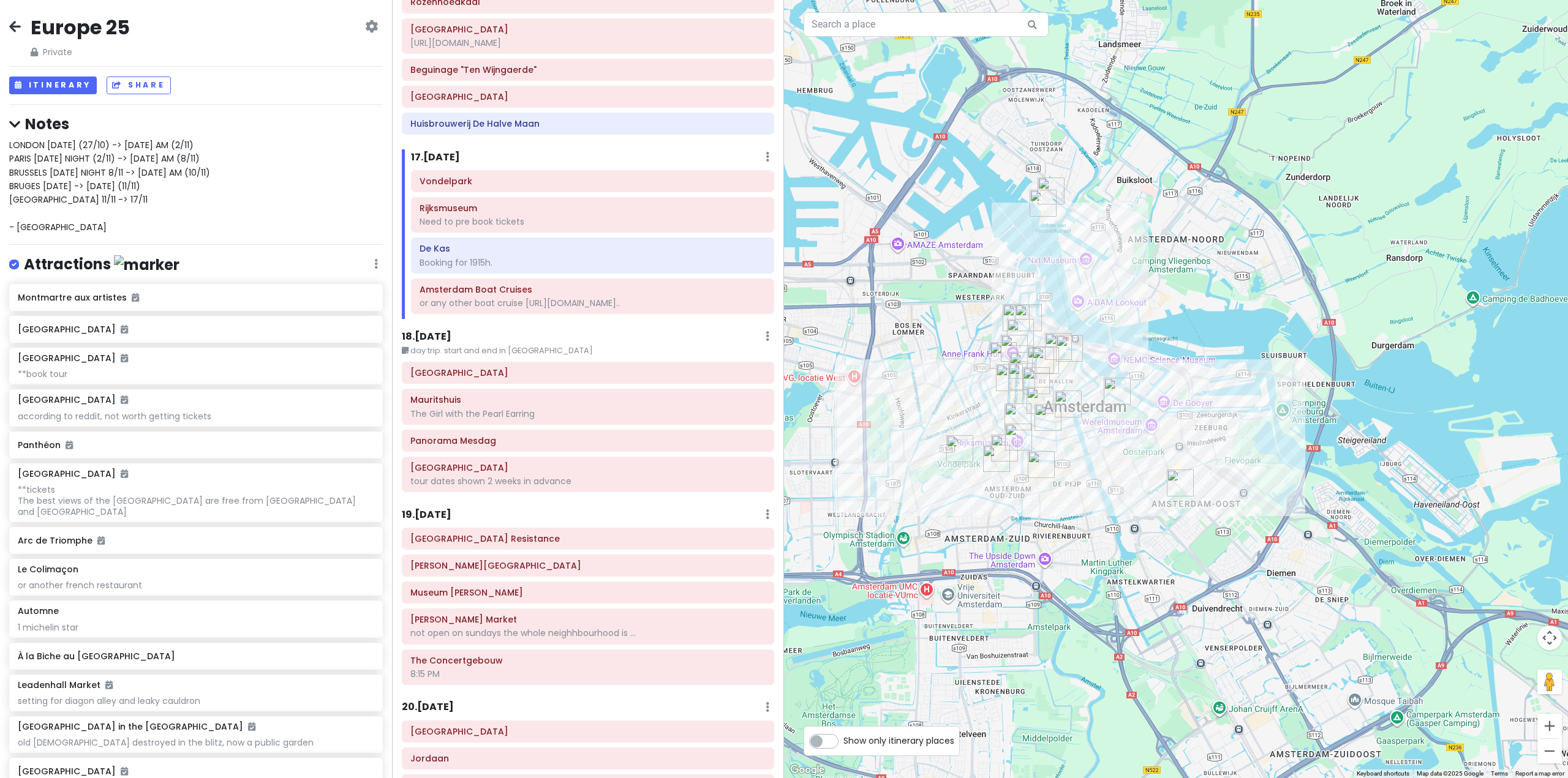
click at [435, 509] on h6 "19 . [DATE]" at bounding box center [426, 515] width 49 height 13
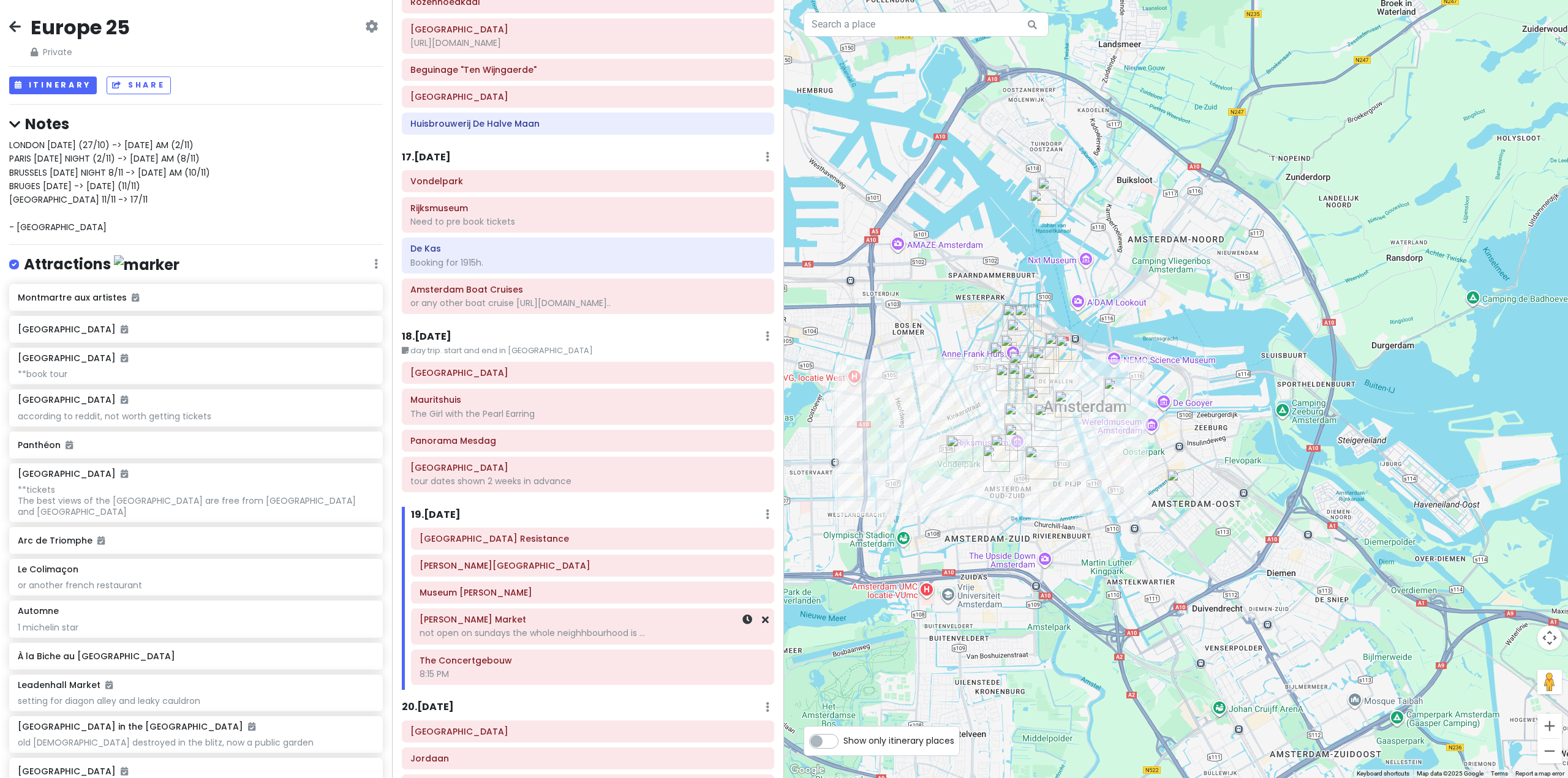
click at [567, 627] on div "not open on sundays the whole neighhbourhood is ..." at bounding box center [592, 633] width 346 height 11
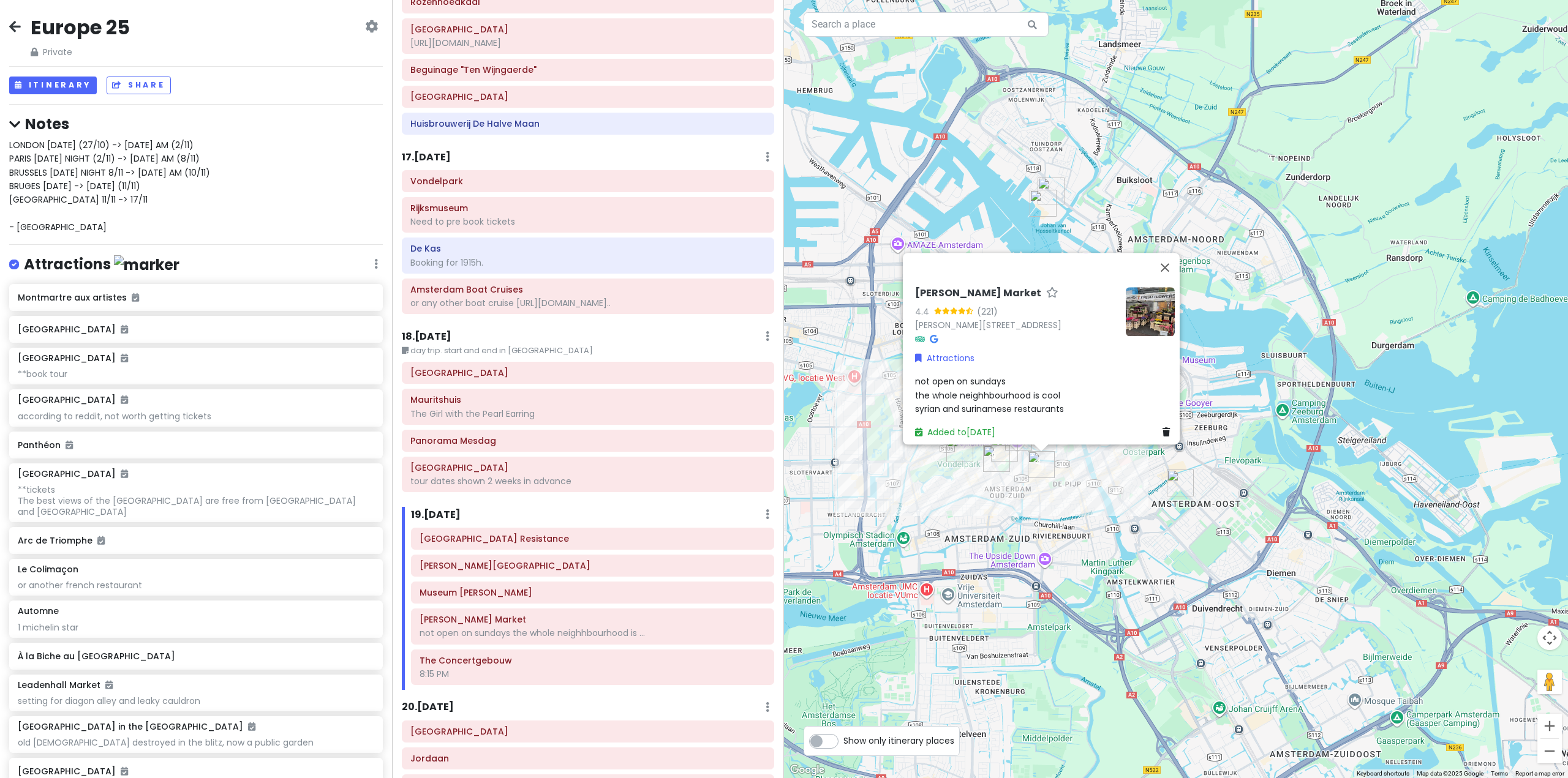
click at [619, 700] on div "20 . [DATE] Add Day Notes Delete Day" at bounding box center [588, 710] width 373 height 21
click at [687, 507] on div "19 . [DATE] Add Day Notes Delete Day" at bounding box center [592, 517] width 363 height 21
click at [1074, 500] on div "[PERSON_NAME] Market 4.4 (221) [PERSON_NAME][STREET_ADDRESS] Attractions not op…" at bounding box center [1176, 389] width 784 height 778
click at [1162, 253] on button "Close" at bounding box center [1165, 268] width 30 height 30
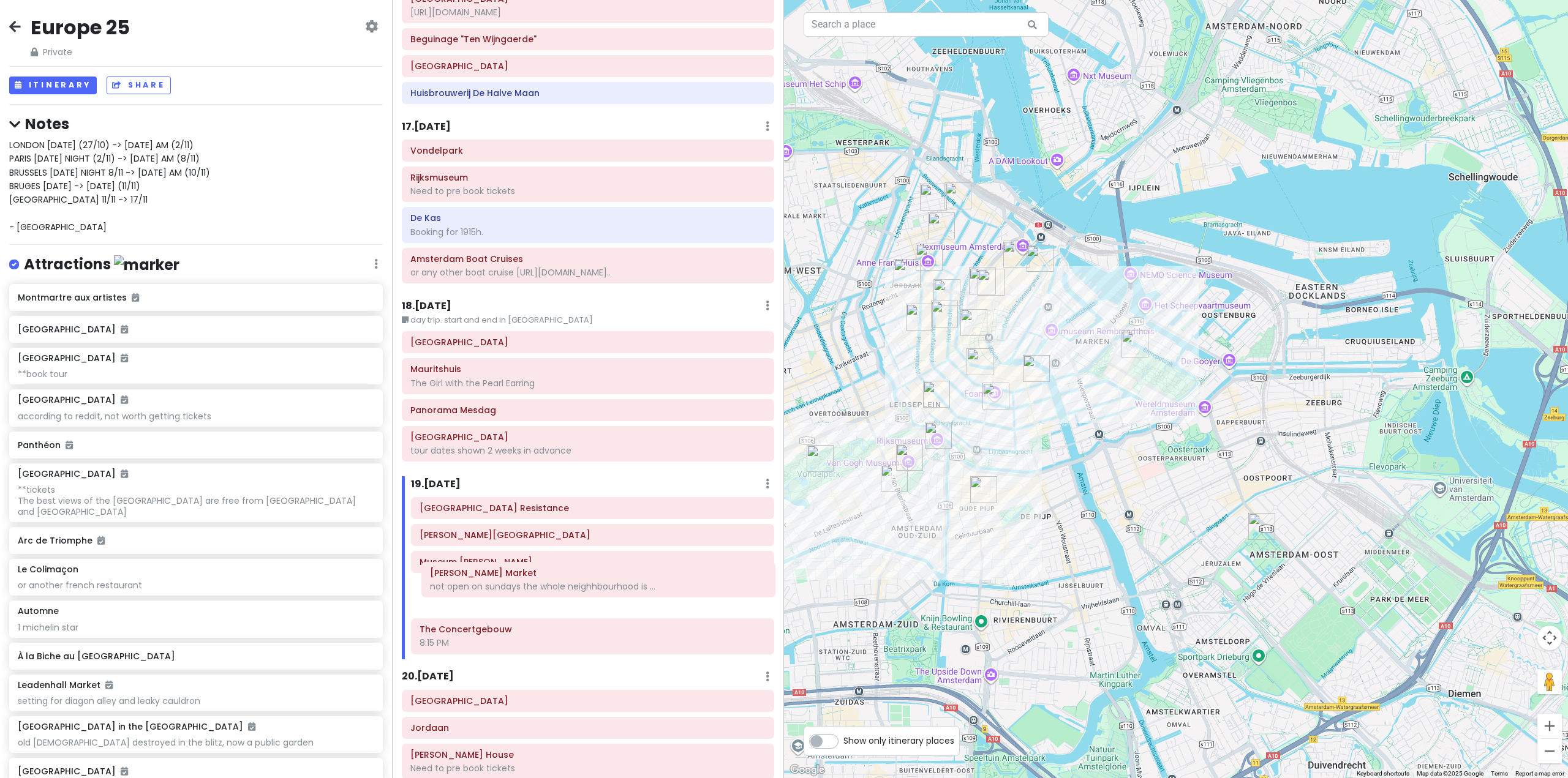
scroll to position [3246, 0]
drag, startPoint x: 511, startPoint y: 592, endPoint x: 518, endPoint y: 549, distance: 43.6
click at [518, 548] on div "[GEOGRAPHIC_DATA] Resistance [PERSON_NAME][GEOGRAPHIC_DATA] [GEOGRAPHIC_DATA][P…" at bounding box center [593, 578] width 382 height 162
click at [1067, 520] on div at bounding box center [1176, 389] width 784 height 778
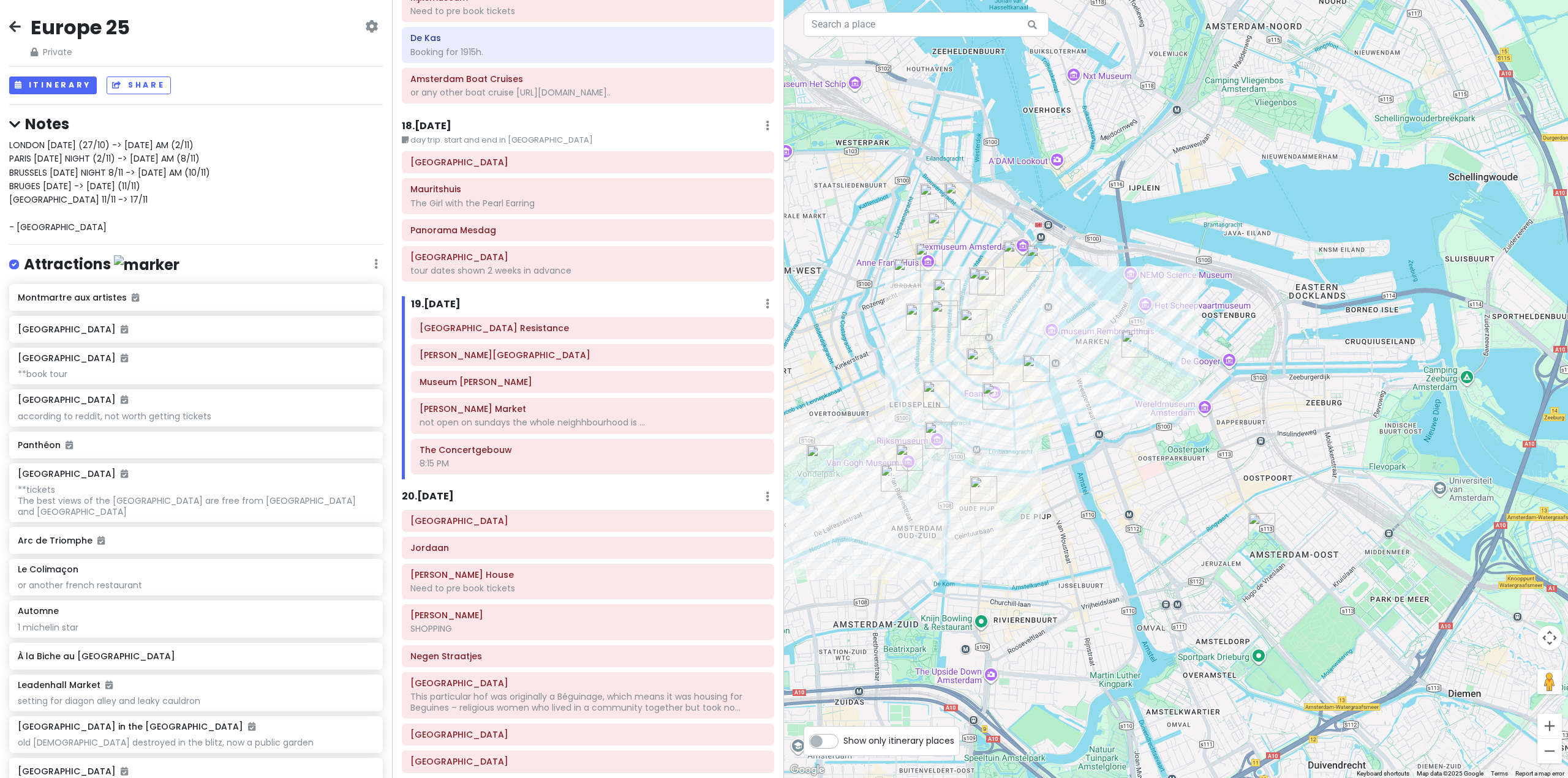
scroll to position [3429, 0]
click at [444, 487] on h6 "20 . [DATE]" at bounding box center [428, 493] width 52 height 13
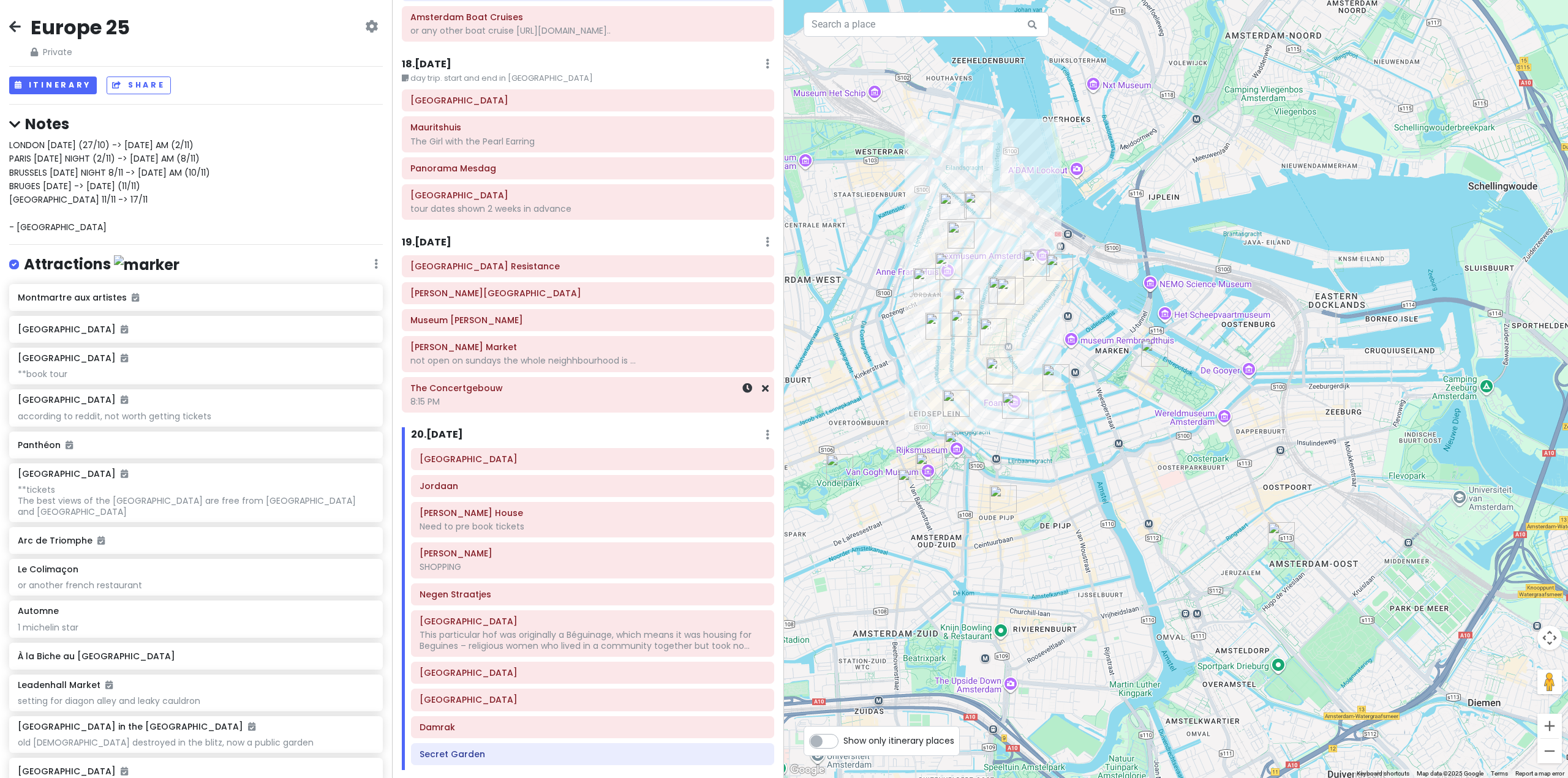
scroll to position [3491, 0]
click at [622, 558] on div "SHOPPING" at bounding box center [592, 564] width 346 height 11
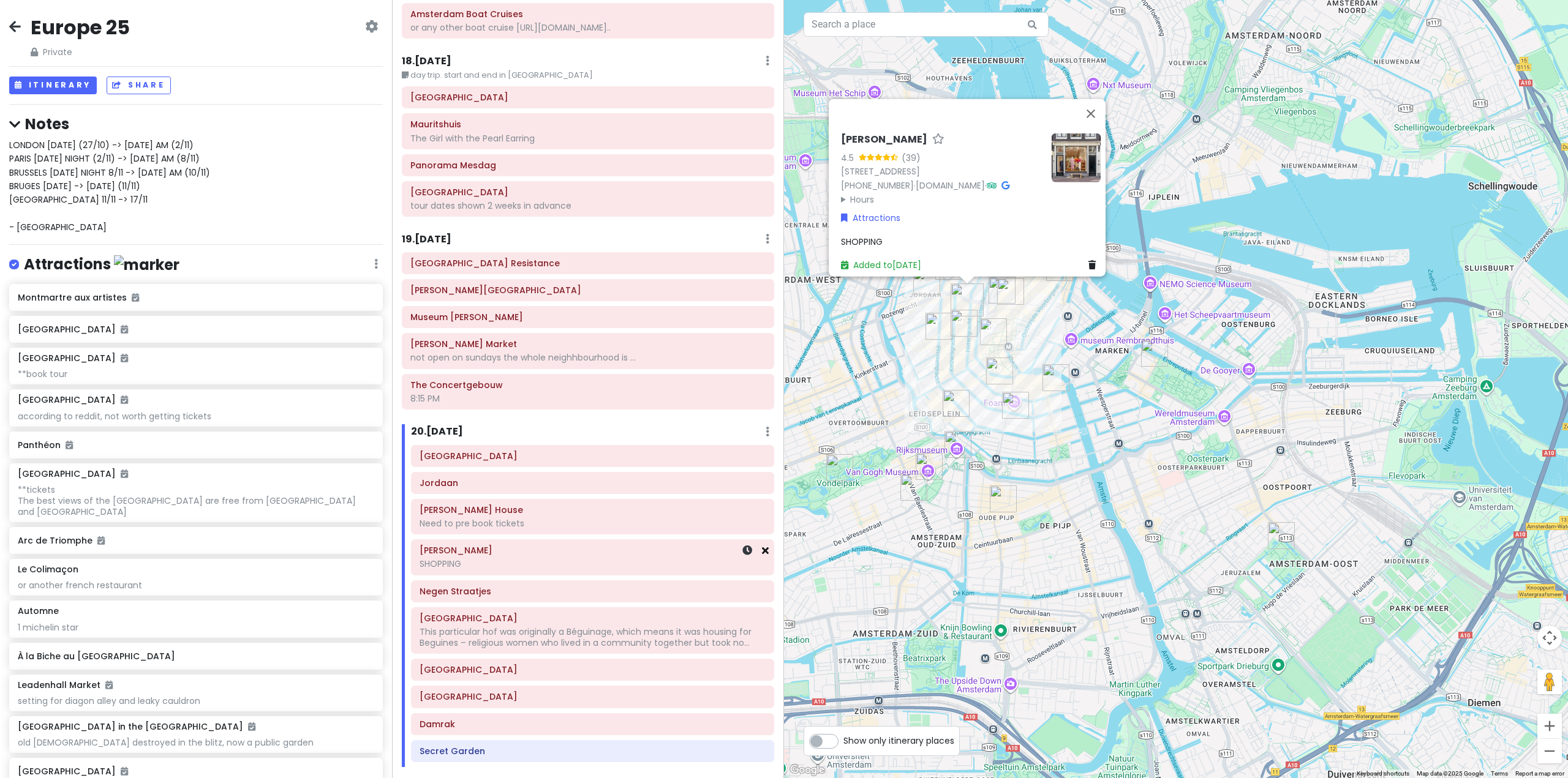
click at [762, 545] on icon at bounding box center [765, 550] width 7 height 10
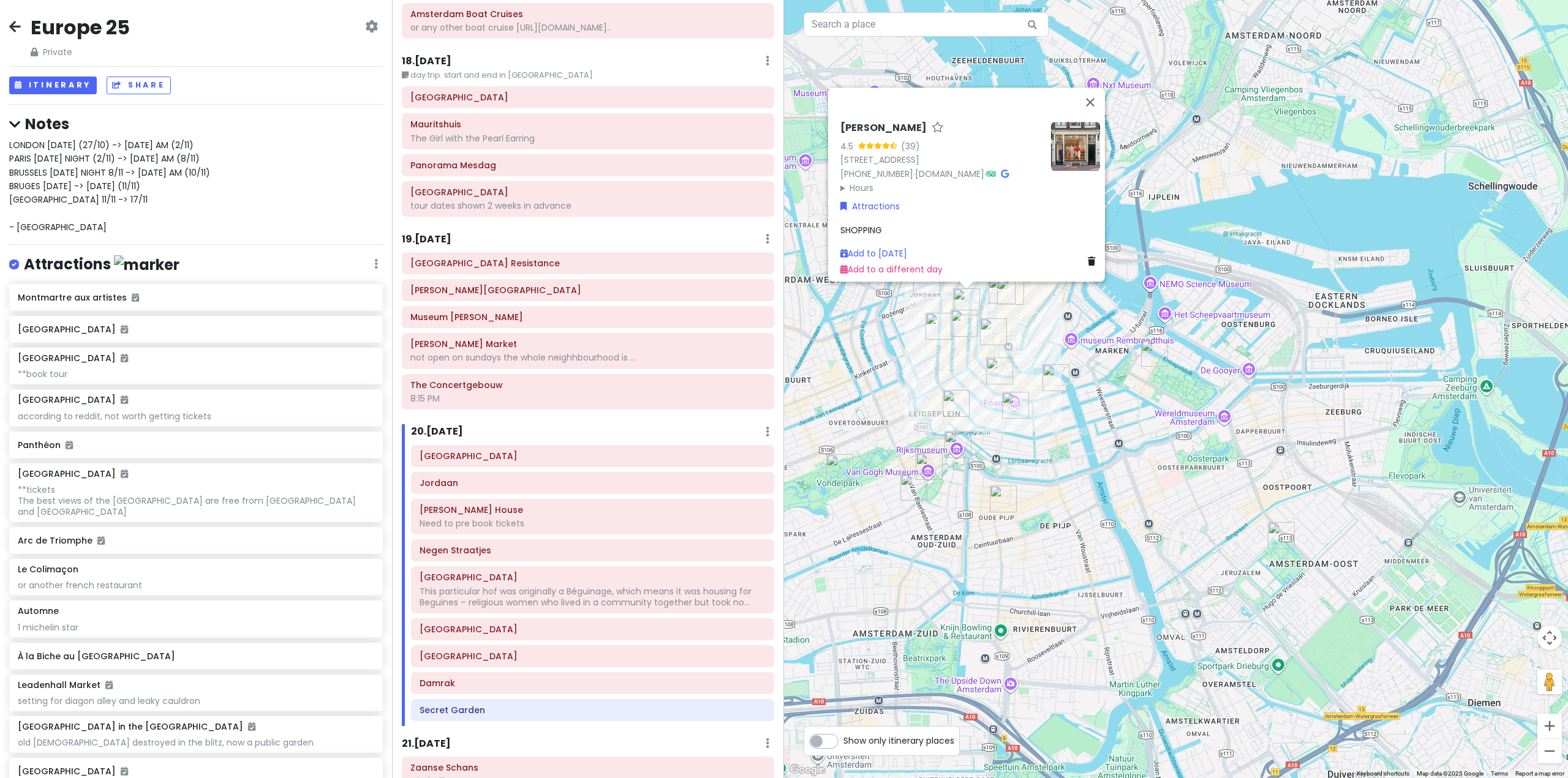
click at [1070, 461] on div "[PERSON_NAME] 4.5 (39) [STREET_ADDRESS] [PHONE_NUMBER] · [DOMAIN_NAME] · Hours …" at bounding box center [1176, 389] width 784 height 778
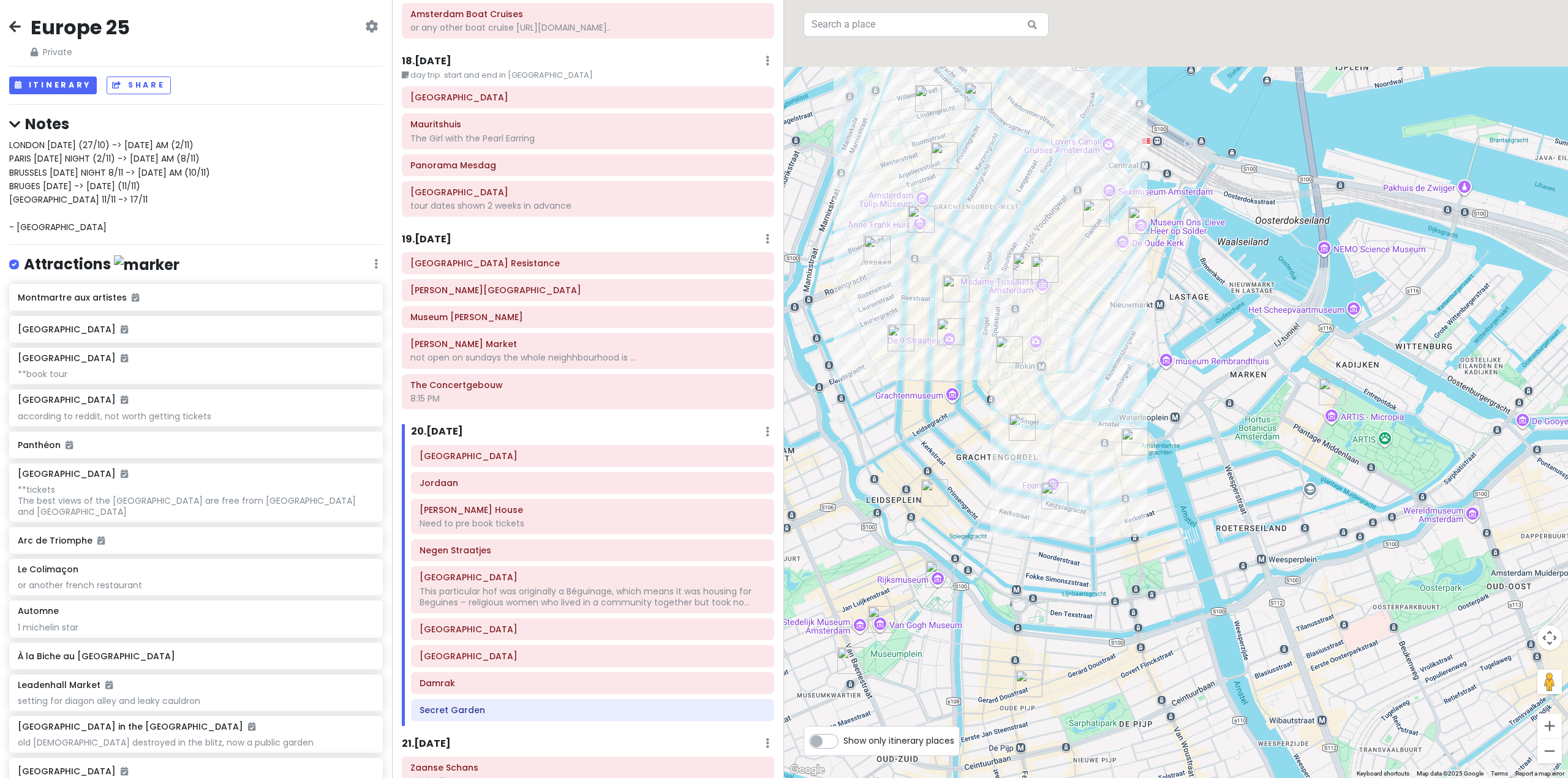
drag, startPoint x: 993, startPoint y: 301, endPoint x: 985, endPoint y: 463, distance: 162.2
click at [985, 463] on div at bounding box center [1176, 389] width 784 height 778
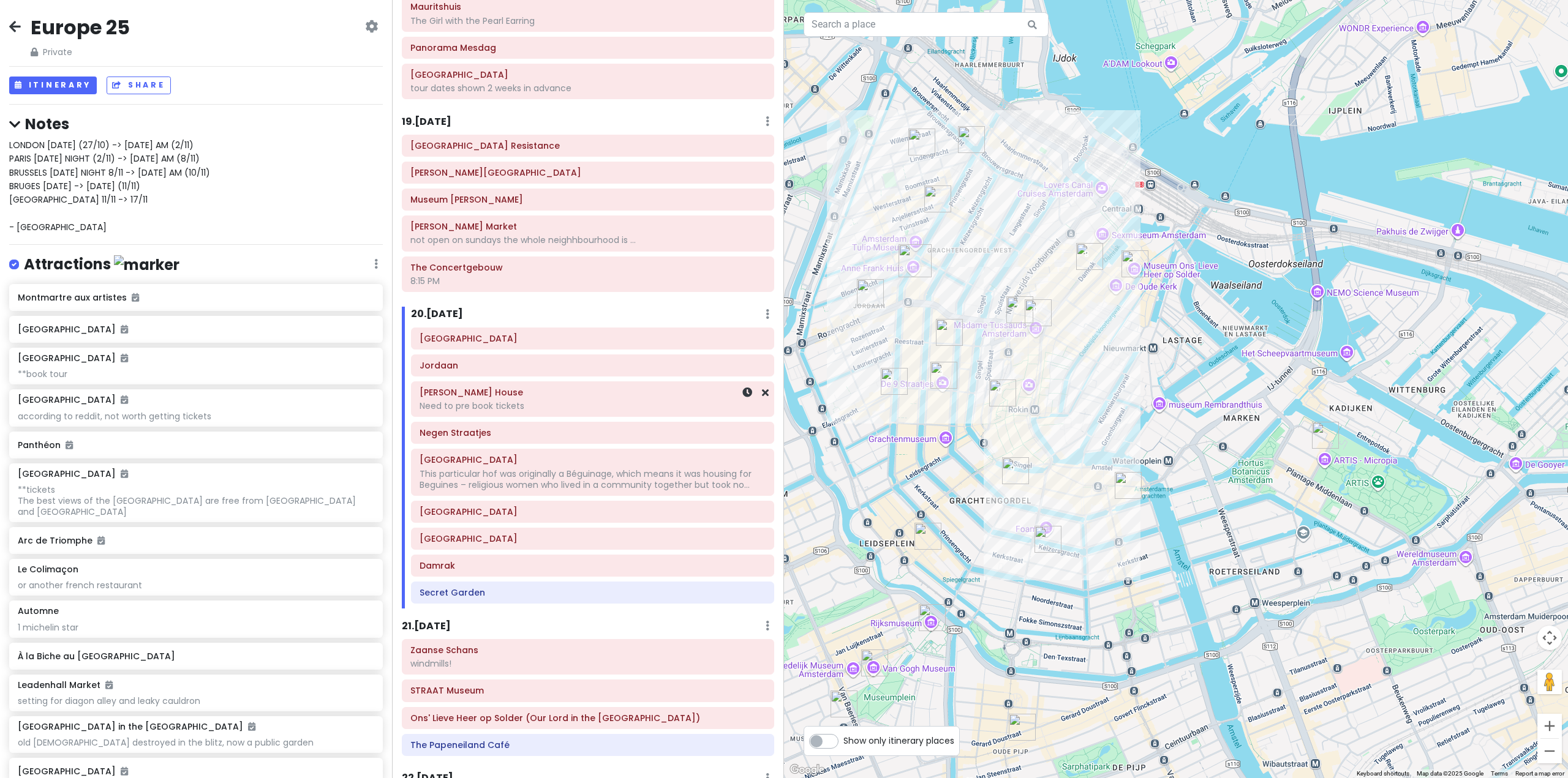
scroll to position [3613, 0]
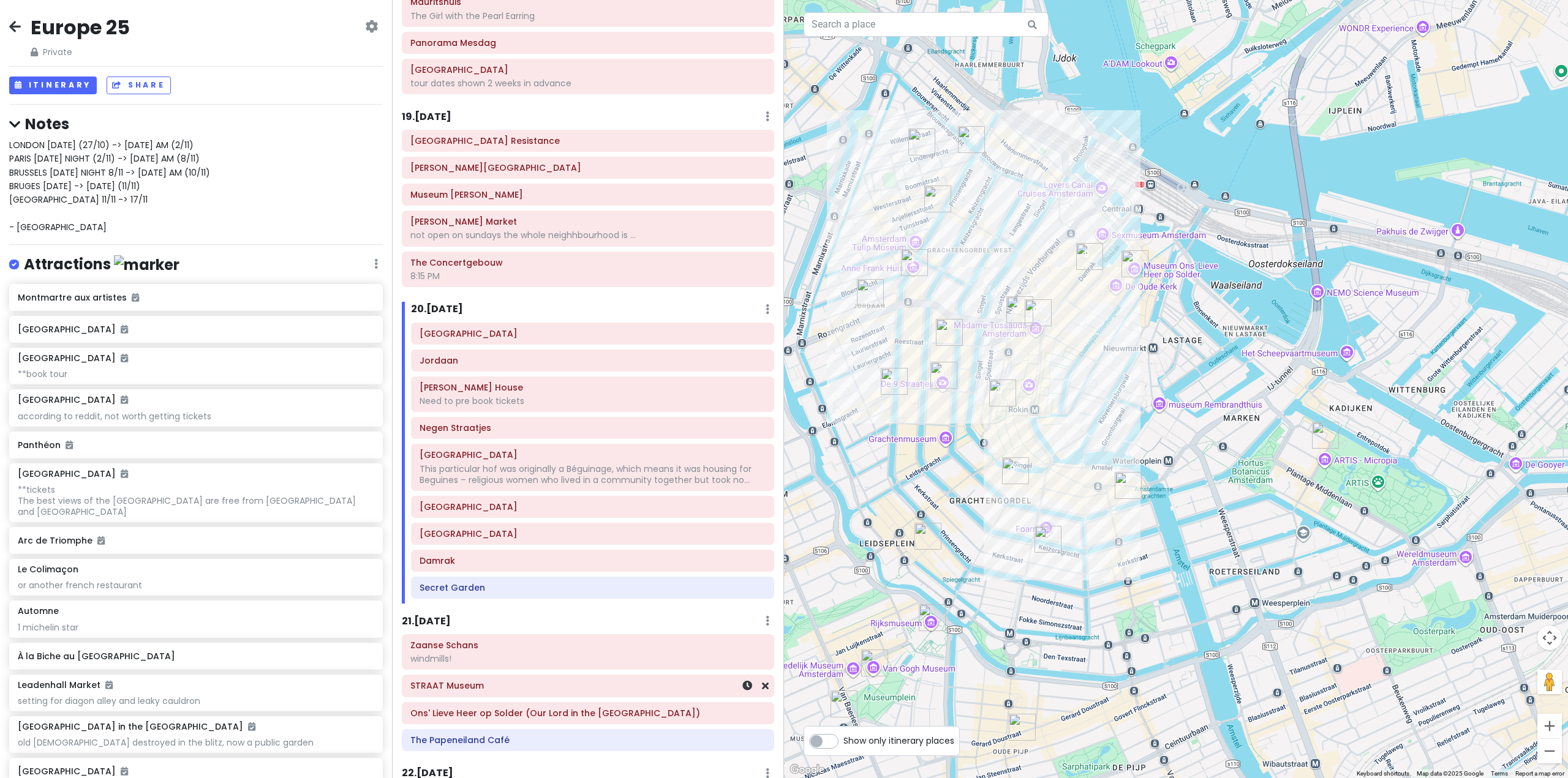
click at [545, 680] on h6 "STRAAT Museum" at bounding box center [587, 685] width 355 height 11
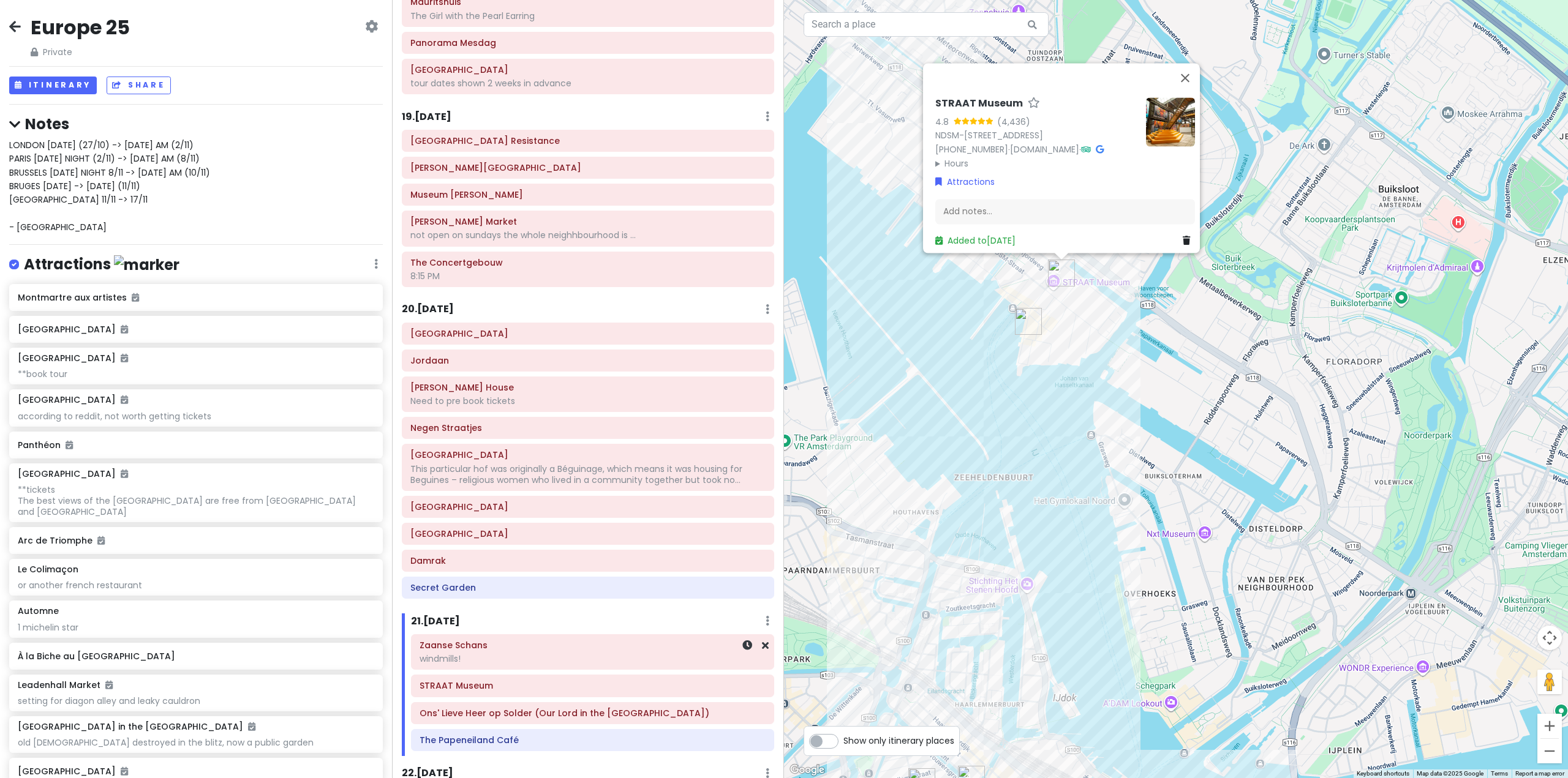
click at [556, 653] on div "windmills!" at bounding box center [592, 659] width 346 height 11
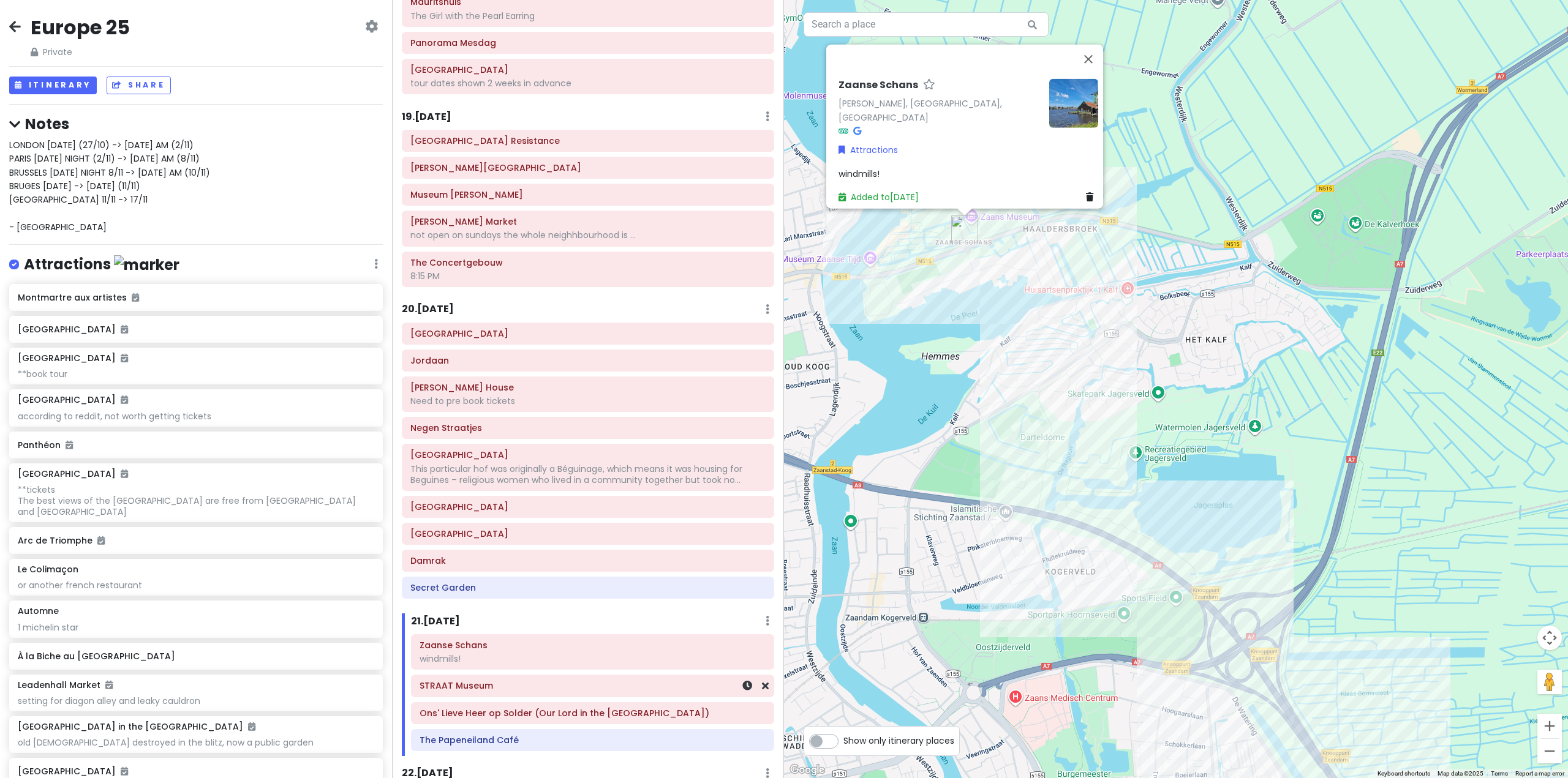
click at [526, 675] on div "STRAAT Museum" at bounding box center [592, 685] width 363 height 22
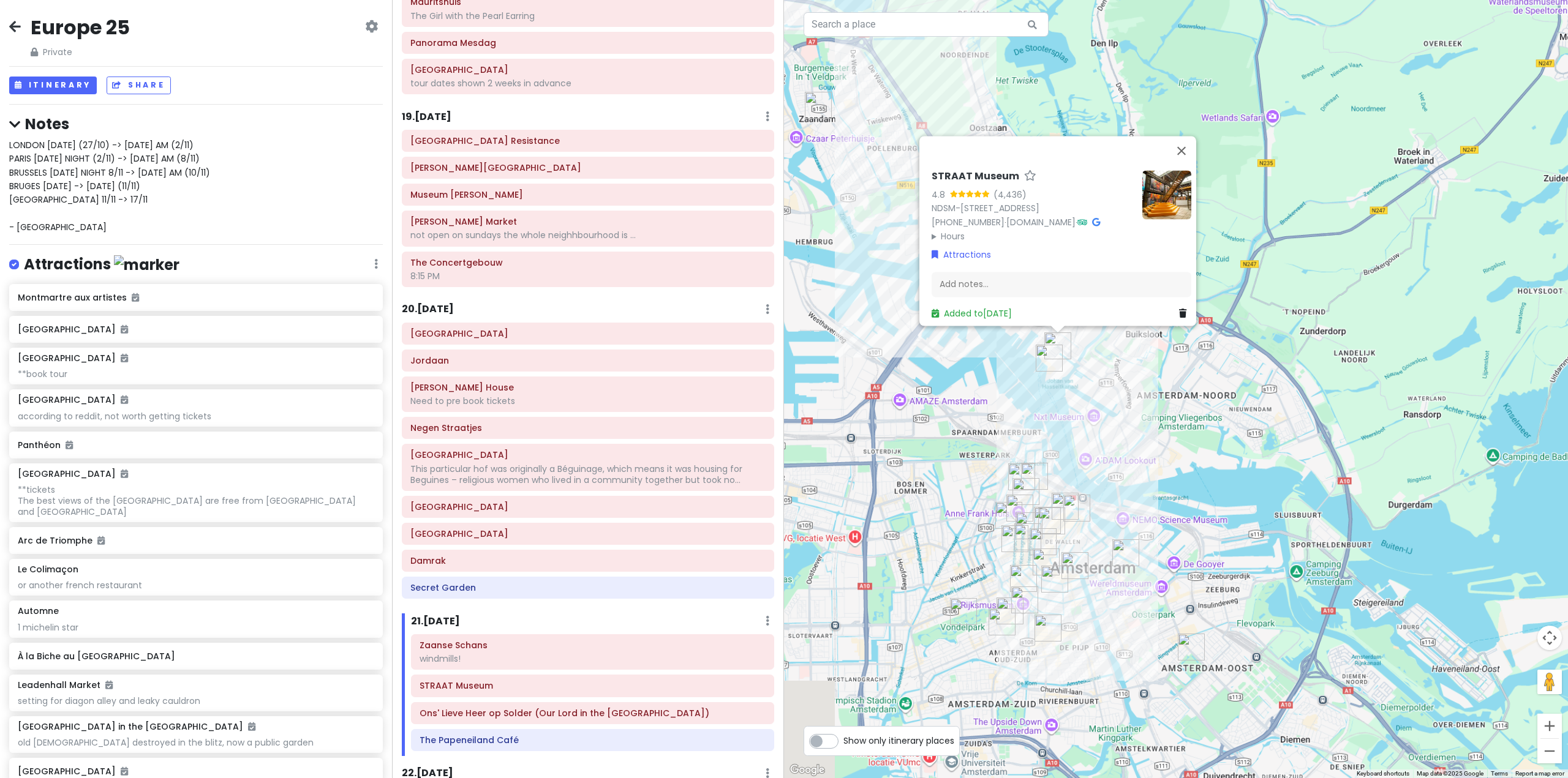
drag, startPoint x: 1046, startPoint y: 648, endPoint x: 941, endPoint y: 373, distance: 294.4
click at [941, 377] on div "STRAAT Museum 4.8 (4,436) NDSM-[STREET_ADDRESS] [PHONE_NUMBER] · [DOMAIN_NAME] …" at bounding box center [1176, 389] width 784 height 778
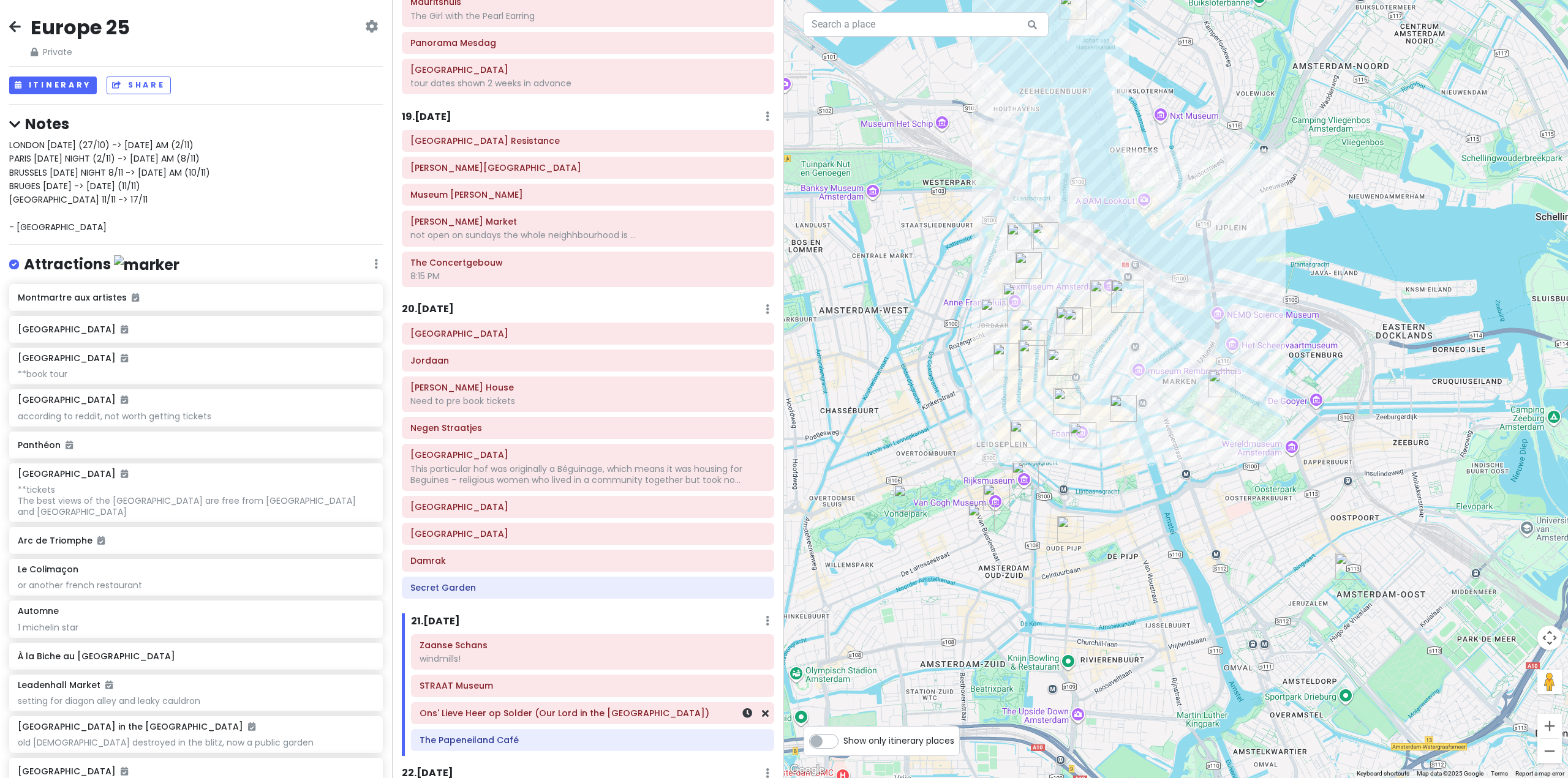
click at [612, 703] on div "Ons' Lieve Heer op Solder (Our Lord in the [GEOGRAPHIC_DATA])" at bounding box center [593, 713] width 362 height 21
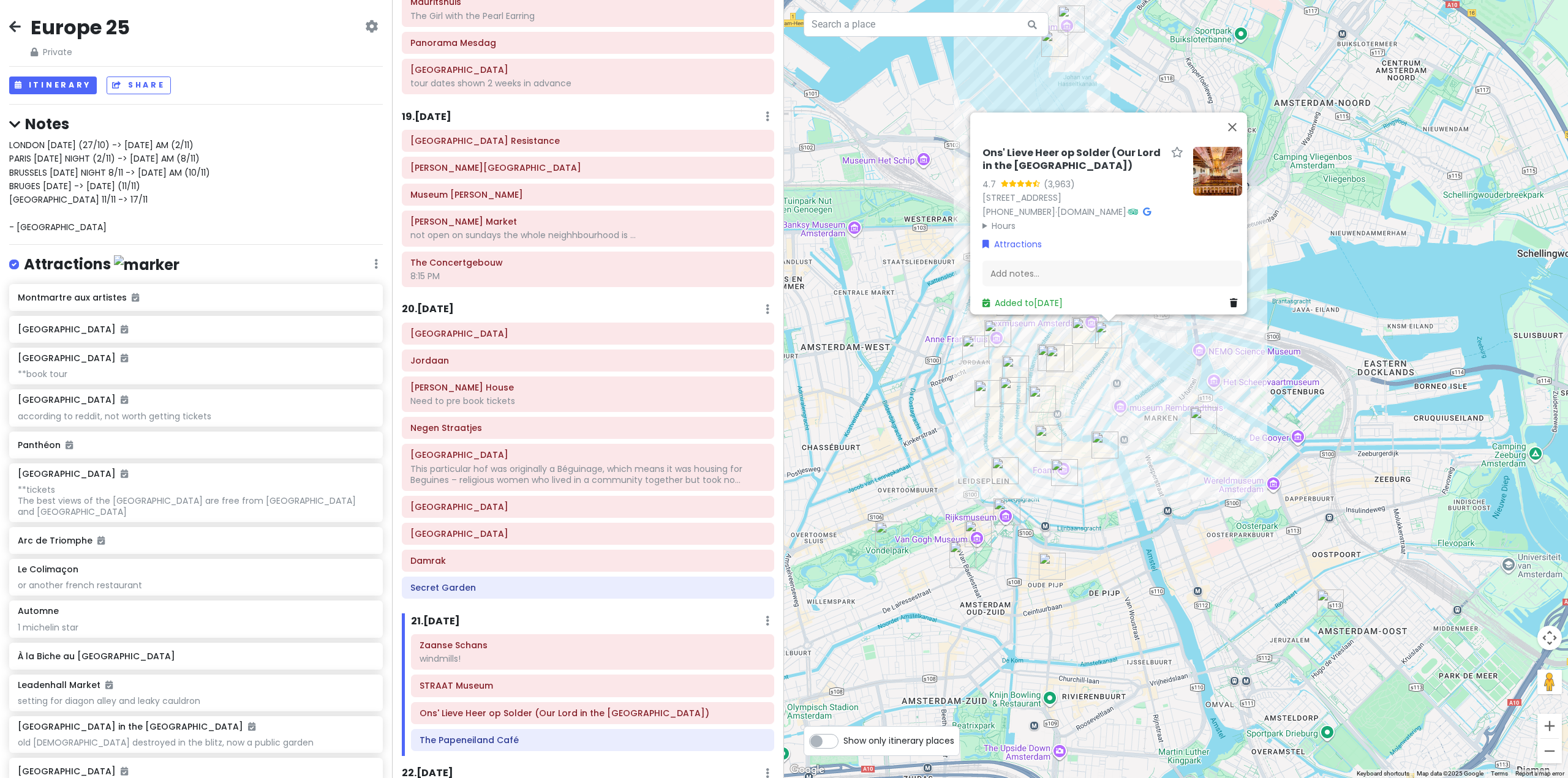
drag, startPoint x: 1122, startPoint y: 485, endPoint x: 1093, endPoint y: 498, distance: 31.8
click at [1099, 498] on div "Ons' Lieve Heer op Solder (Our Lord in the [GEOGRAPHIC_DATA]) 4.7 (3,963) [STRE…" at bounding box center [1176, 389] width 784 height 778
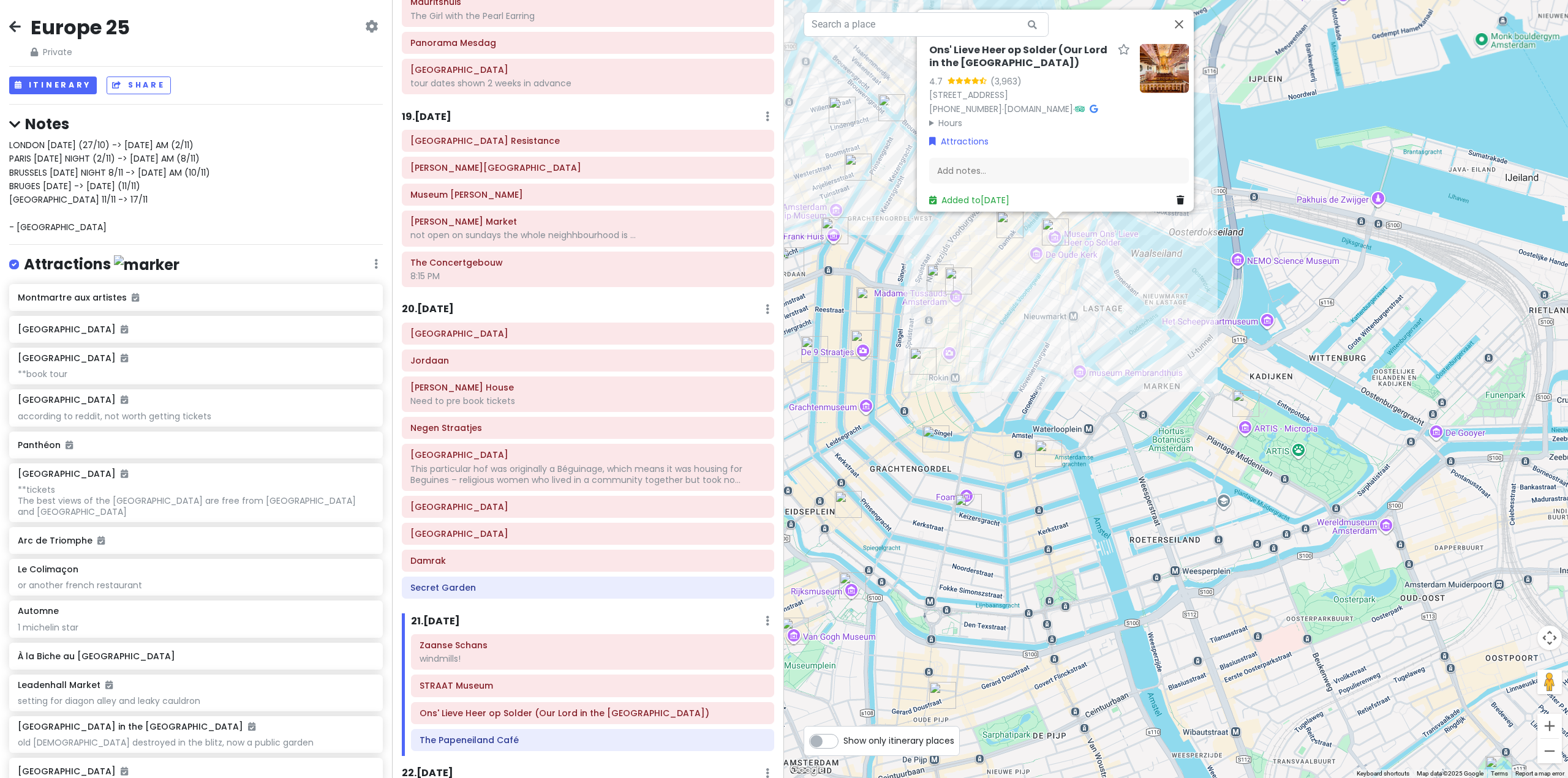
drag, startPoint x: 1002, startPoint y: 343, endPoint x: 997, endPoint y: 432, distance: 89.1
click at [997, 432] on div "Ons' Lieve Heer op Solder (Our Lord in the [GEOGRAPHIC_DATA]) 4.7 (3,963) [STRE…" at bounding box center [1176, 389] width 784 height 778
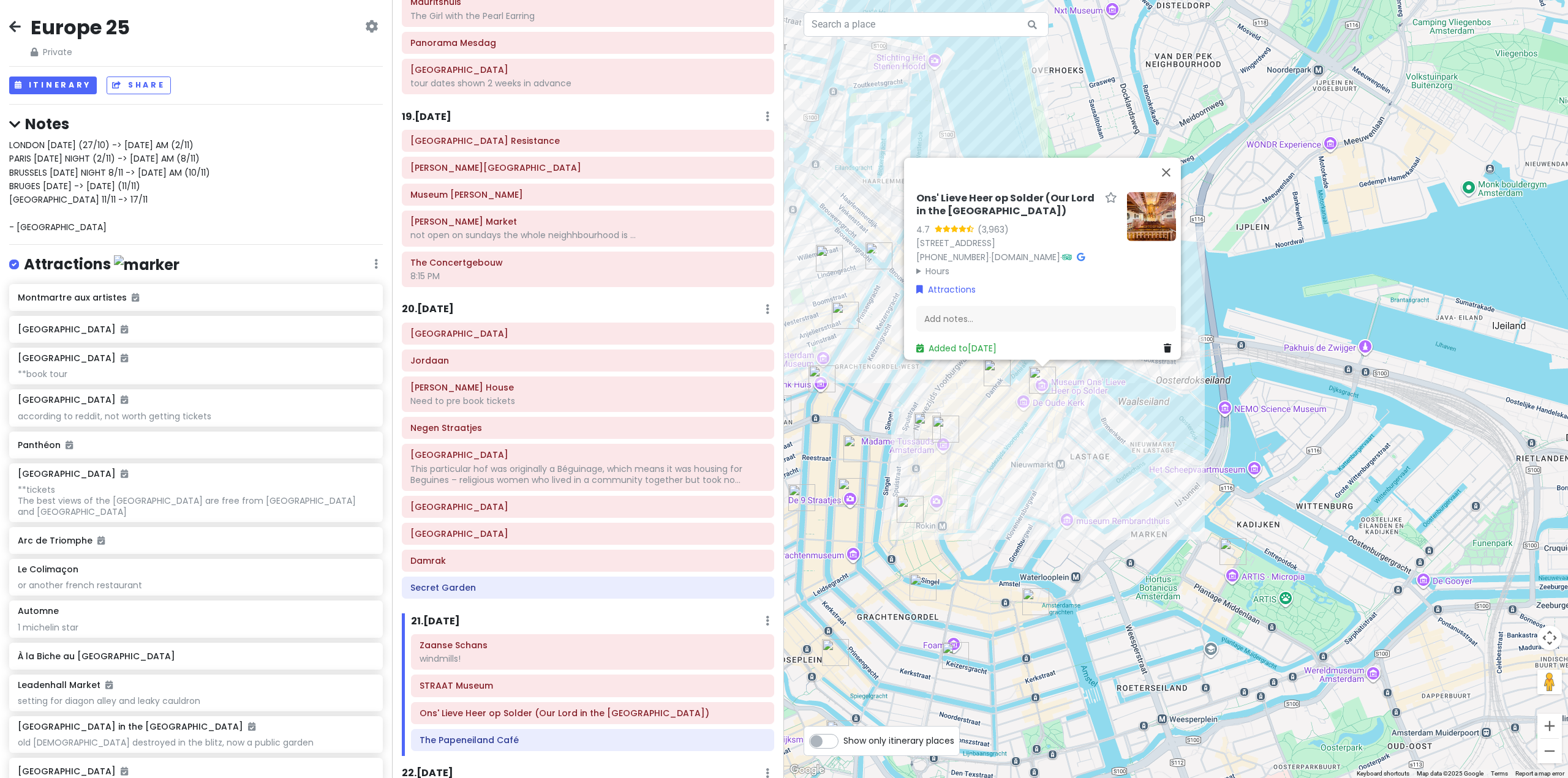
click at [626, 614] on div "21 . [DATE] Add Day Notes Delete Day" at bounding box center [592, 624] width 363 height 21
click at [440, 303] on h6 "20 . [DATE]" at bounding box center [428, 310] width 52 height 13
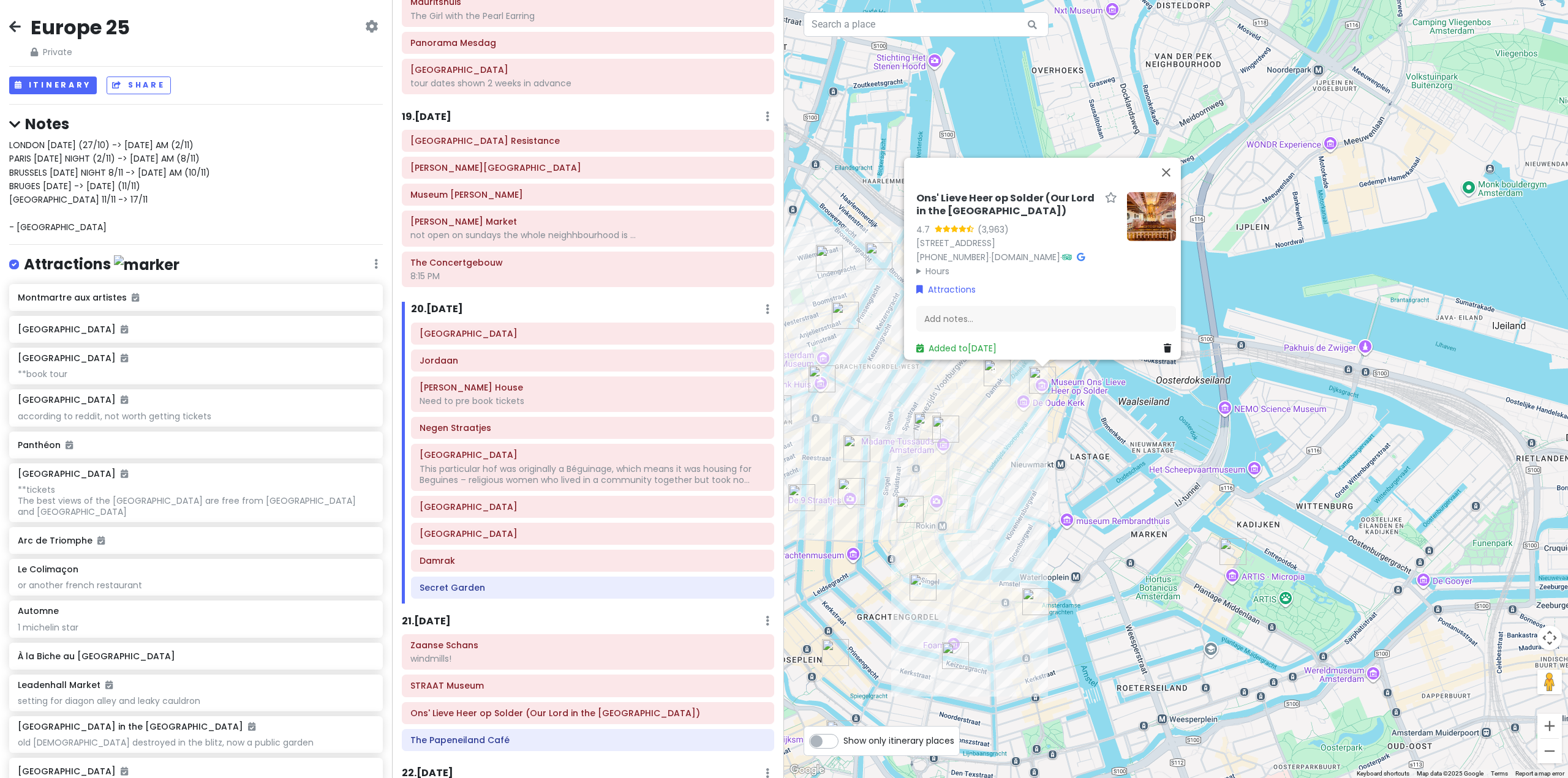
click at [1060, 520] on div "Ons' Lieve Heer op Solder (Our Lord in the [GEOGRAPHIC_DATA]) 4.7 (3,963) [STRE…" at bounding box center [1176, 389] width 784 height 778
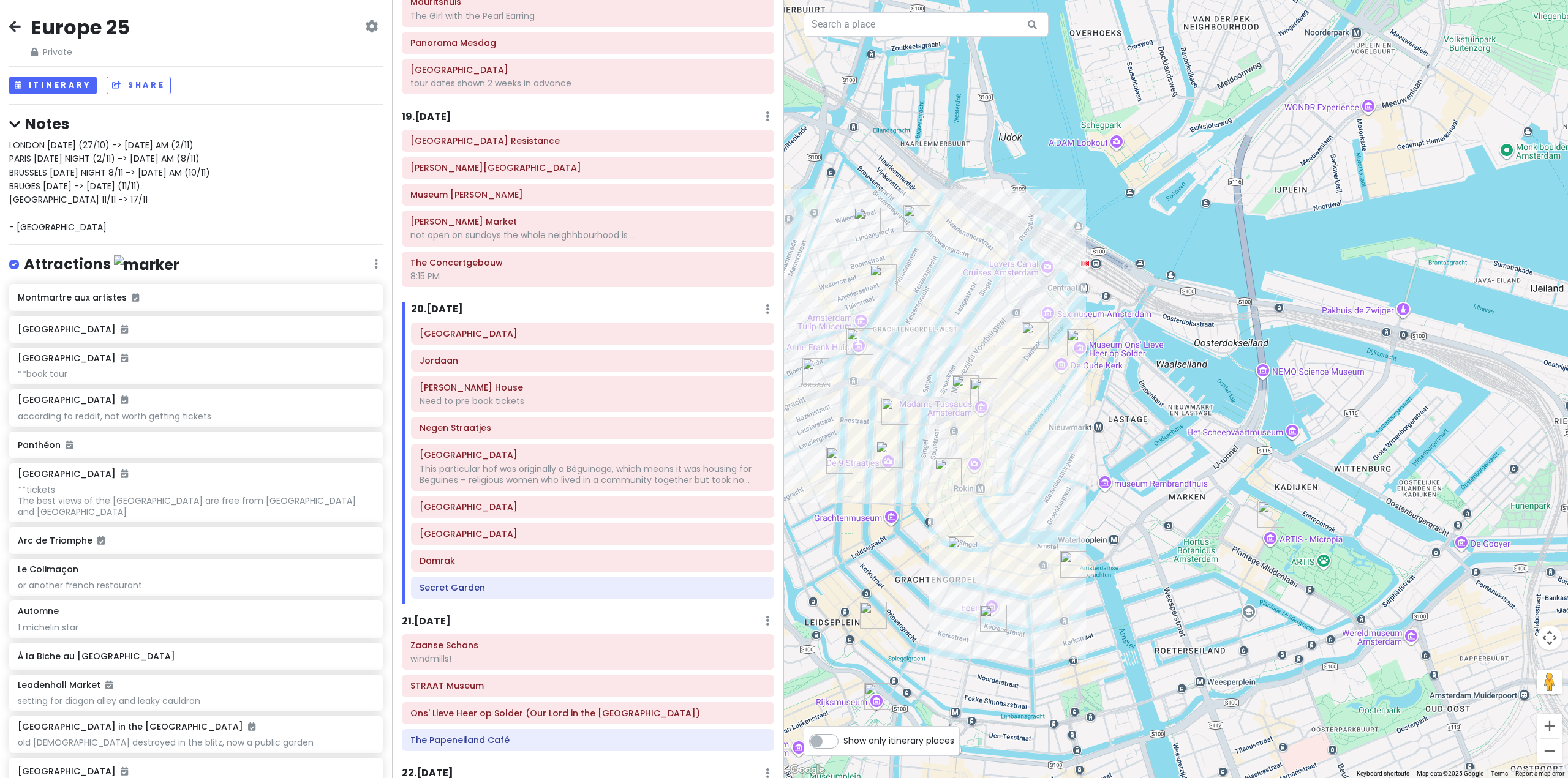
drag, startPoint x: 1024, startPoint y: 529, endPoint x: 1060, endPoint y: 494, distance: 50.2
click at [1060, 494] on div at bounding box center [1176, 389] width 784 height 778
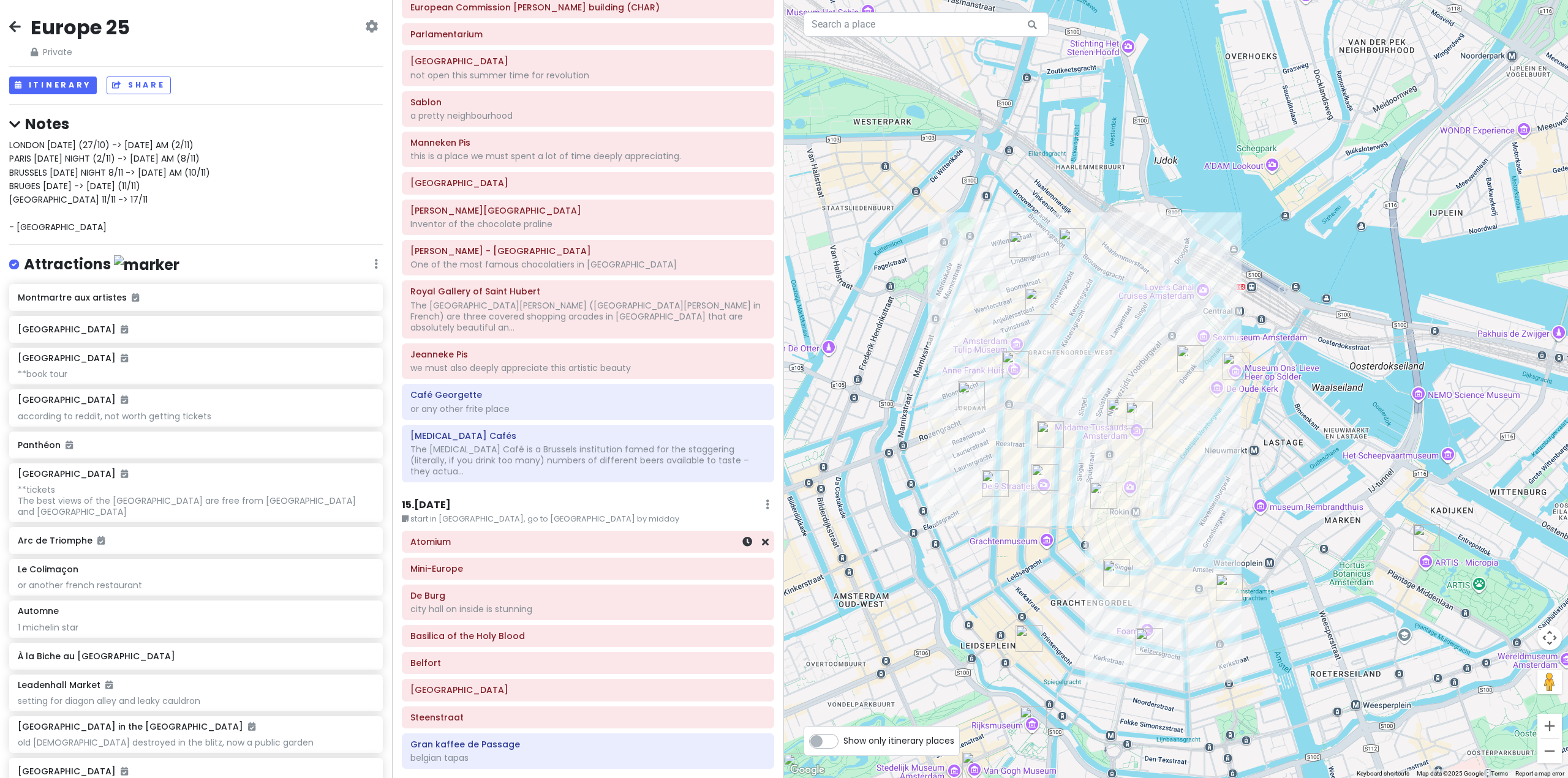
scroll to position [2327, 0]
